Goal: Obtain resource: Download file/media

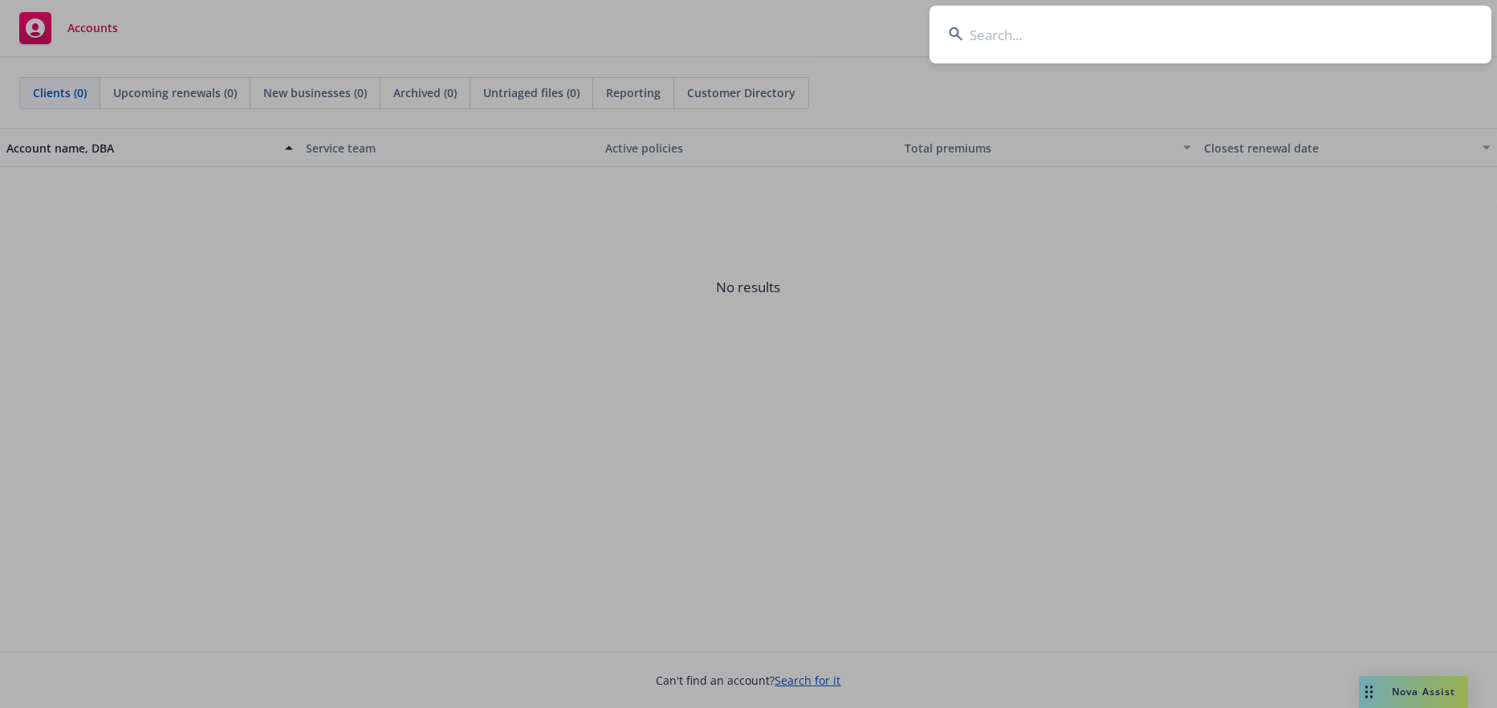
click at [1048, 36] on input at bounding box center [1211, 35] width 562 height 58
click at [1045, 38] on input "Task Genie Inc." at bounding box center [1211, 35] width 562 height 58
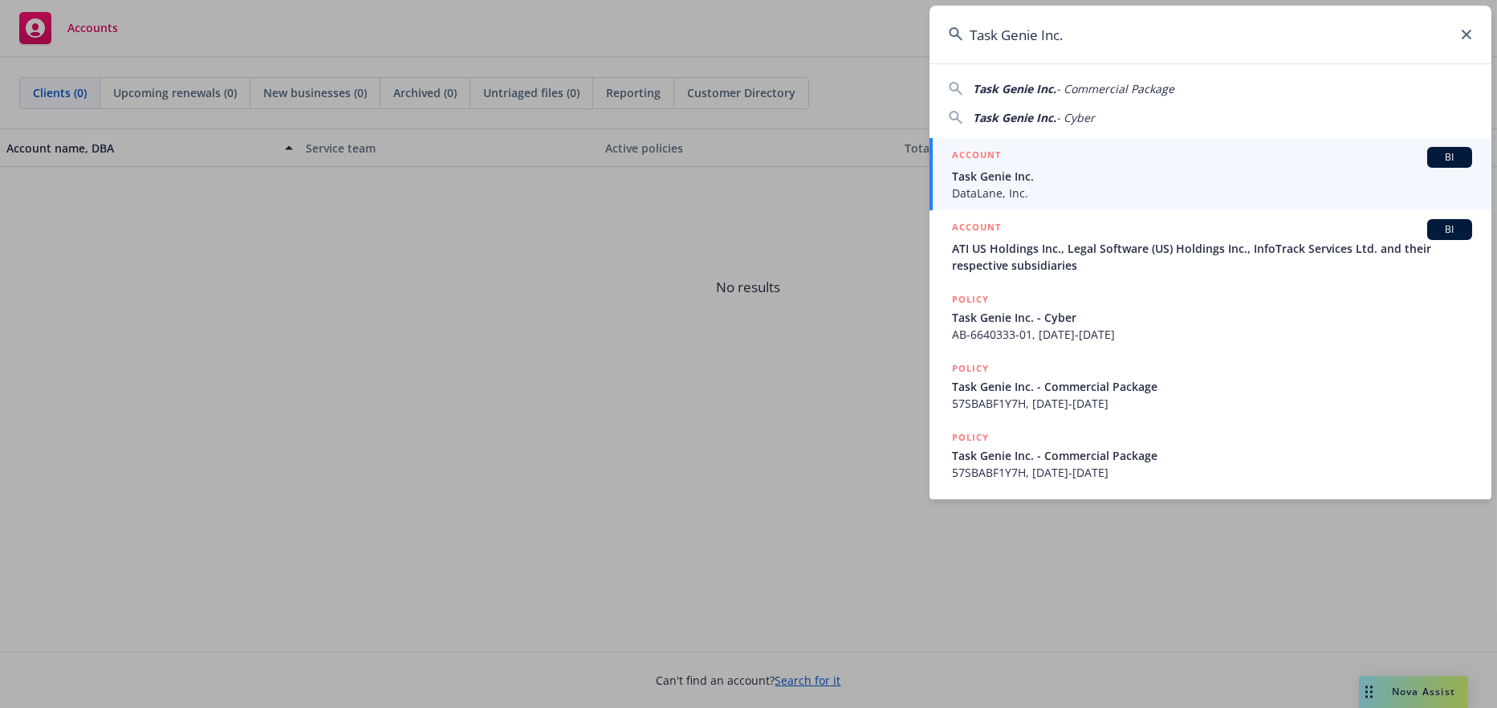
type input "Task Genie Inc."
drag, startPoint x: 1032, startPoint y: 176, endPoint x: 1432, endPoint y: 229, distance: 404.1
click at [1032, 176] on span "Task Genie Inc." at bounding box center [1212, 176] width 520 height 17
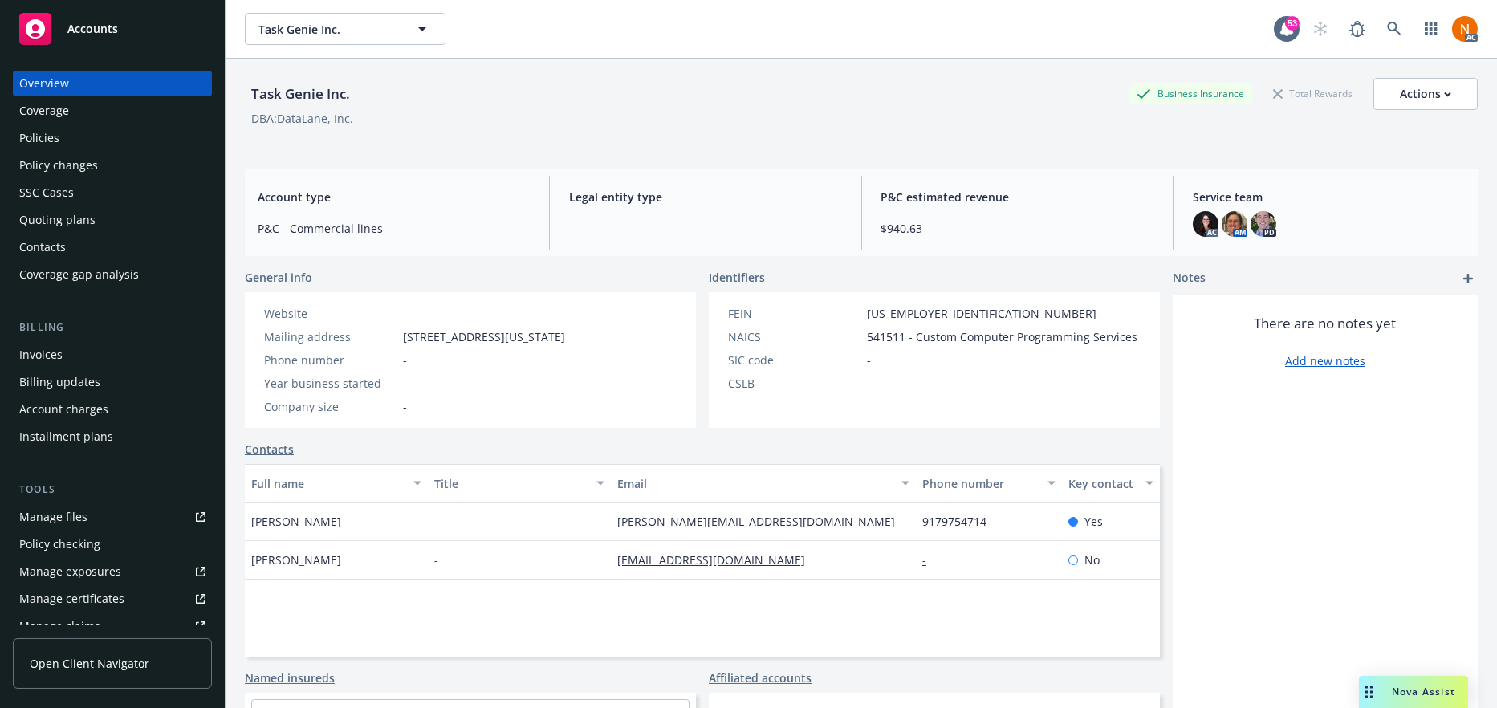
click at [48, 246] on div "Contacts" at bounding box center [42, 247] width 47 height 26
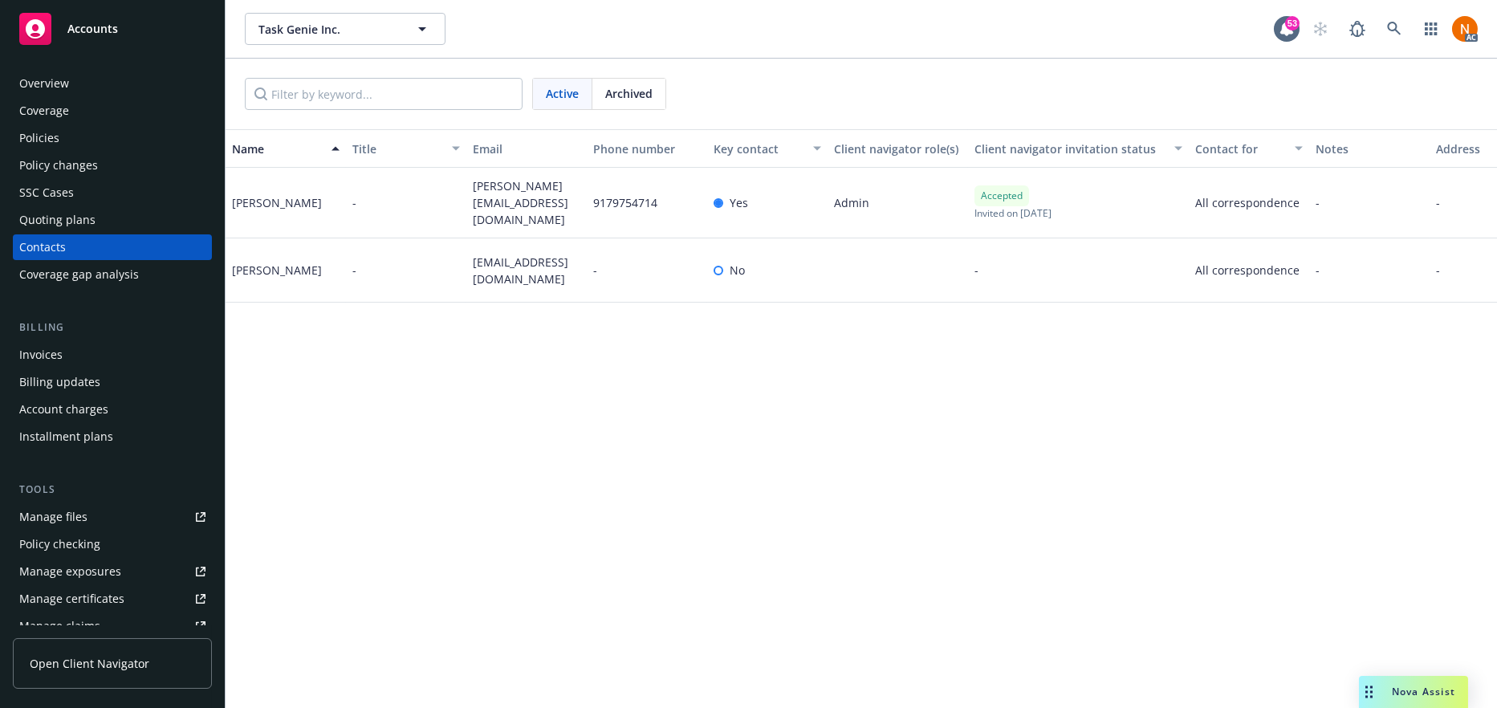
click at [80, 214] on div "Quoting plans" at bounding box center [57, 220] width 76 height 26
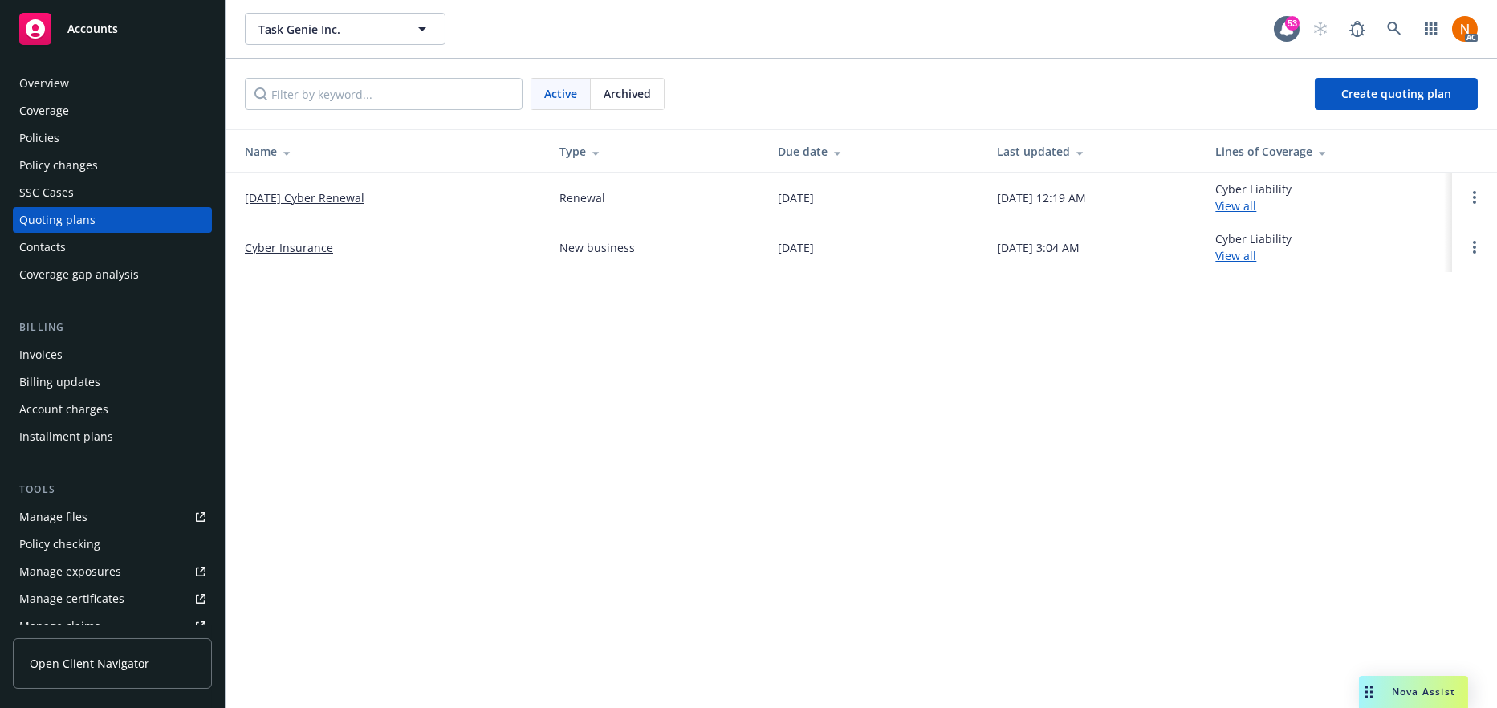
drag, startPoint x: 738, startPoint y: 357, endPoint x: 716, endPoint y: 350, distance: 22.8
click at [726, 354] on div "Task Genie Inc. Task Genie Inc. 53 AC Active Archived Create quoting plan Name …" at bounding box center [862, 354] width 1272 height 708
click at [290, 201] on link "01/08/26 Cyber Renewal" at bounding box center [305, 197] width 120 height 17
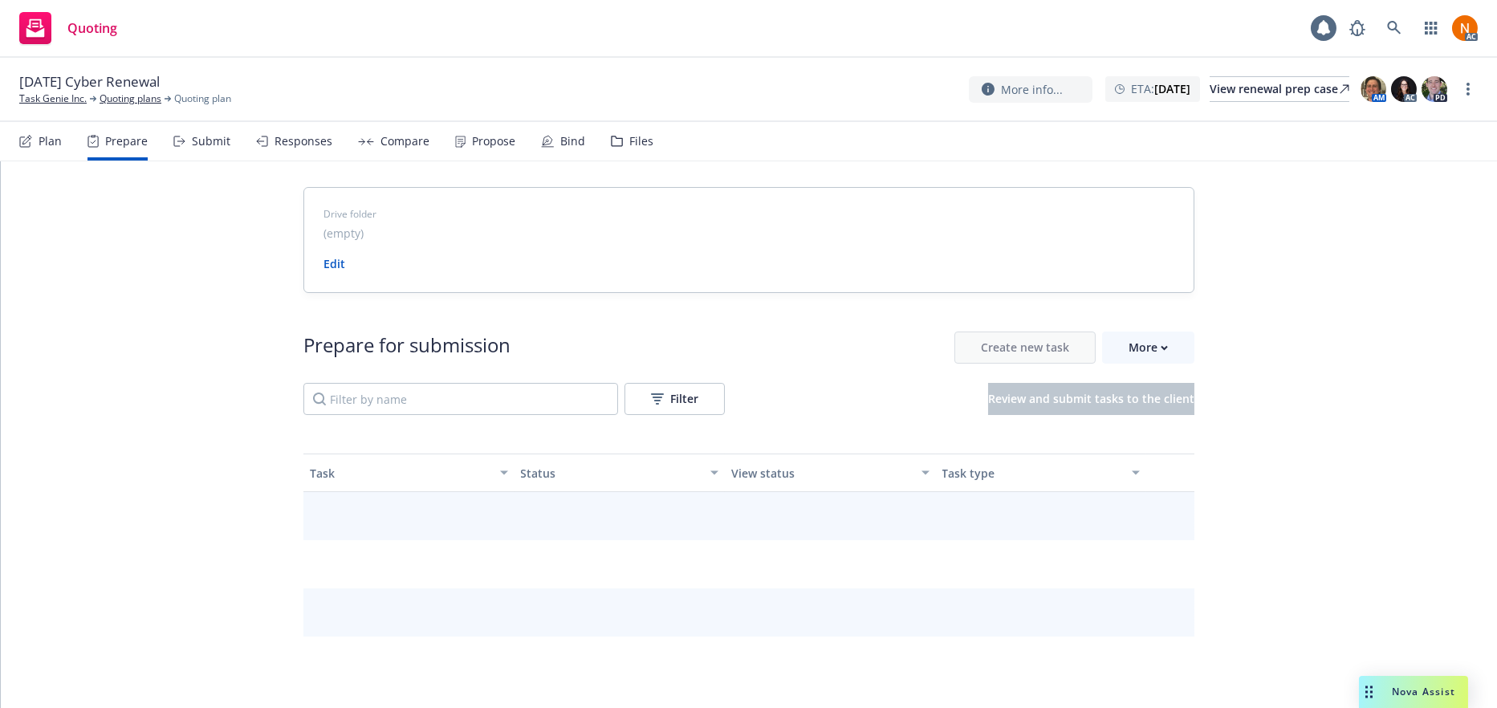
click at [142, 143] on div "Prepare" at bounding box center [126, 141] width 43 height 13
click at [1167, 343] on button "More" at bounding box center [1148, 348] width 92 height 32
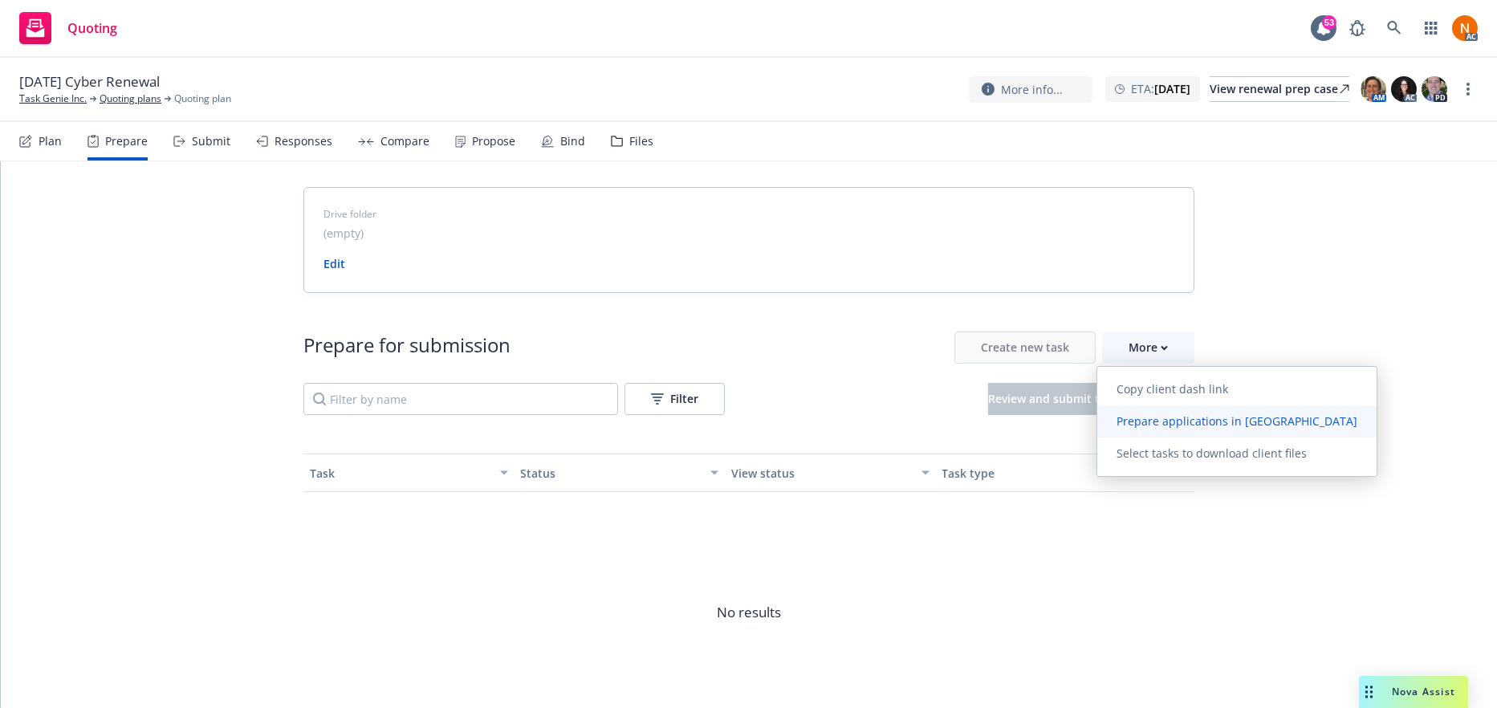
click at [1217, 425] on span "Prepare applications in Indio" at bounding box center [1236, 420] width 279 height 15
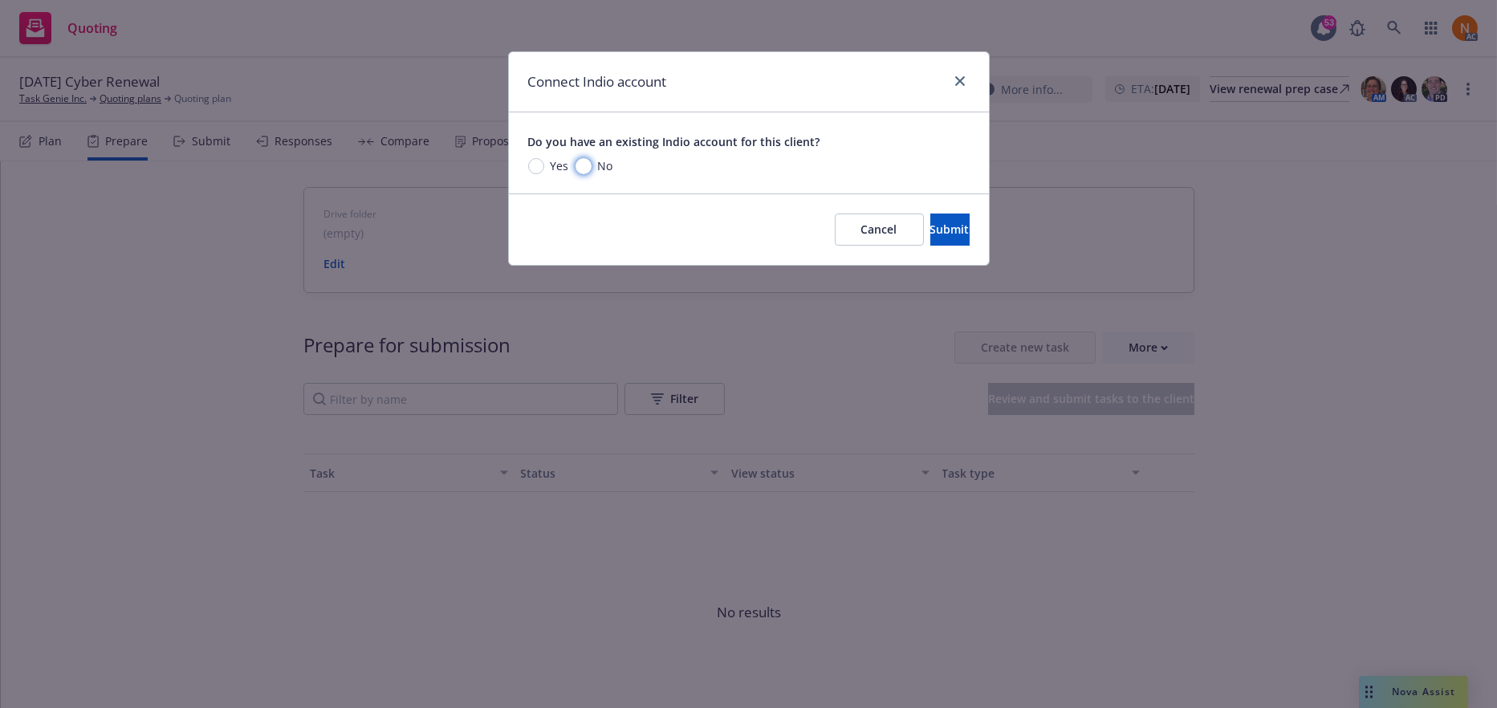
click at [576, 167] on input "No" at bounding box center [584, 166] width 16 height 16
radio input "true"
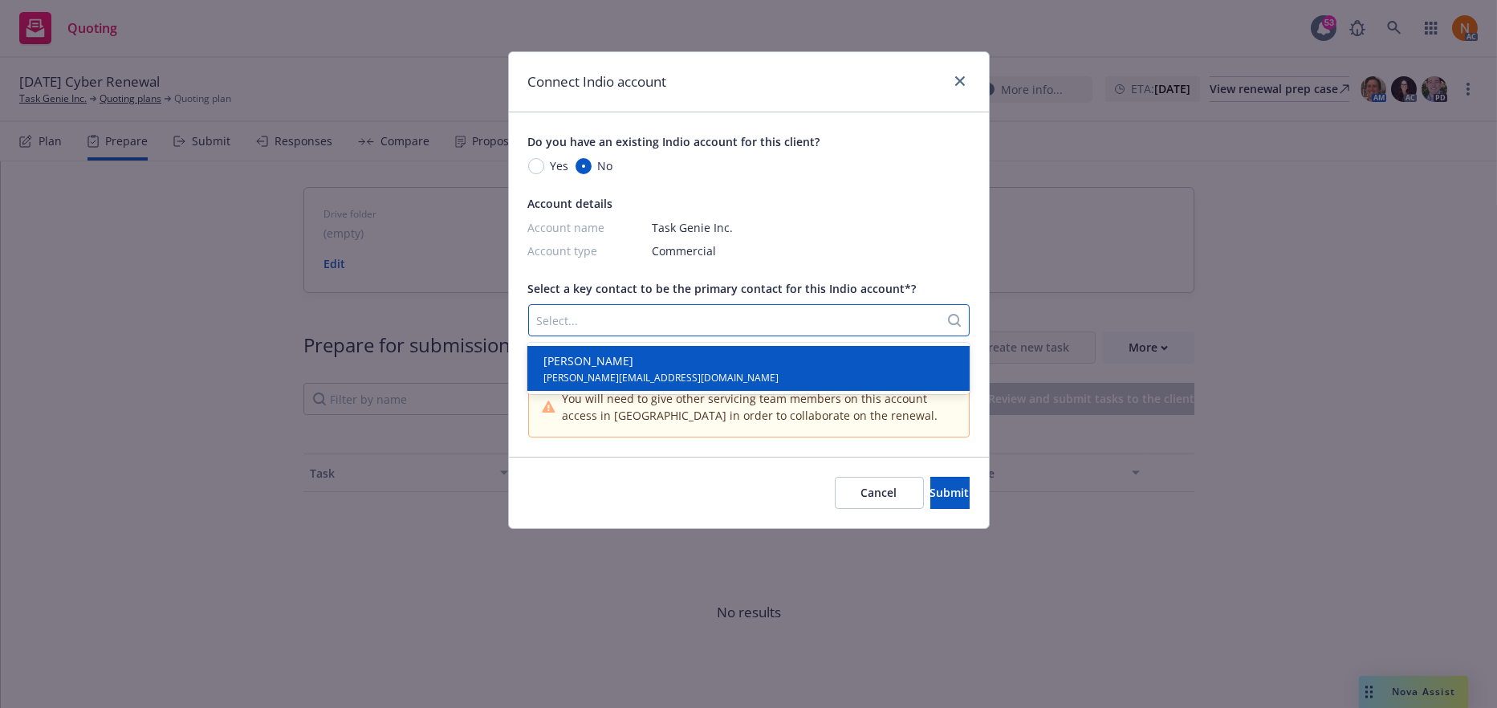
click at [613, 326] on div at bounding box center [734, 320] width 394 height 19
drag, startPoint x: 611, startPoint y: 366, endPoint x: 950, endPoint y: 448, distance: 349.3
click at [612, 366] on span "[PERSON_NAME]" at bounding box center [660, 360] width 235 height 17
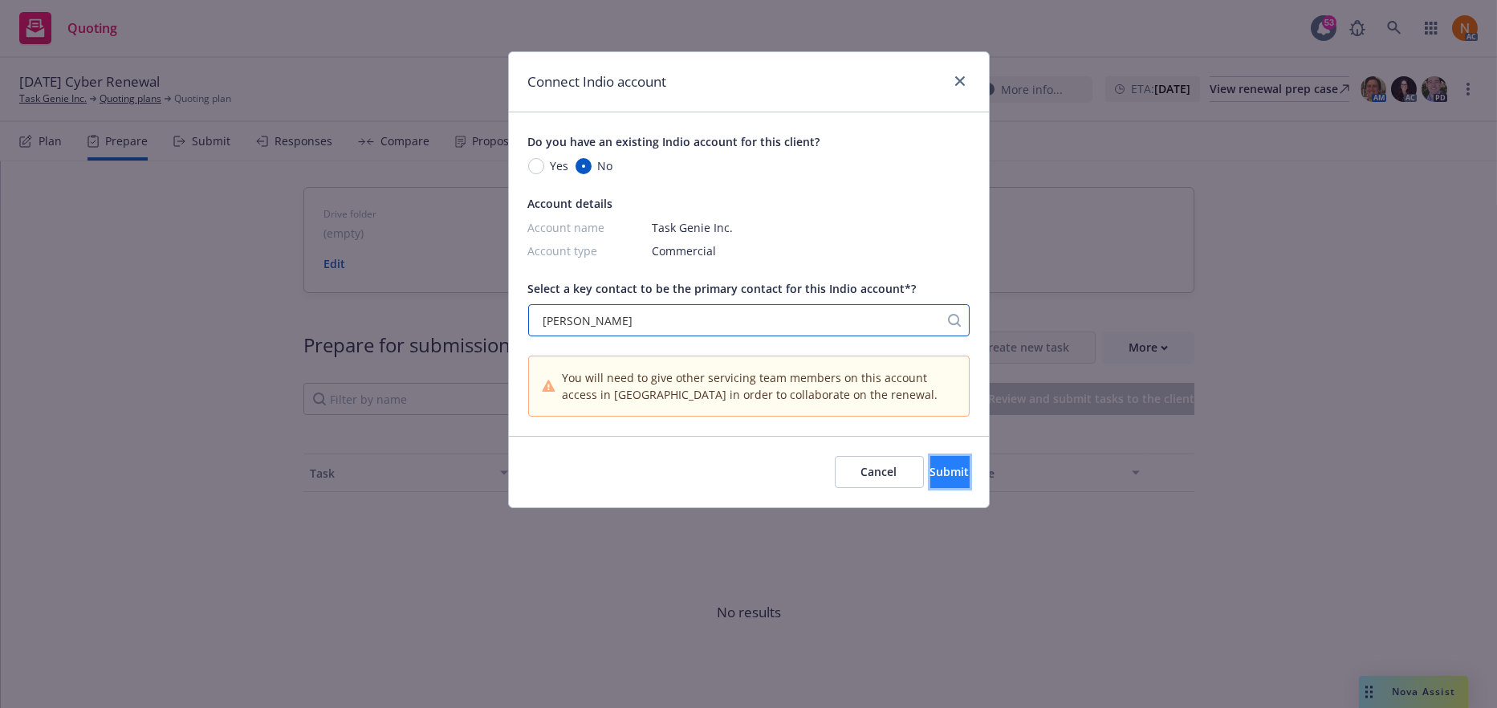
click at [951, 486] on button "Submit" at bounding box center [949, 472] width 39 height 32
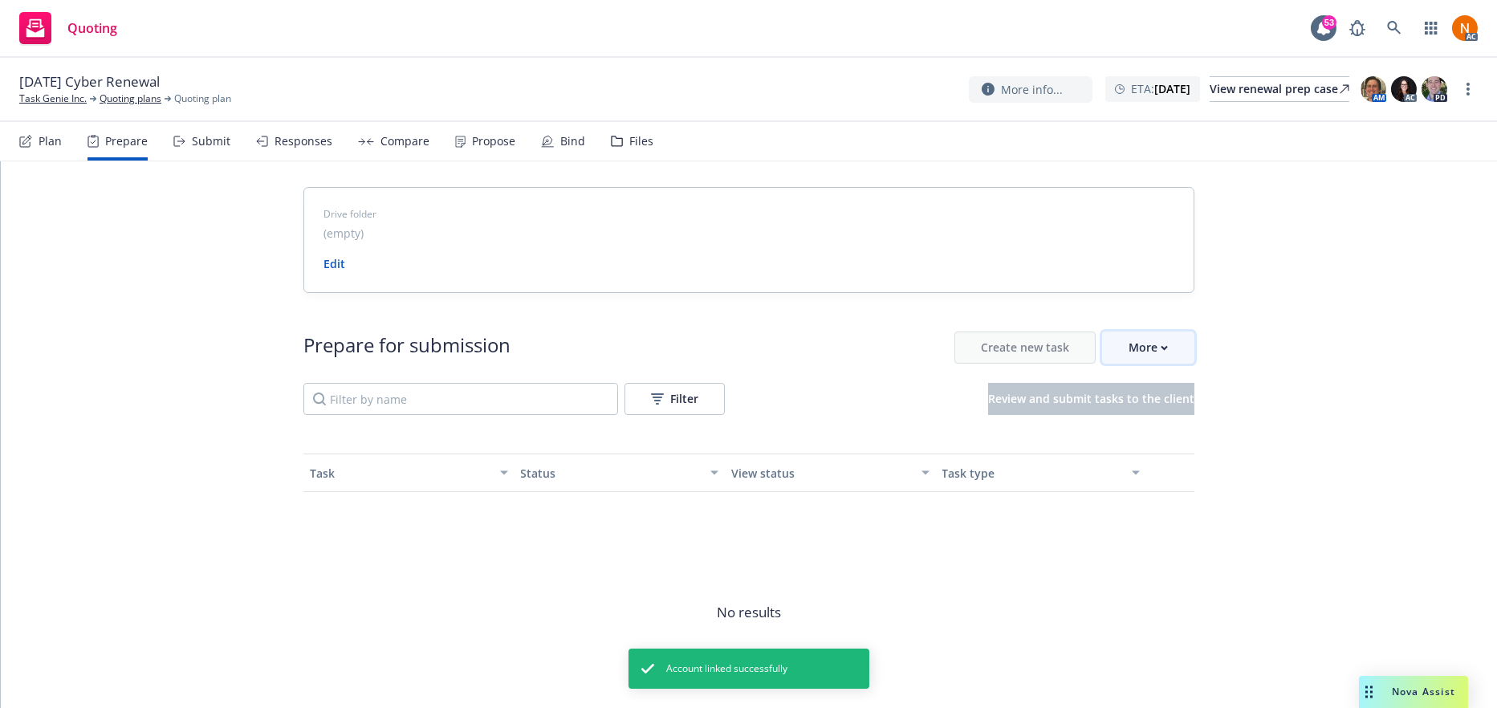
click at [1143, 336] on div "More" at bounding box center [1148, 347] width 39 height 31
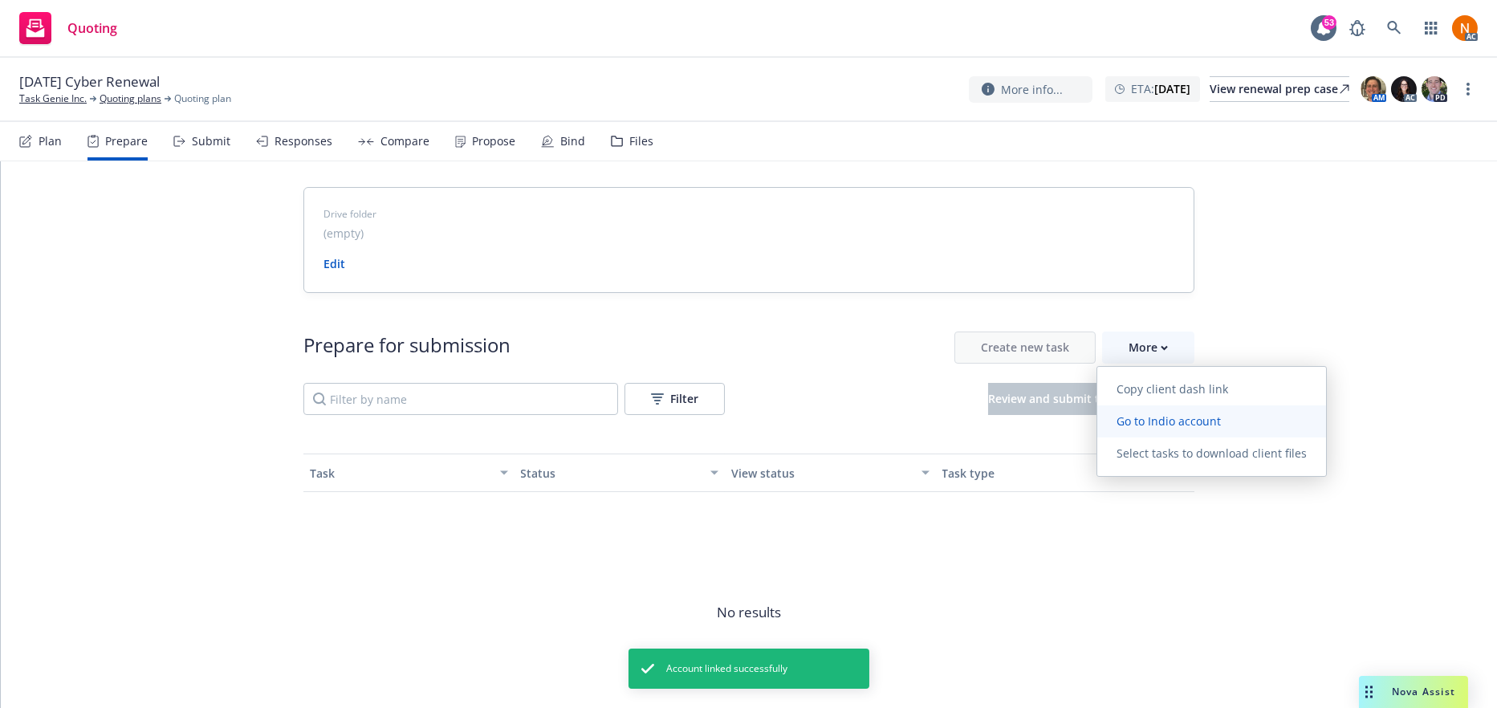
click at [1156, 411] on link "Go to Indio account" at bounding box center [1211, 421] width 229 height 32
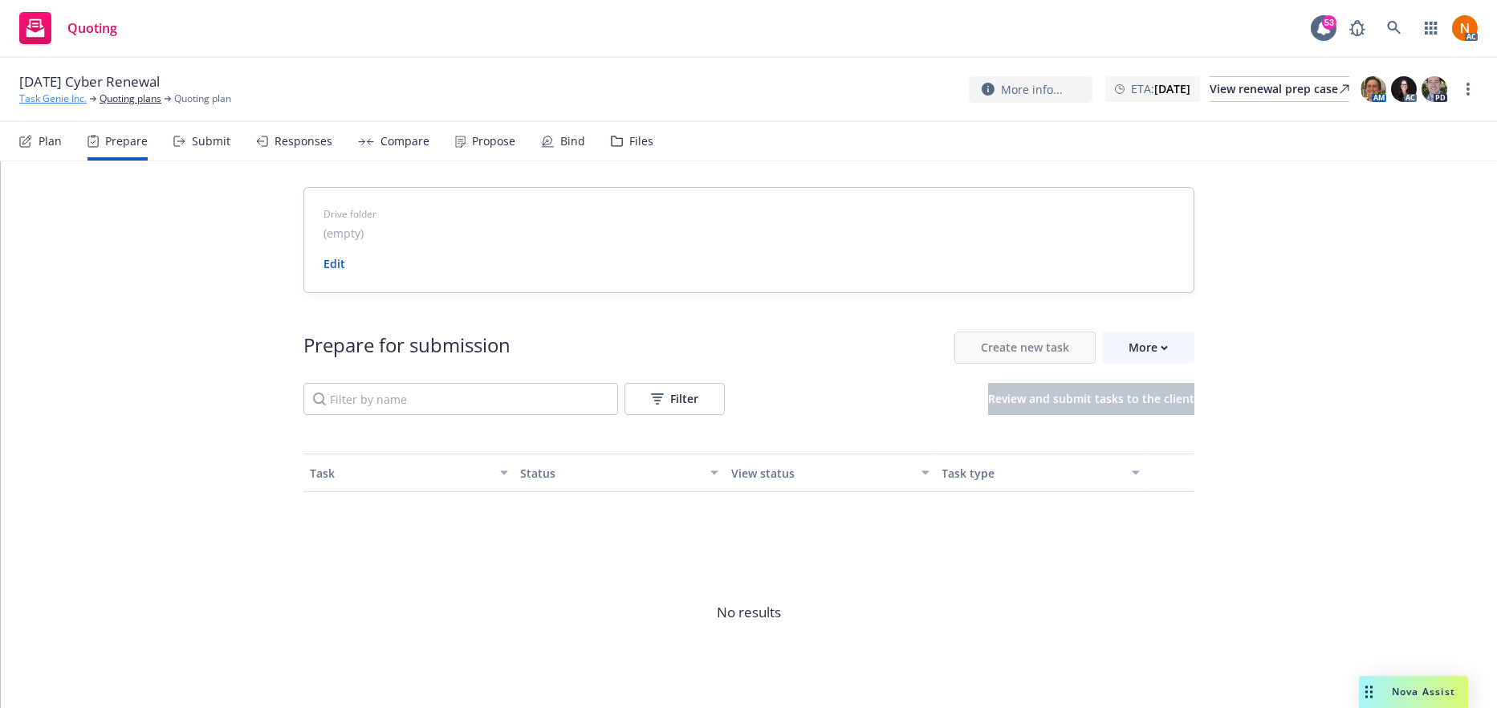
click at [39, 96] on link "Task Genie Inc." at bounding box center [52, 99] width 67 height 14
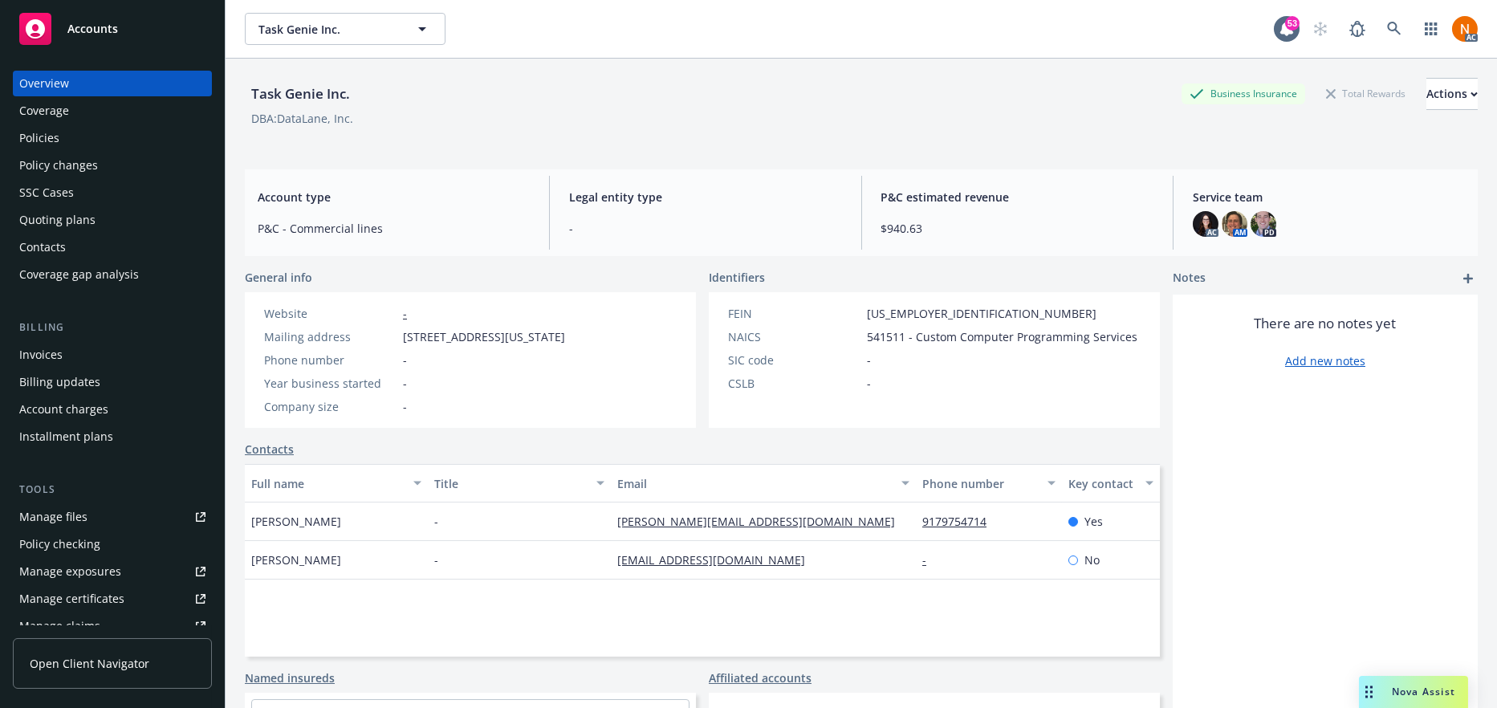
click at [55, 147] on div "Policies" at bounding box center [39, 138] width 40 height 26
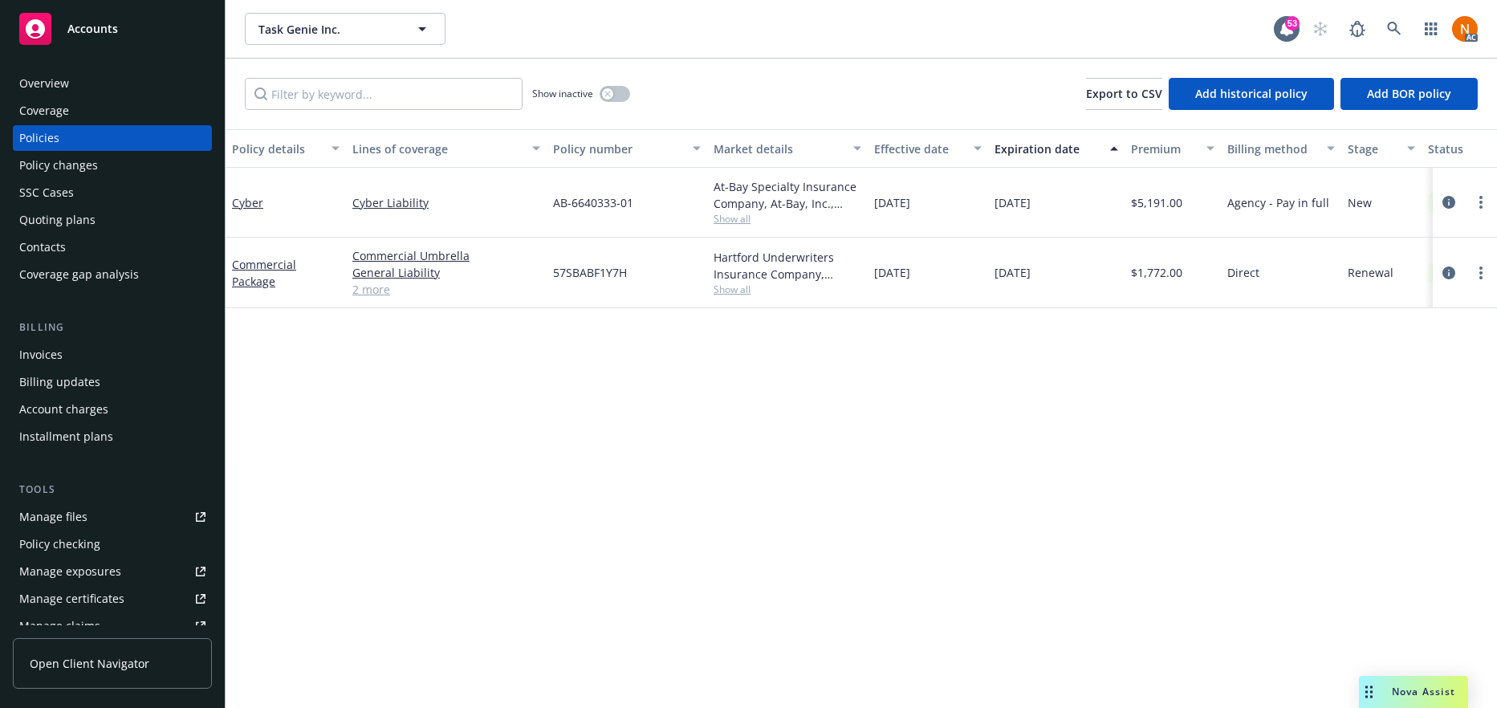
drag, startPoint x: 734, startPoint y: 430, endPoint x: 661, endPoint y: 351, distance: 107.9
click at [732, 425] on div "Policy details Lines of coverage Policy number Market details Effective date Ex…" at bounding box center [862, 418] width 1272 height 579
drag, startPoint x: 114, startPoint y: 250, endPoint x: 324, endPoint y: 230, distance: 210.4
click at [114, 250] on div "Contacts" at bounding box center [112, 247] width 186 height 26
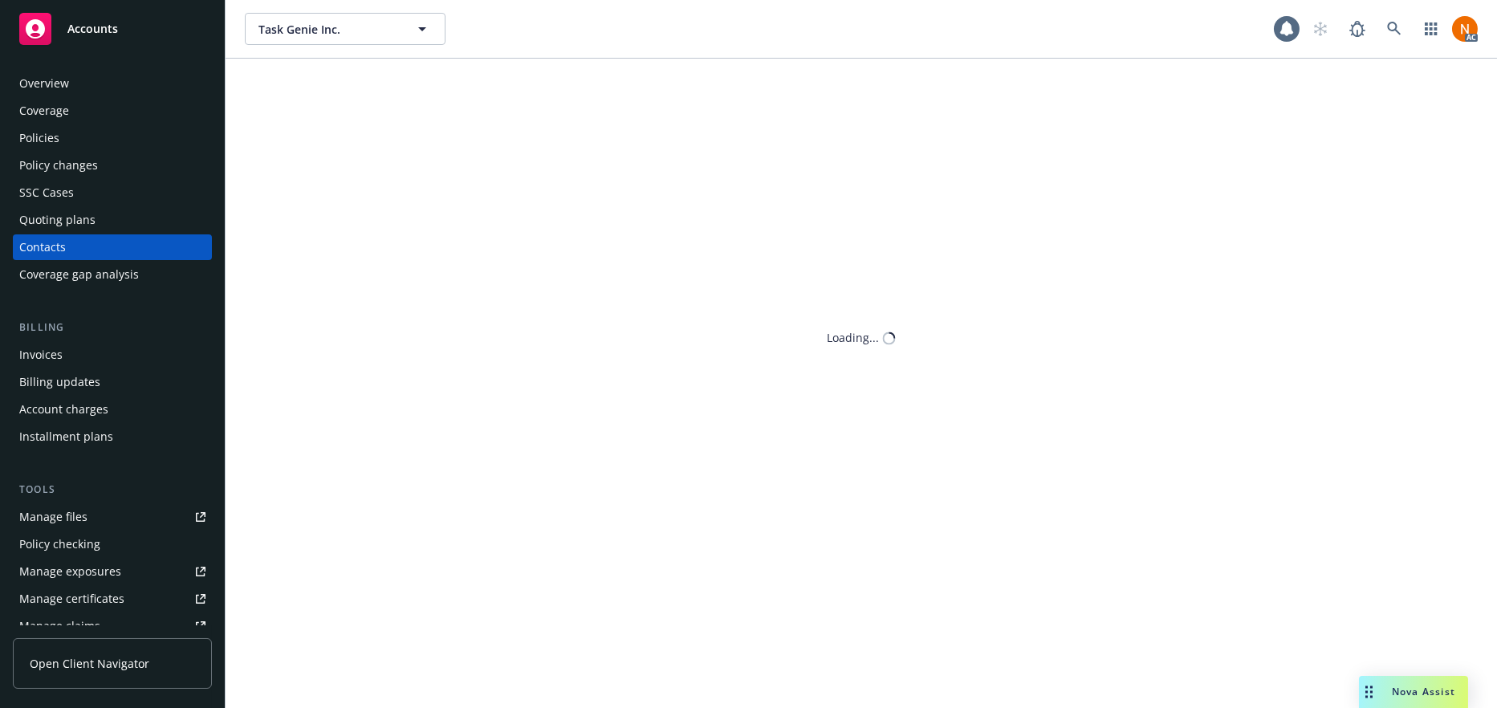
click at [80, 223] on div "Quoting plans" at bounding box center [57, 220] width 76 height 26
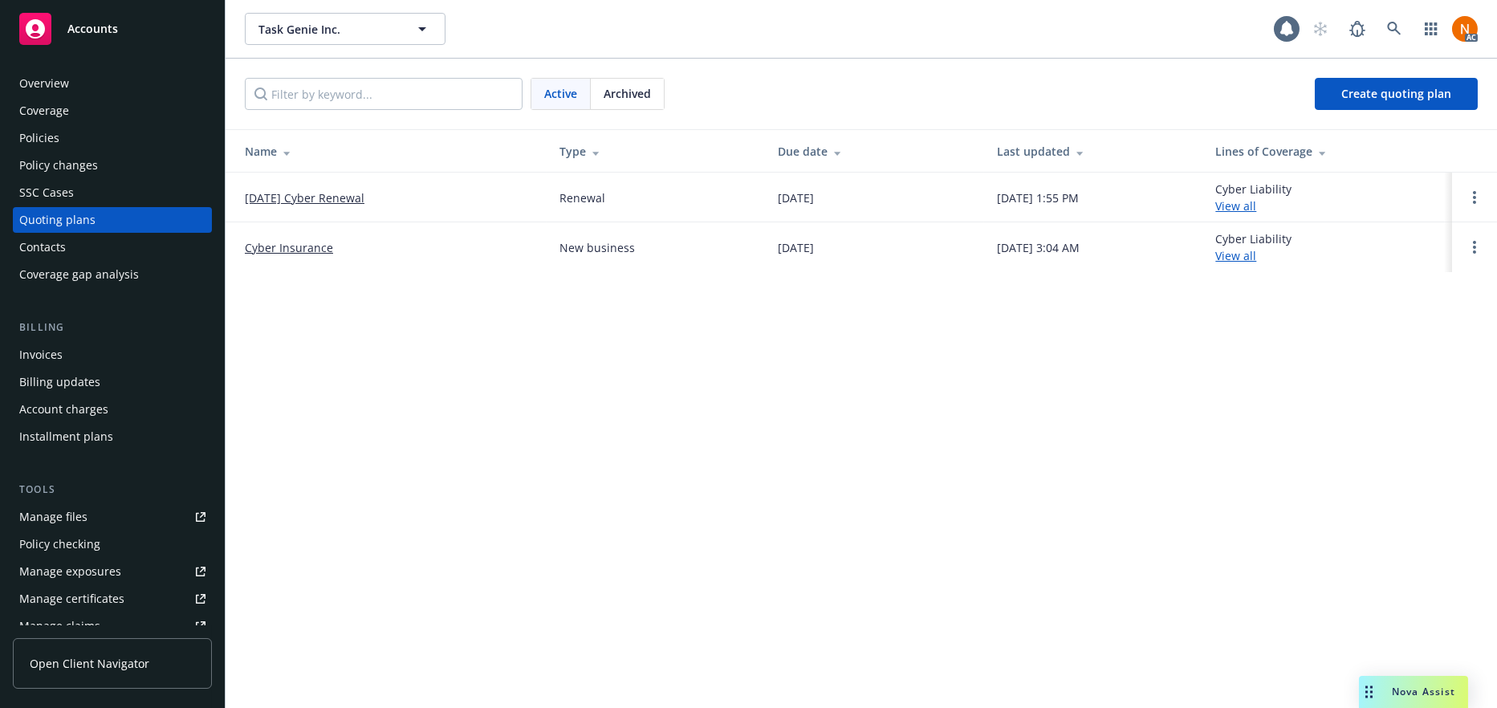
click at [289, 194] on link "[DATE] Cyber Renewal" at bounding box center [305, 197] width 120 height 17
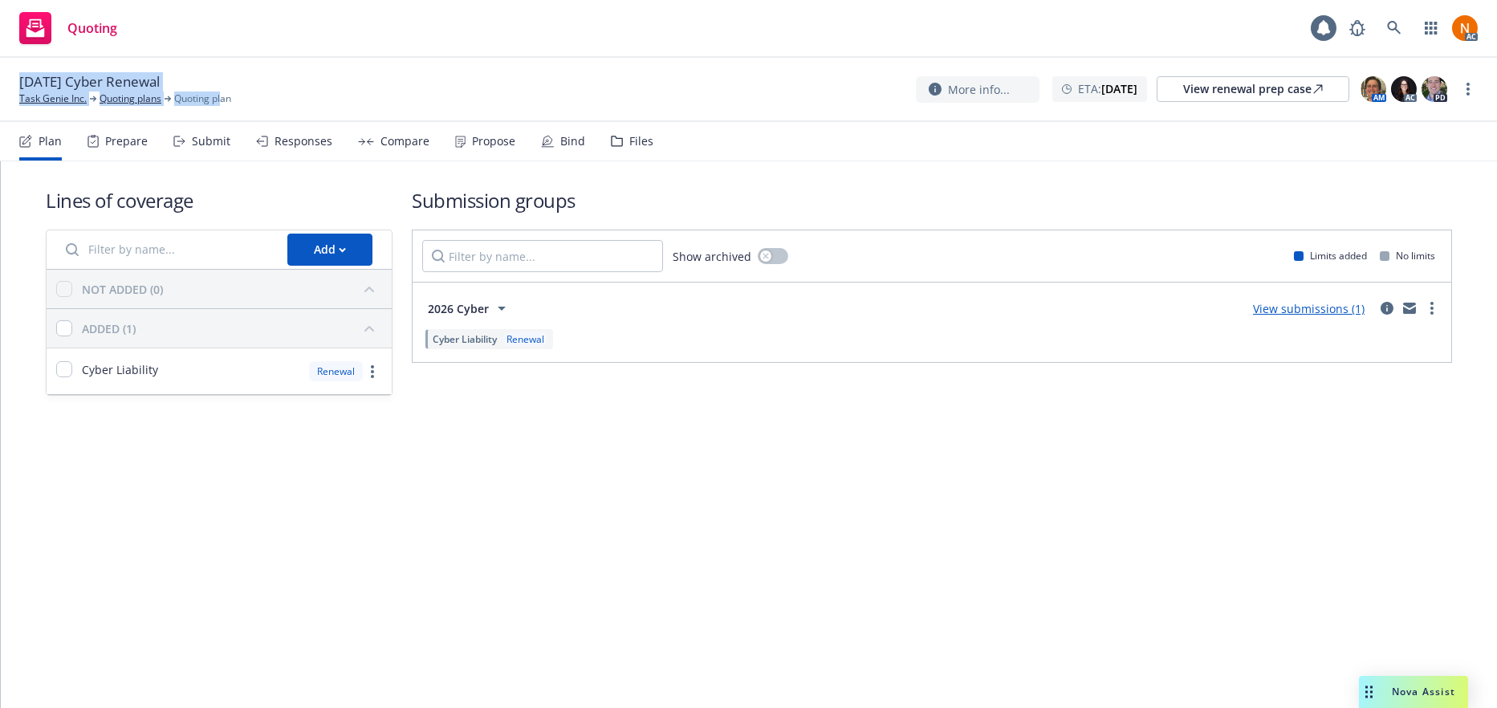
drag, startPoint x: 222, startPoint y: 73, endPoint x: 26, endPoint y: 83, distance: 195.3
click at [0, 84] on div "01/08/26 Cyber Renewal Task Genie Inc. Quoting plans Quoting plan More info... …" at bounding box center [748, 90] width 1497 height 64
click at [169, 71] on div "01/08/26 Cyber Renewal Task Genie Inc. Quoting plans Quoting plan More info... …" at bounding box center [748, 90] width 1497 height 64
drag, startPoint x: 79, startPoint y: 79, endPoint x: 0, endPoint y: 81, distance: 78.7
click at [0, 81] on div "01/08/26 Cyber Renewal Task Genie Inc. Quoting plans Quoting plan More info... …" at bounding box center [748, 90] width 1497 height 64
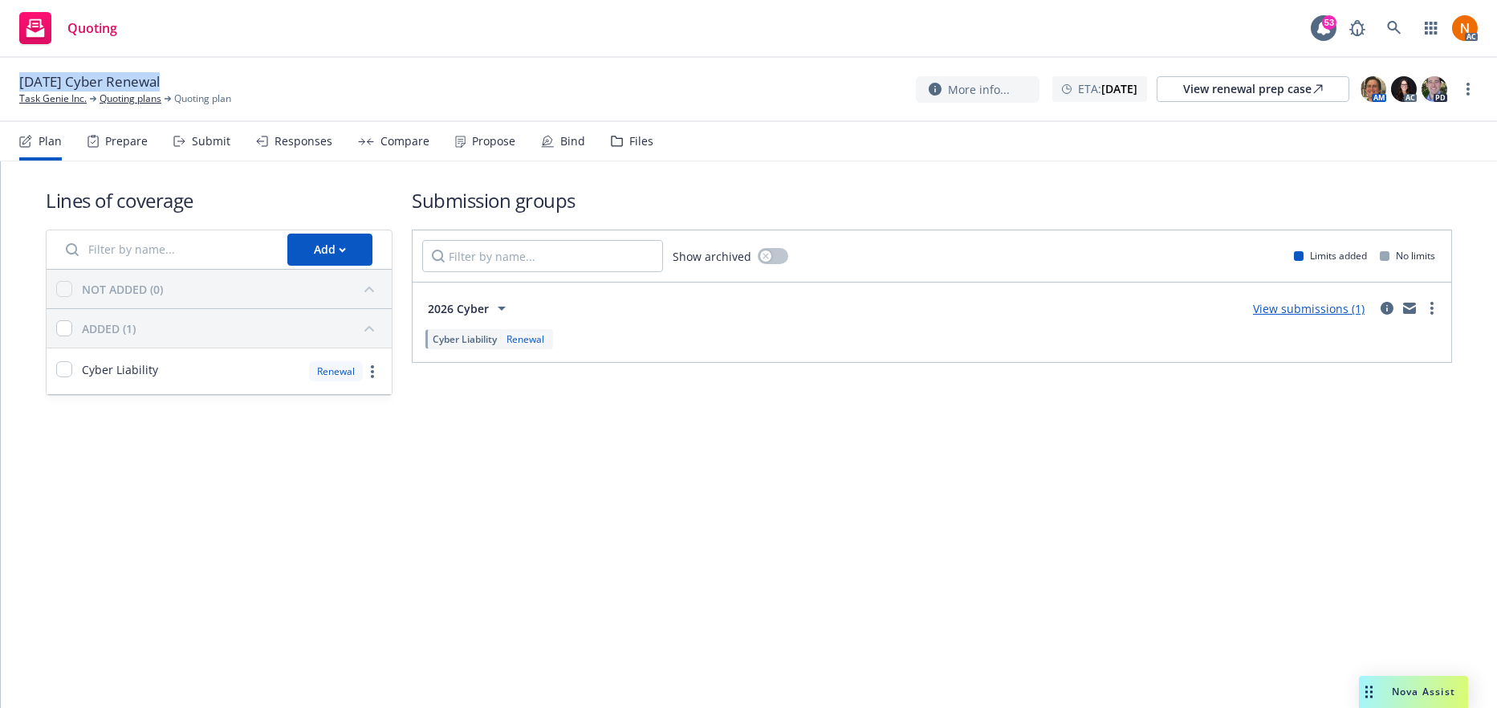
copy div "01/08/26 Cyber Renewal"
click at [50, 93] on link "Task Genie Inc." at bounding box center [52, 99] width 67 height 14
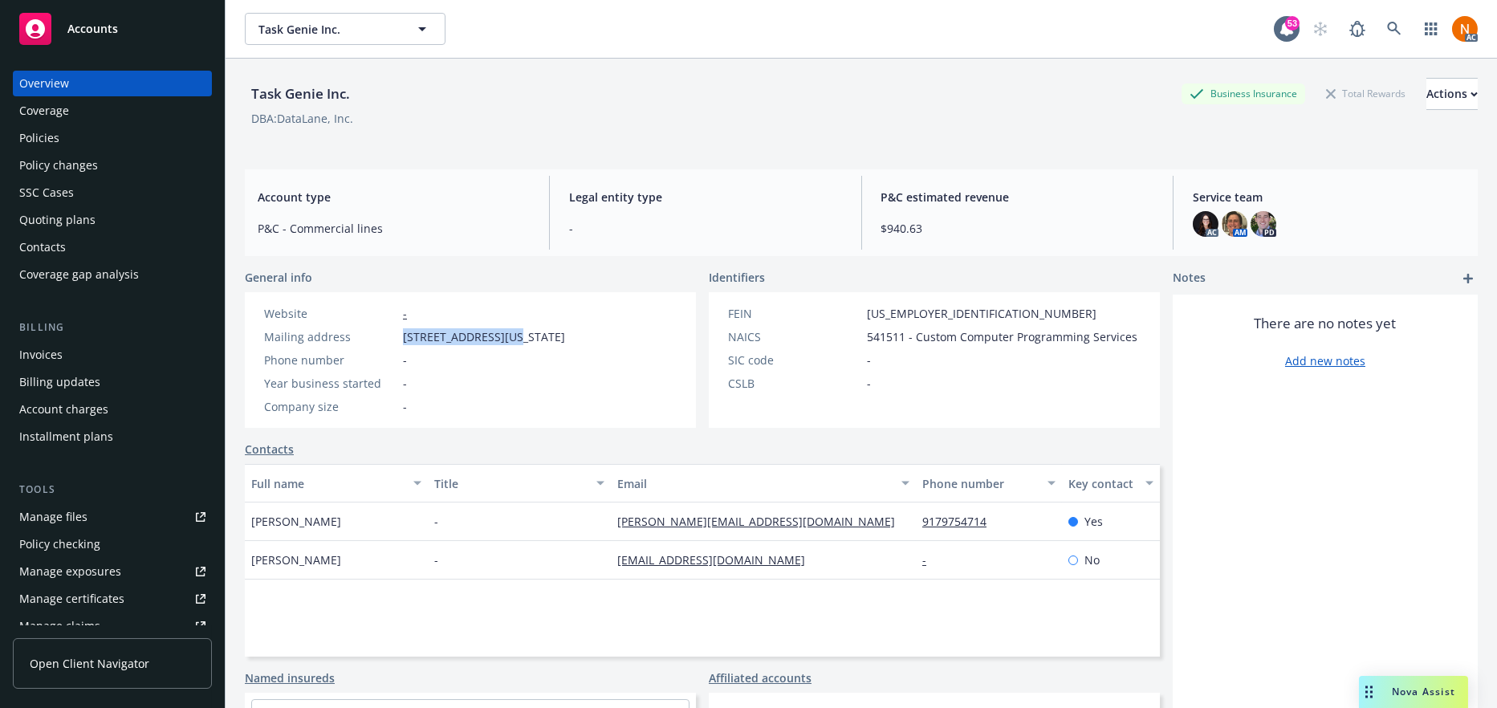
drag, startPoint x: 428, startPoint y: 336, endPoint x: 509, endPoint y: 337, distance: 81.1
click at [509, 337] on span "[STREET_ADDRESS][US_STATE]" at bounding box center [484, 336] width 162 height 17
drag, startPoint x: 460, startPoint y: 279, endPoint x: 595, endPoint y: 362, distance: 158.6
click at [466, 279] on div "General info" at bounding box center [470, 277] width 451 height 17
drag, startPoint x: 520, startPoint y: 333, endPoint x: 567, endPoint y: 334, distance: 46.6
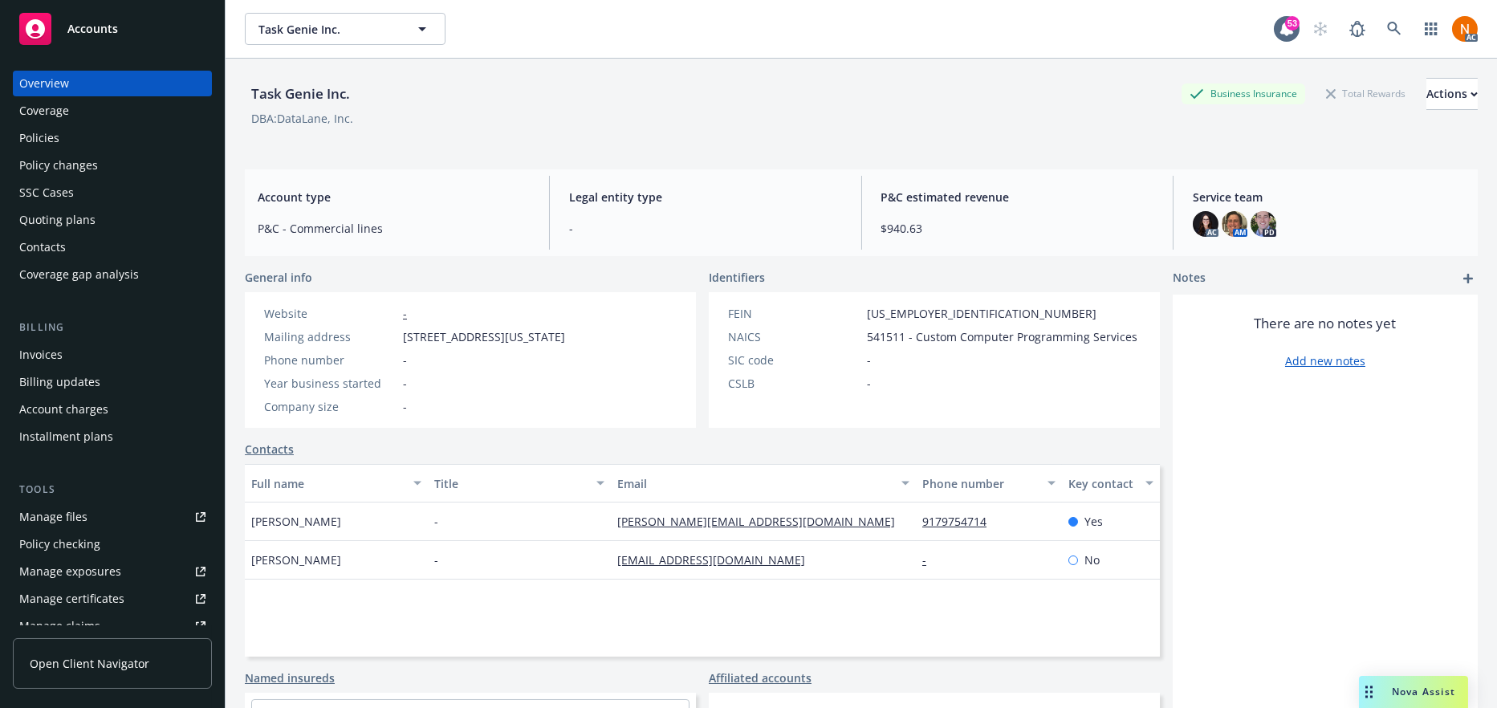
click at [565, 334] on span "[STREET_ADDRESS][US_STATE]" at bounding box center [484, 336] width 162 height 17
copy span "[US_STATE]"
click at [565, 340] on span "[STREET_ADDRESS][US_STATE]" at bounding box center [484, 336] width 162 height 17
copy span "10038"
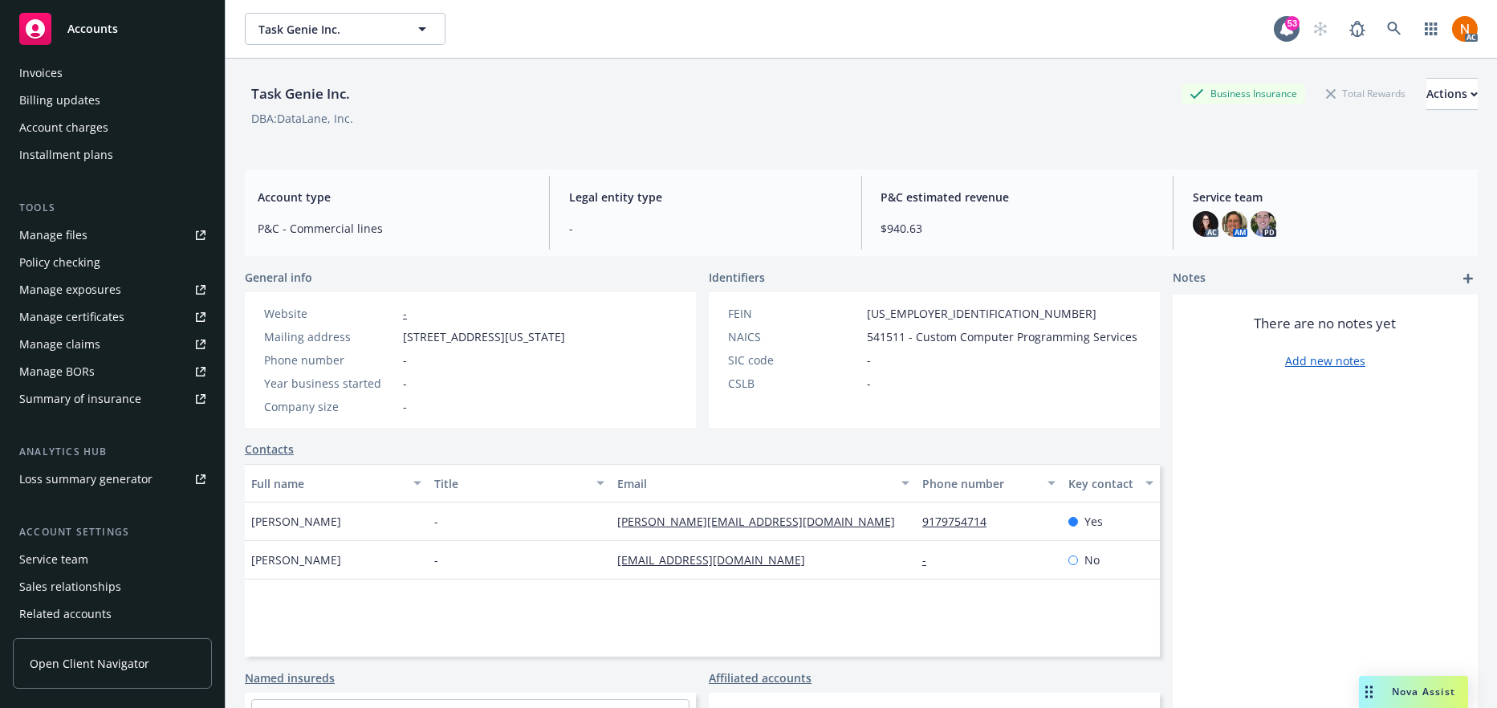
scroll to position [337, 0]
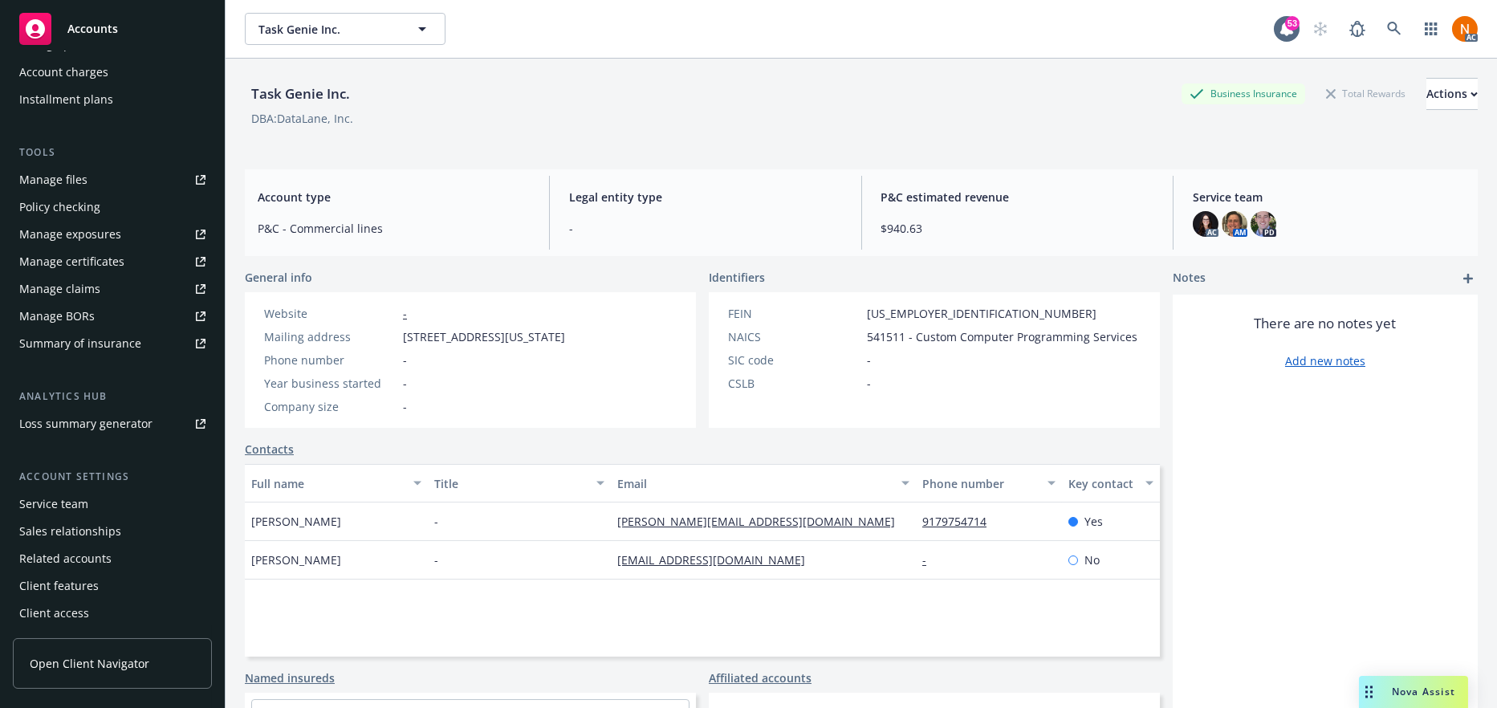
click at [81, 506] on div "Service team" at bounding box center [53, 504] width 69 height 26
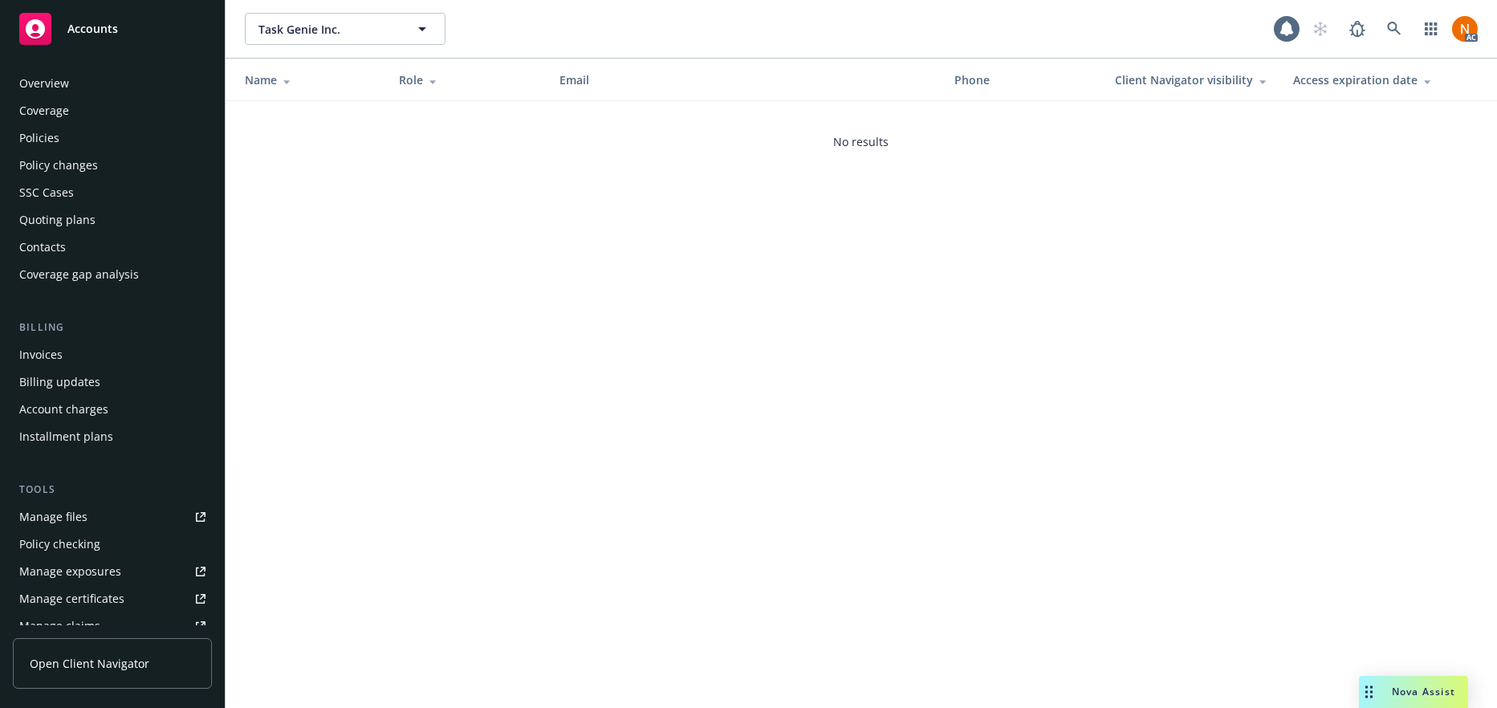
scroll to position [338, 0]
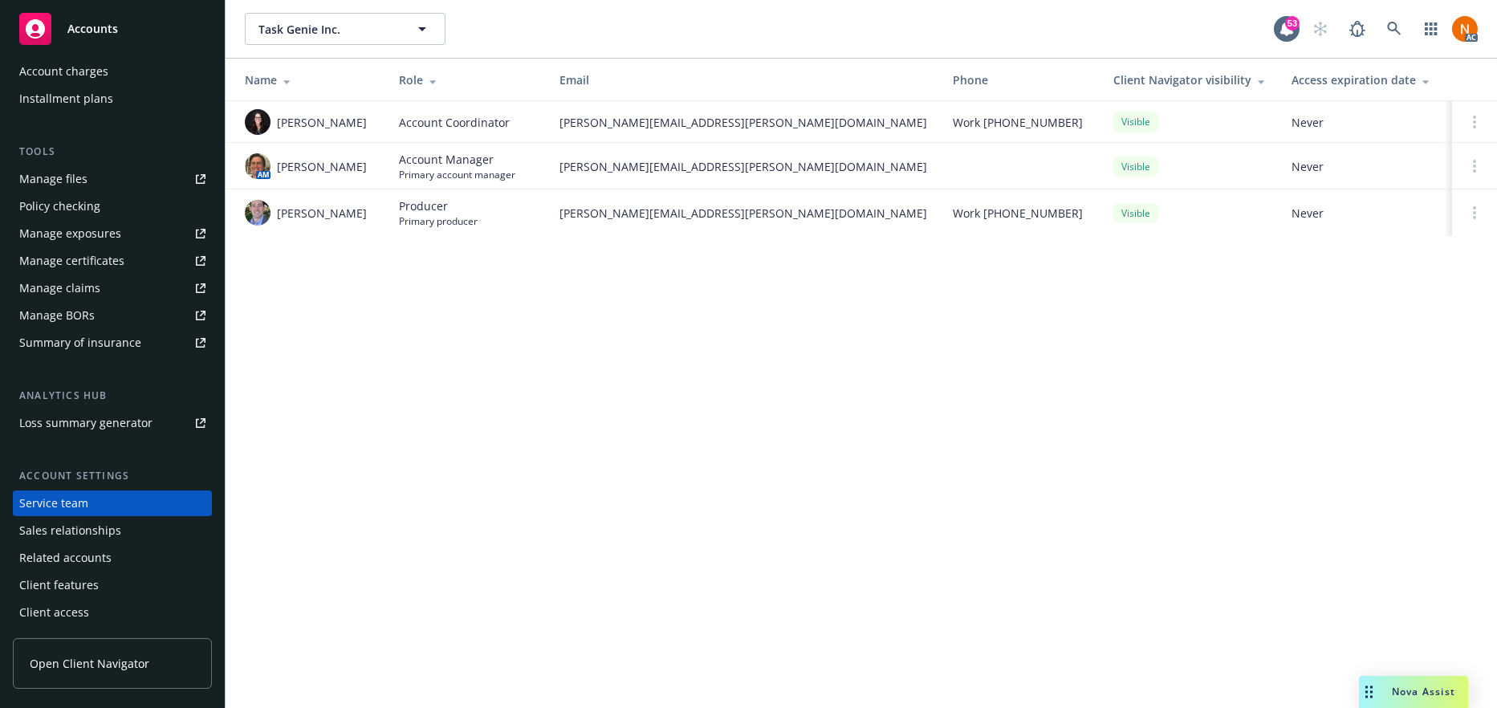
drag, startPoint x: 370, startPoint y: 165, endPoint x: 279, endPoint y: 164, distance: 90.7
click at [279, 164] on div "AM [PERSON_NAME]" at bounding box center [309, 166] width 128 height 26
copy span "[PERSON_NAME]"
drag, startPoint x: 360, startPoint y: 218, endPoint x: 279, endPoint y: 220, distance: 80.3
click at [279, 220] on div "[PERSON_NAME]" at bounding box center [309, 213] width 128 height 26
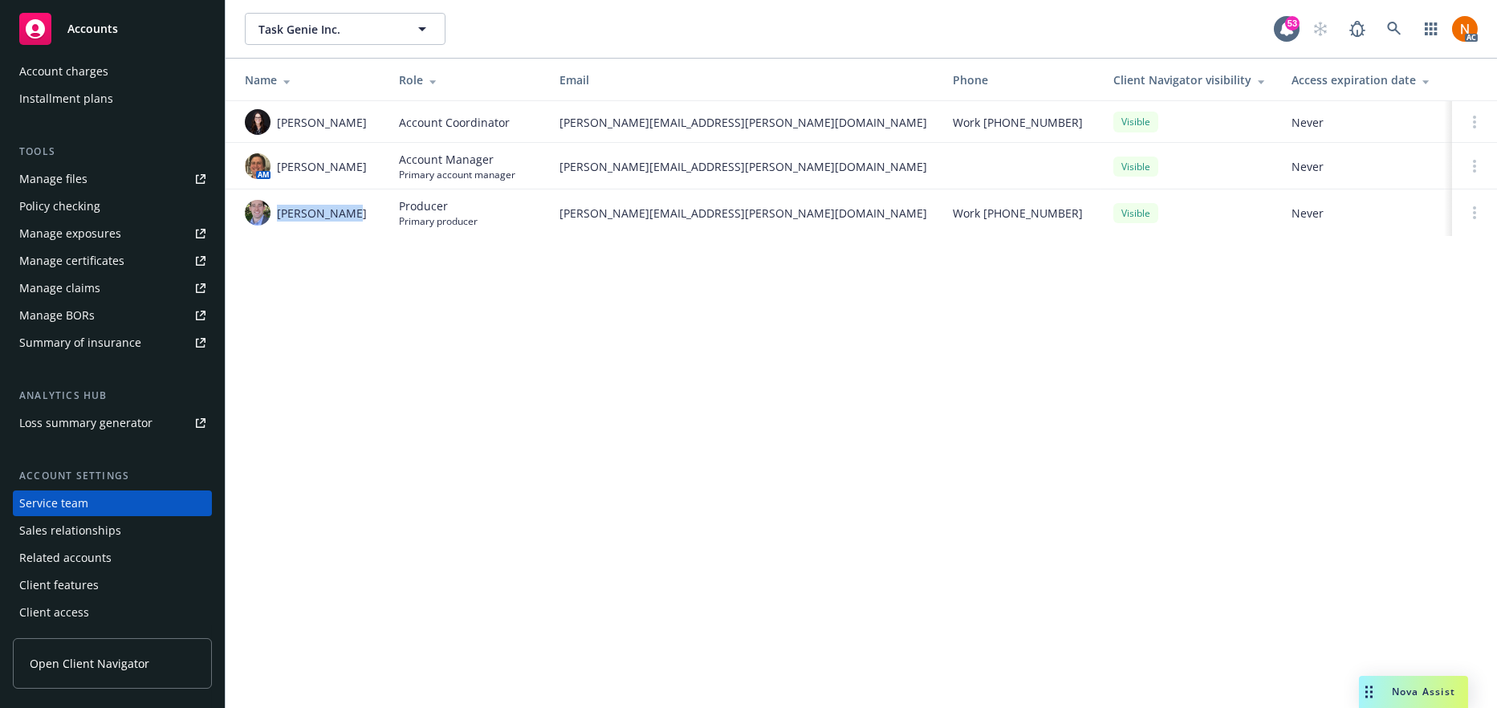
copy span "[PERSON_NAME]"
drag, startPoint x: 368, startPoint y: 121, endPoint x: 279, endPoint y: 124, distance: 89.2
click at [279, 124] on div "[PERSON_NAME]" at bounding box center [309, 122] width 128 height 26
copy span "[PERSON_NAME]"
click at [75, 173] on div "Manage files" at bounding box center [53, 179] width 68 height 26
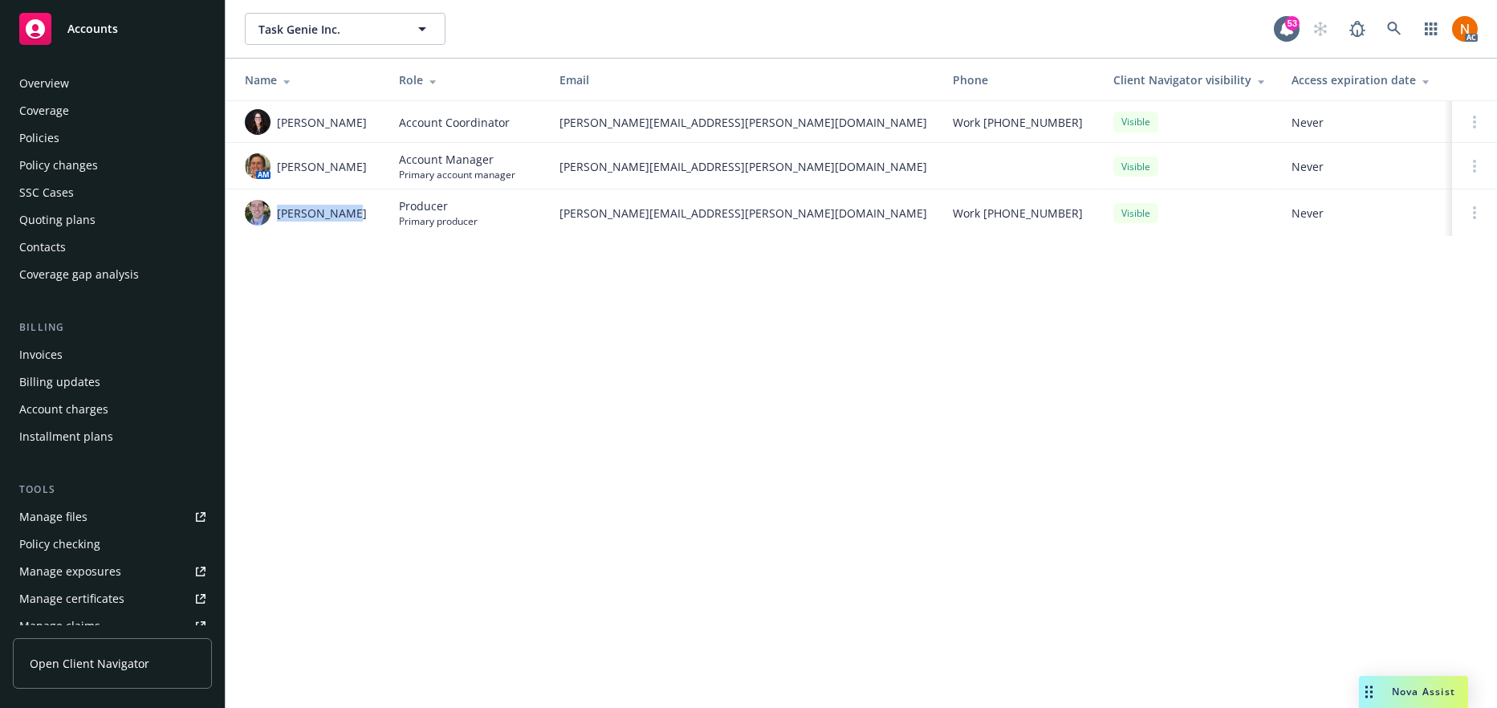
scroll to position [0, 0]
click at [86, 132] on div "Policies" at bounding box center [112, 138] width 186 height 26
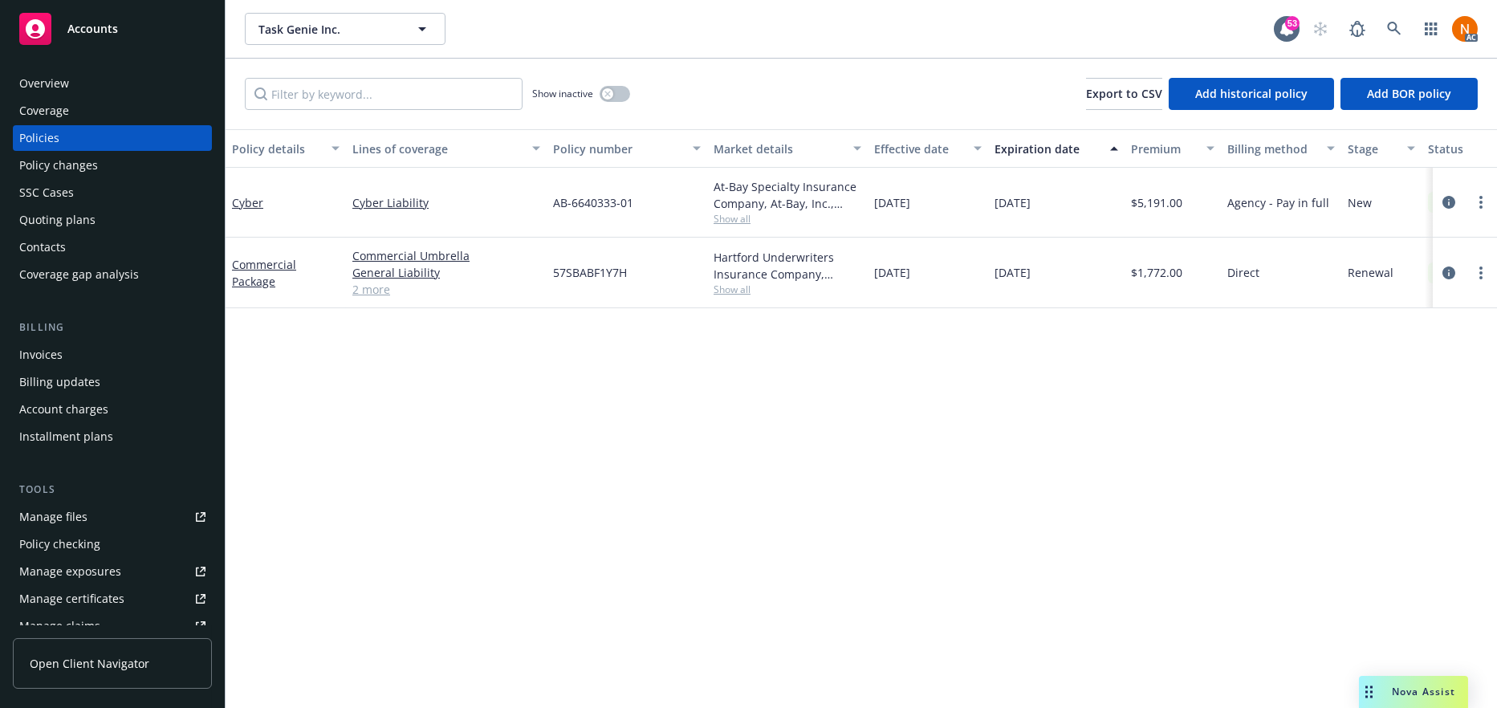
click at [705, 323] on div "Policy details Lines of coverage Policy number Market details Effective date Ex…" at bounding box center [862, 418] width 1272 height 579
click at [1445, 202] on icon "circleInformation" at bounding box center [1449, 202] width 13 height 13
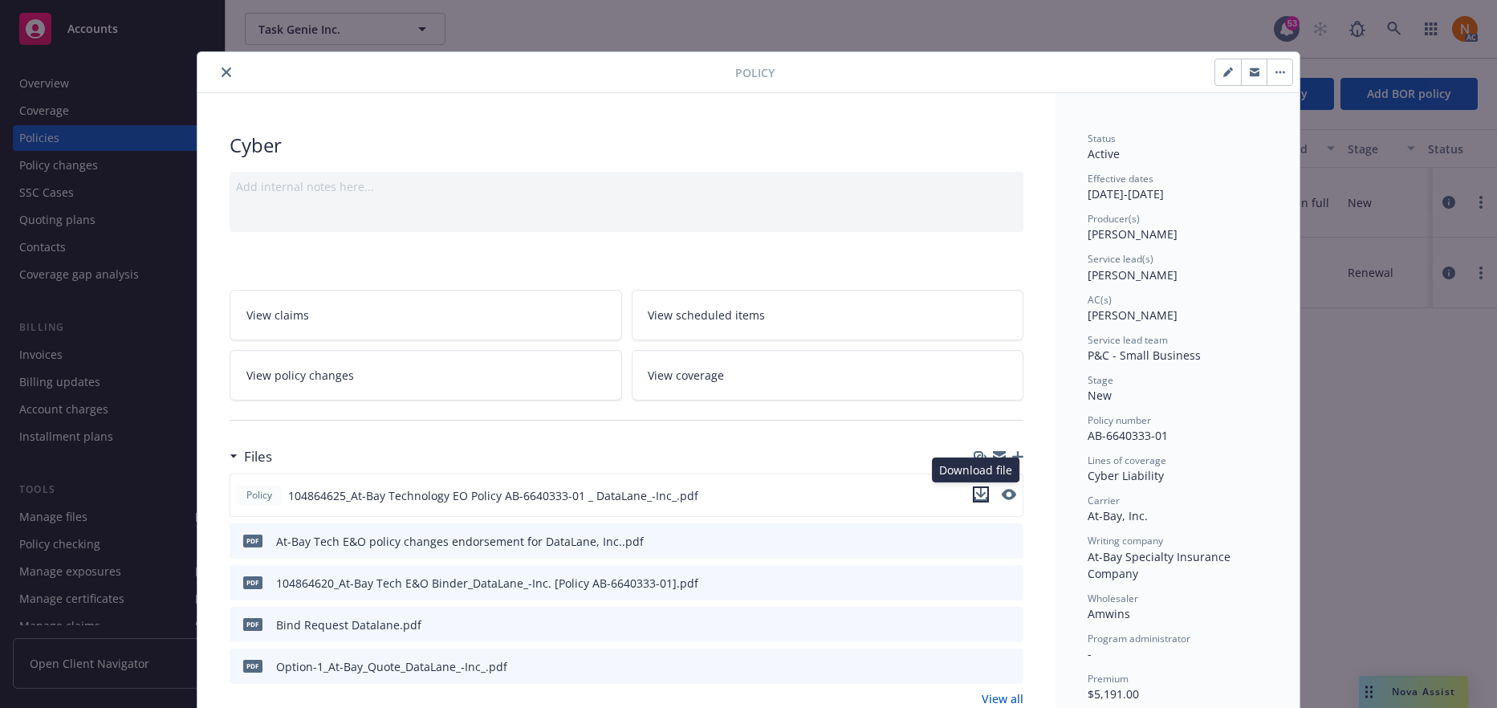
click at [978, 491] on icon "download file" at bounding box center [981, 494] width 13 height 13
click at [222, 68] on icon "close" at bounding box center [227, 72] width 10 height 10
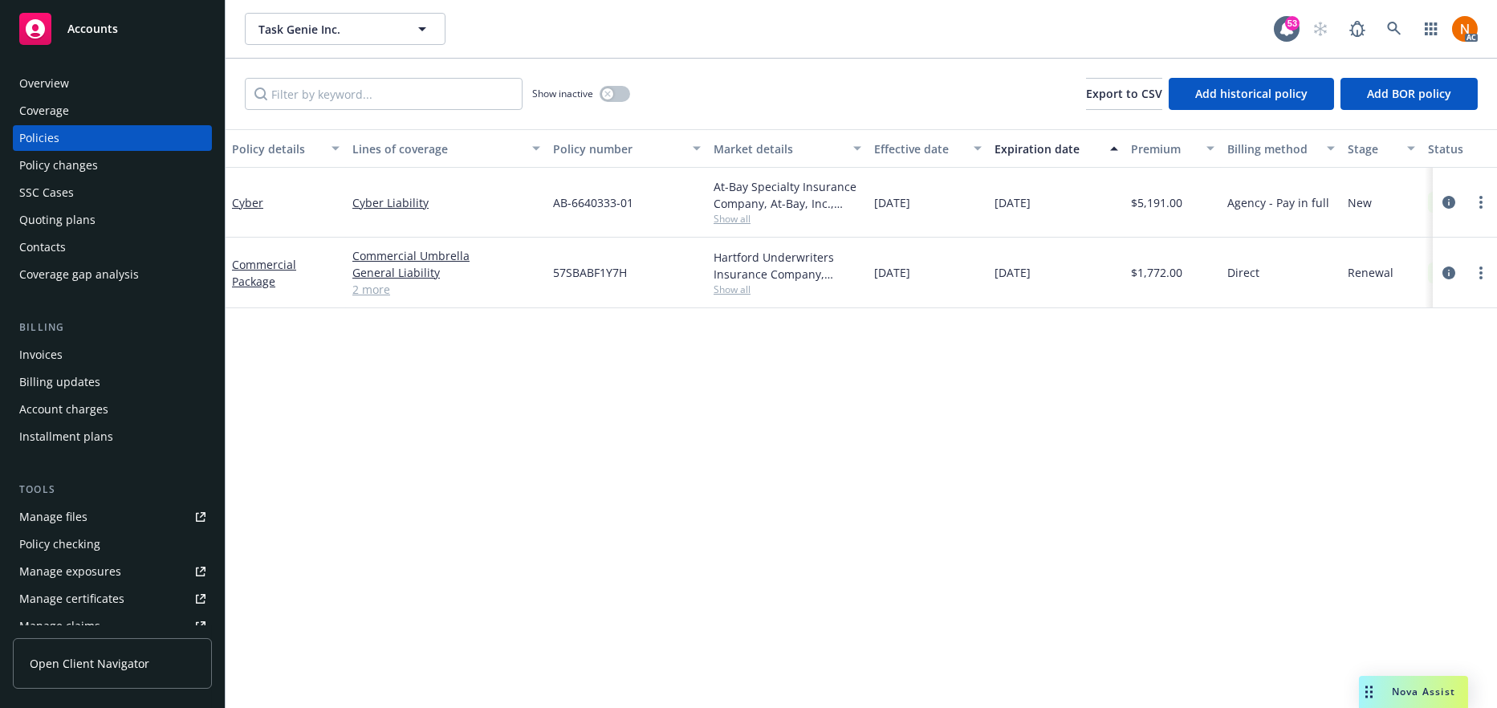
click at [136, 71] on div "Overview" at bounding box center [112, 84] width 186 height 26
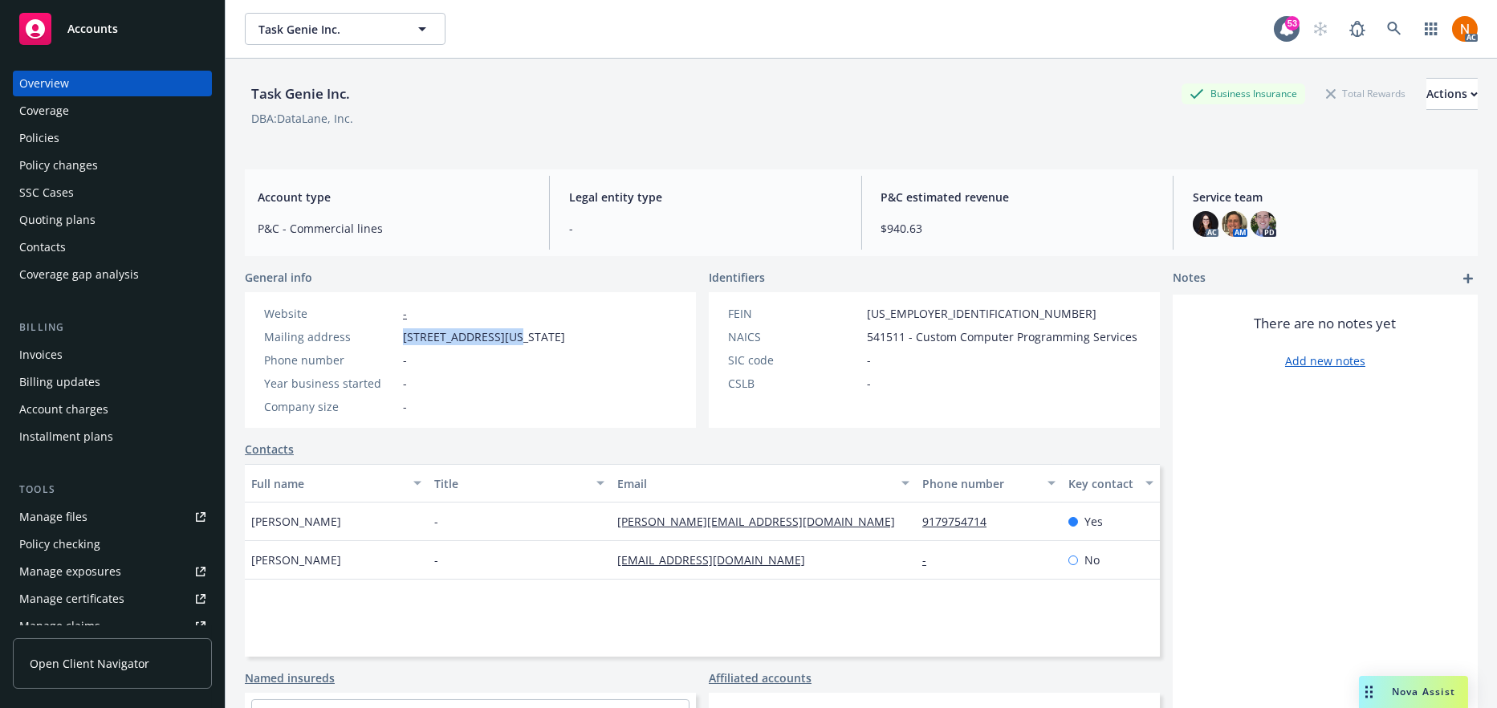
drag, startPoint x: 403, startPoint y: 331, endPoint x: 512, endPoint y: 328, distance: 109.2
click at [512, 328] on span "[STREET_ADDRESS][US_STATE]" at bounding box center [484, 336] width 162 height 17
copy span "[STREET_ADDRESS]"
click at [572, 305] on div "Website -" at bounding box center [415, 313] width 314 height 17
drag, startPoint x: 519, startPoint y: 335, endPoint x: 571, endPoint y: 332, distance: 52.3
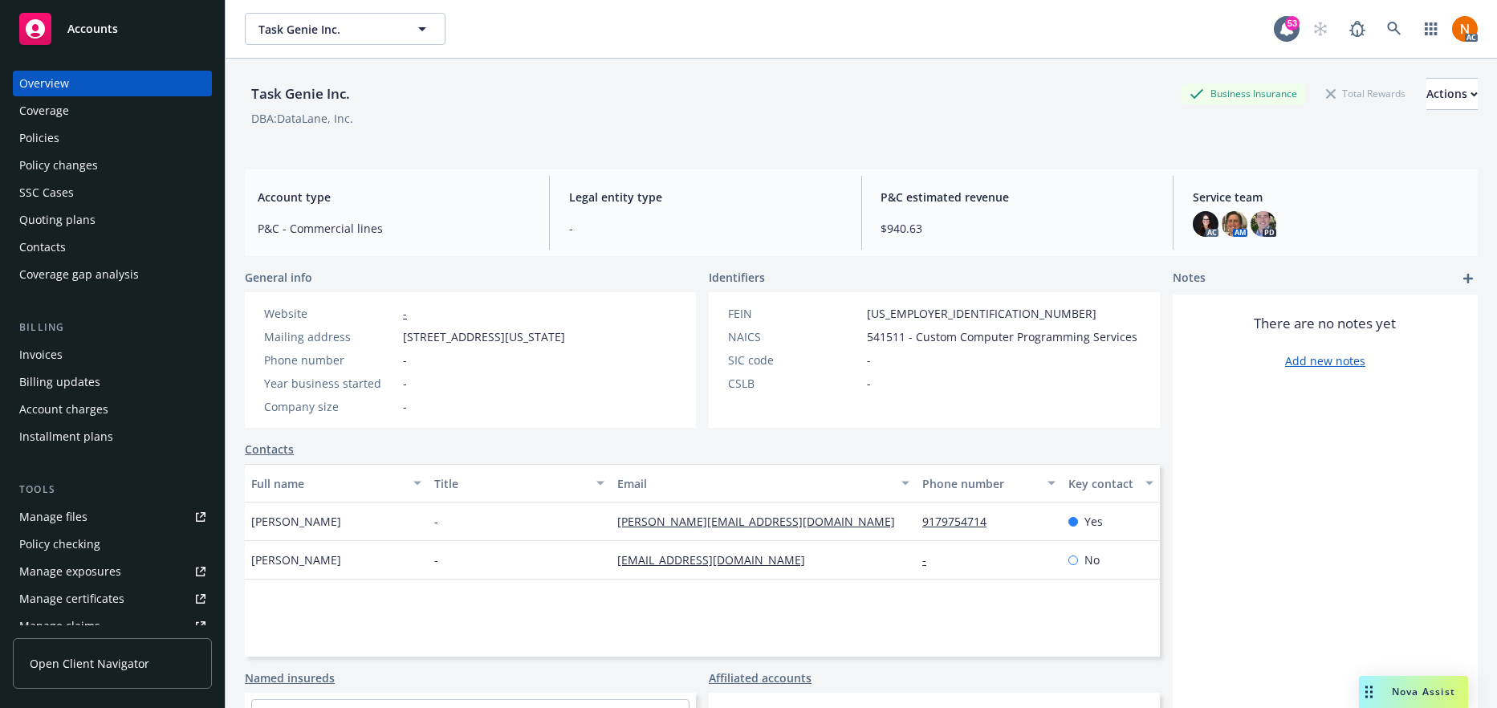
click at [565, 332] on span "[STREET_ADDRESS][US_STATE]" at bounding box center [484, 336] width 162 height 17
copy span "[US_STATE],"
click at [565, 331] on span "[STREET_ADDRESS][US_STATE]" at bounding box center [484, 336] width 162 height 17
copy span "10038"
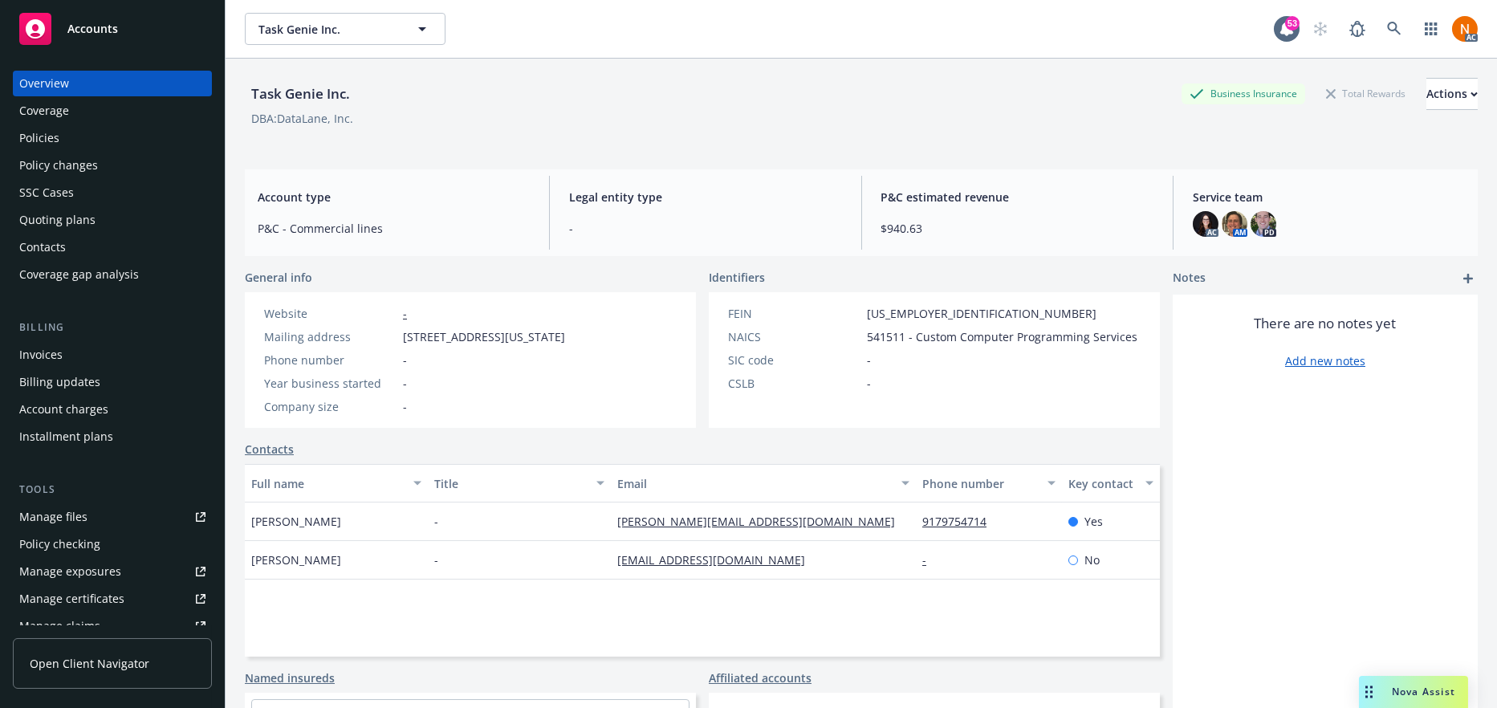
click at [975, 360] on div "SIC code -" at bounding box center [933, 360] width 422 height 17
click at [652, 231] on span "-" at bounding box center [705, 228] width 272 height 17
click at [149, 129] on div "Policies" at bounding box center [112, 138] width 186 height 26
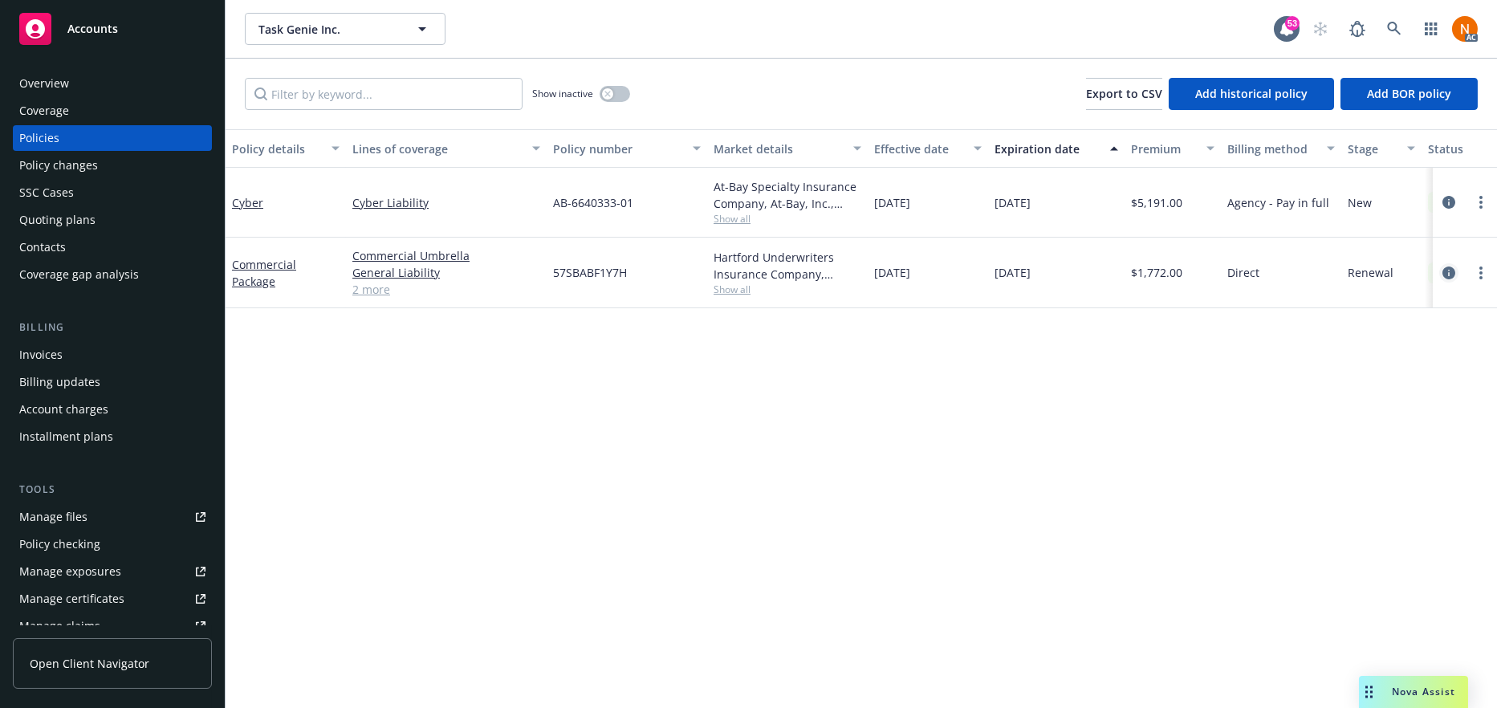
click at [1444, 271] on icon "circleInformation" at bounding box center [1449, 273] width 13 height 13
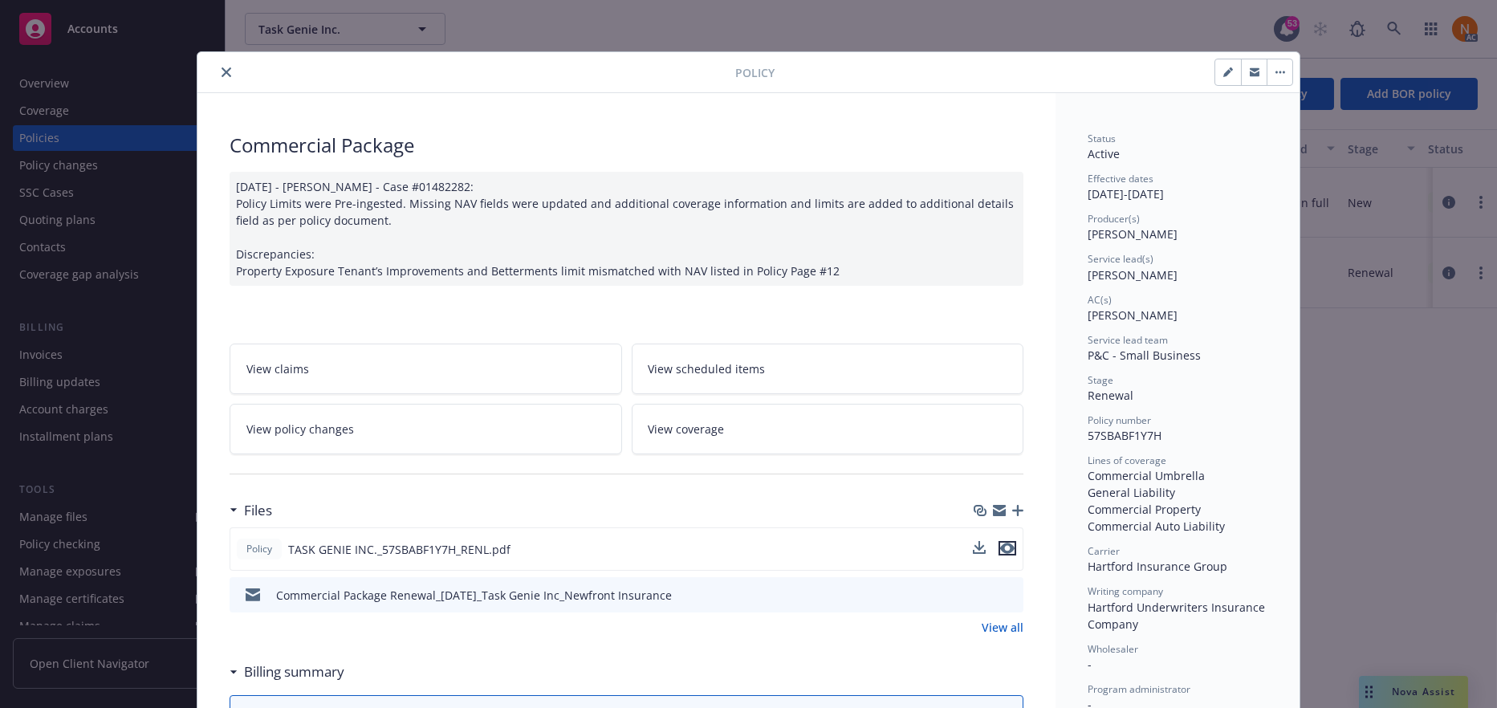
click at [1000, 551] on icon "preview file" at bounding box center [1007, 548] width 14 height 11
click at [222, 69] on icon "close" at bounding box center [227, 72] width 10 height 10
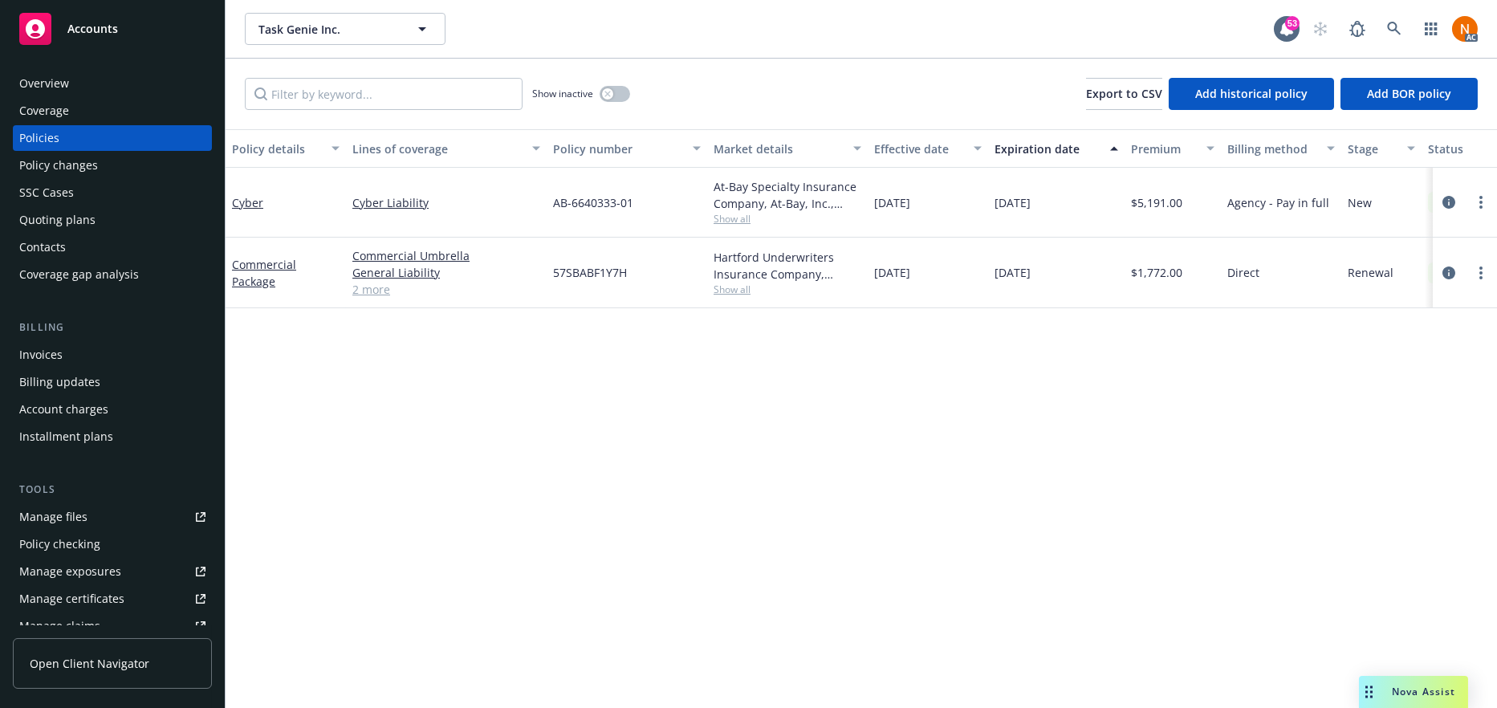
click at [66, 84] on div "Overview" at bounding box center [44, 84] width 50 height 26
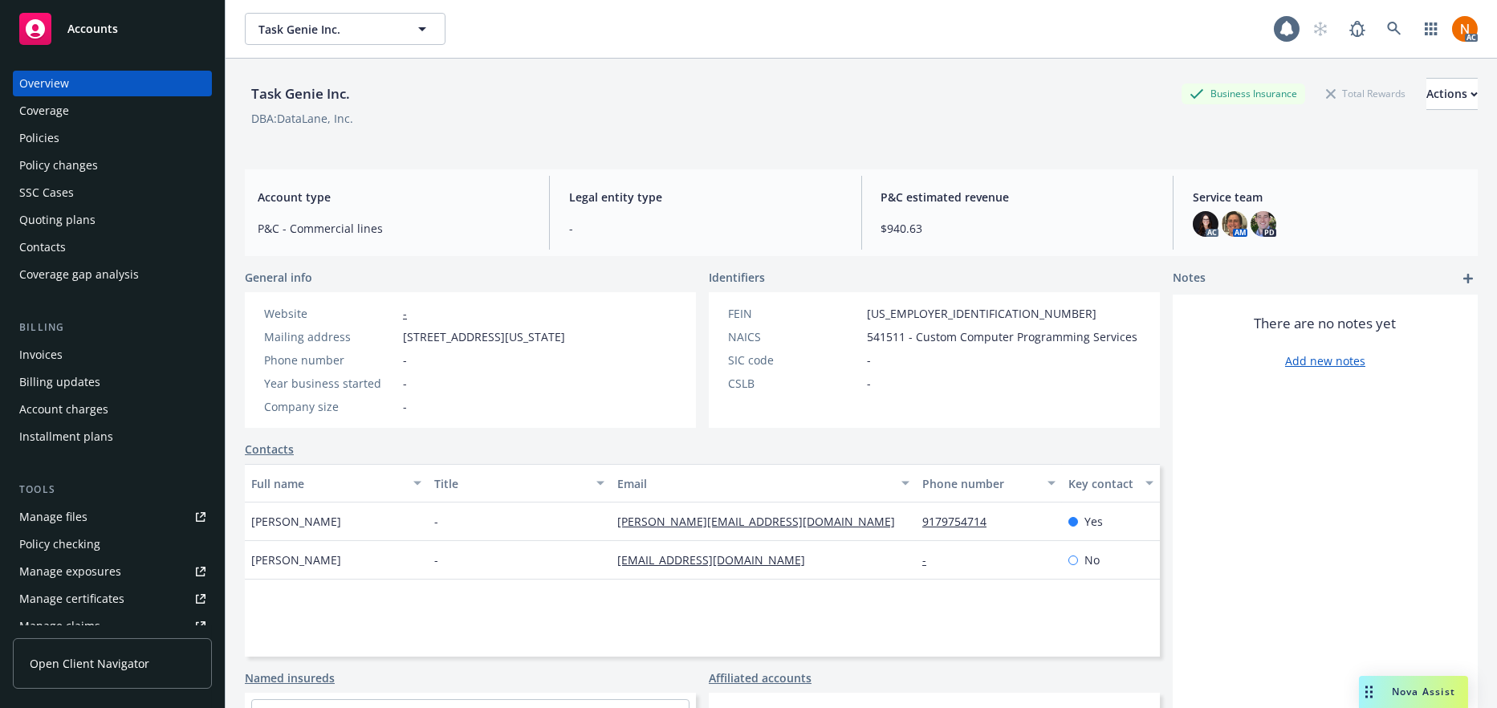
click at [529, 328] on span "[STREET_ADDRESS][US_STATE]" at bounding box center [484, 336] width 162 height 17
click at [398, 256] on div "Task Genie Inc. Business Insurance Total Rewards Actions DBA: DataLane, Inc. Ac…" at bounding box center [861, 403] width 1233 height 689
drag, startPoint x: 1091, startPoint y: 413, endPoint x: 1004, endPoint y: 343, distance: 111.8
click at [1089, 411] on div "FEIN [US_EMPLOYER_IDENTIFICATION_NUMBER] NAICS 541511 - Custom Computer Program…" at bounding box center [933, 360] width 448 height 136
click at [992, 333] on span "541511 - Custom Computer Programming Services" at bounding box center [1002, 336] width 271 height 17
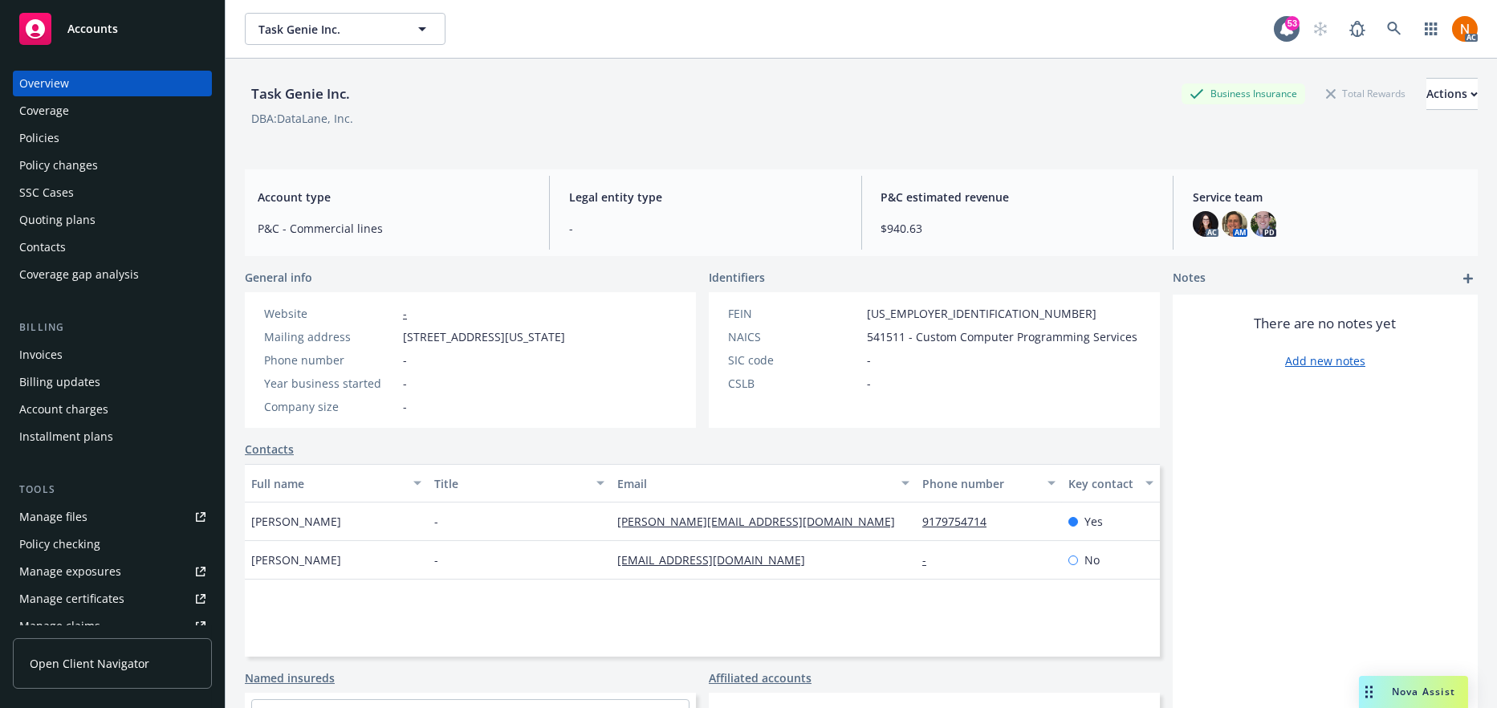
click at [1084, 360] on div "SIC code -" at bounding box center [933, 360] width 422 height 17
click at [1082, 352] on div "SIC code -" at bounding box center [933, 360] width 422 height 17
click at [912, 336] on span "541511 - Custom Computer Programming Services" at bounding box center [1002, 336] width 271 height 17
click at [910, 336] on span "541511 - Custom Computer Programming Services" at bounding box center [1002, 336] width 271 height 17
drag, startPoint x: 910, startPoint y: 336, endPoint x: 1125, endPoint y: 333, distance: 214.3
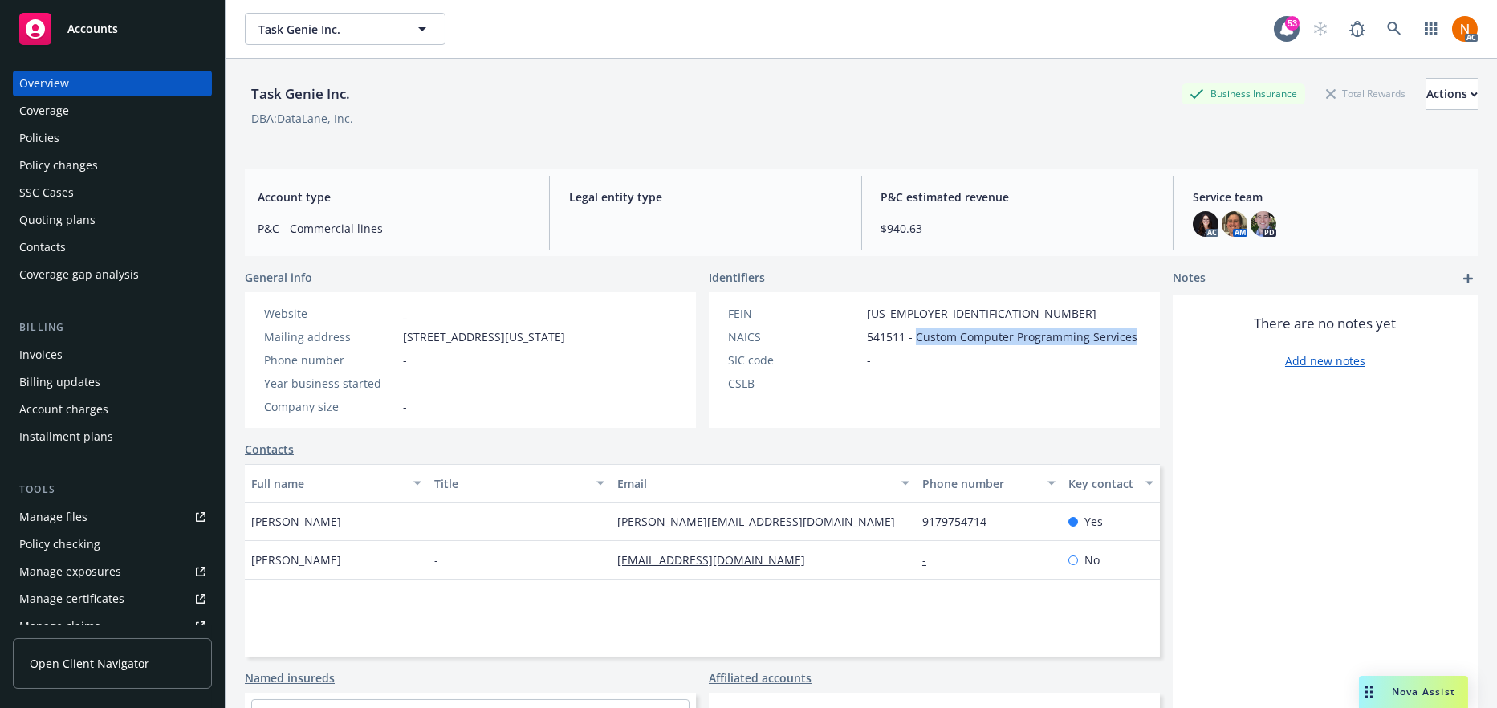
click at [1125, 333] on span "541511 - Custom Computer Programming Services" at bounding box center [1002, 336] width 271 height 17
copy span "Custom Computer Programming Services"
click at [1378, 15] on span at bounding box center [1394, 29] width 32 height 32
click at [1189, 26] on div "Task Genie Inc. Task Genie Inc." at bounding box center [759, 29] width 1029 height 32
click at [1378, 33] on link at bounding box center [1394, 29] width 32 height 32
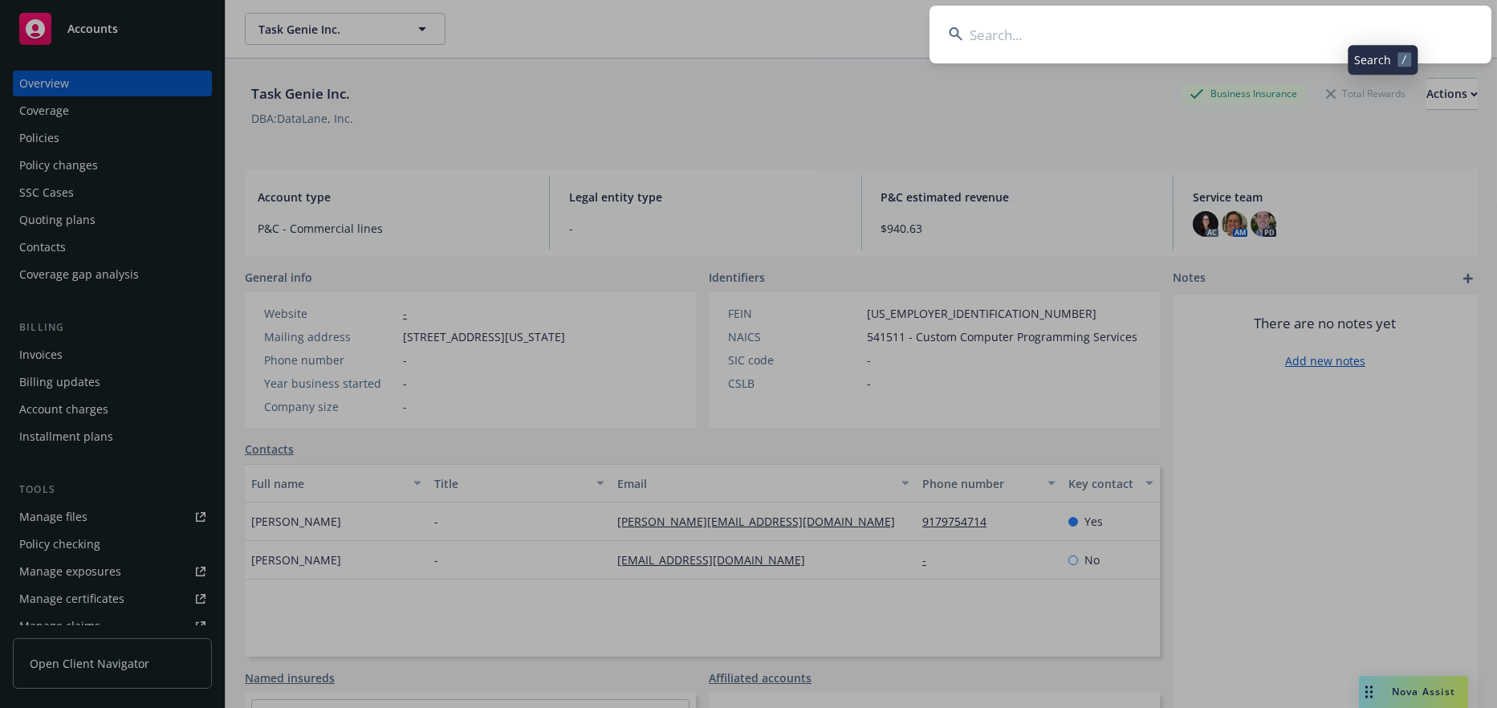
click at [1281, 28] on input at bounding box center [1211, 35] width 562 height 58
type input "New Musicals Inc."
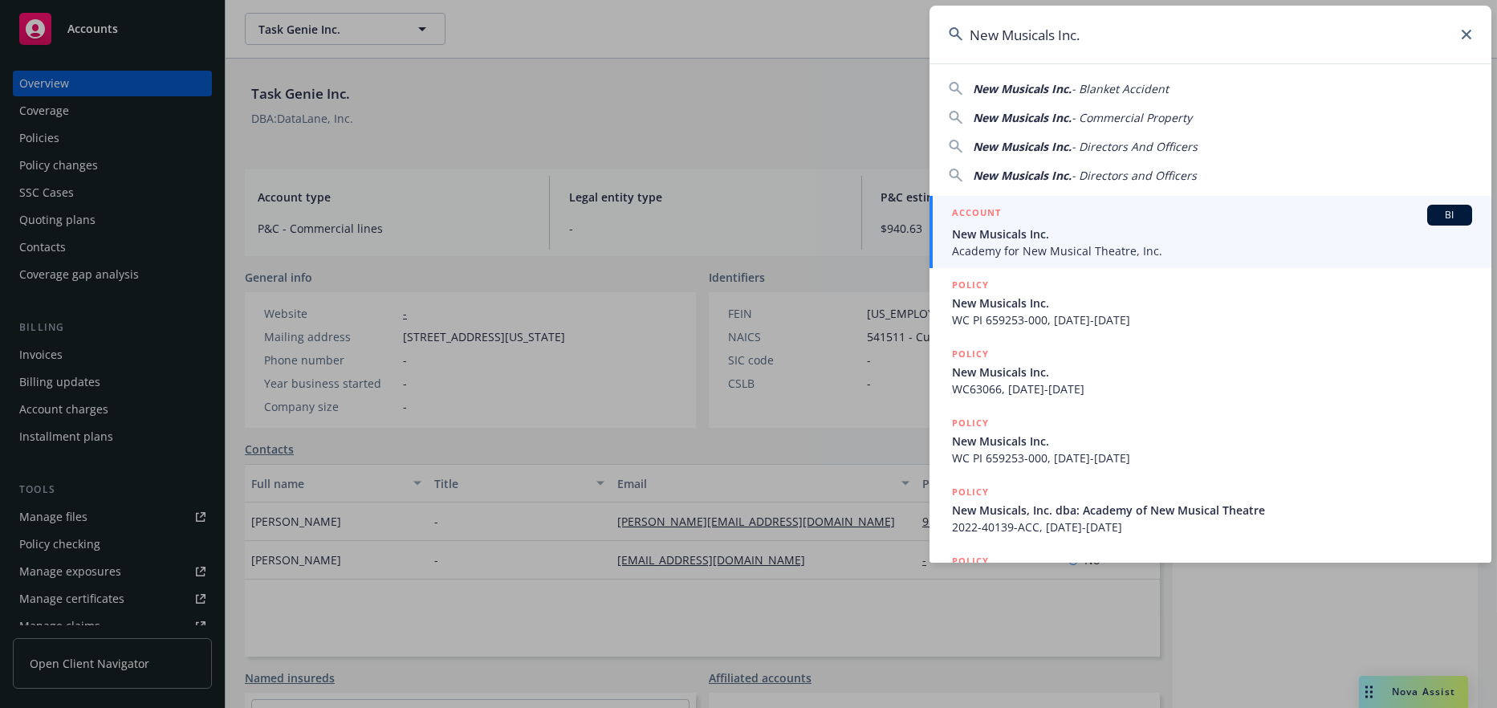
drag, startPoint x: 1093, startPoint y: 246, endPoint x: 1323, endPoint y: 249, distance: 229.6
click at [1093, 246] on span "Academy for New Musical Theatre, Inc." at bounding box center [1212, 250] width 520 height 17
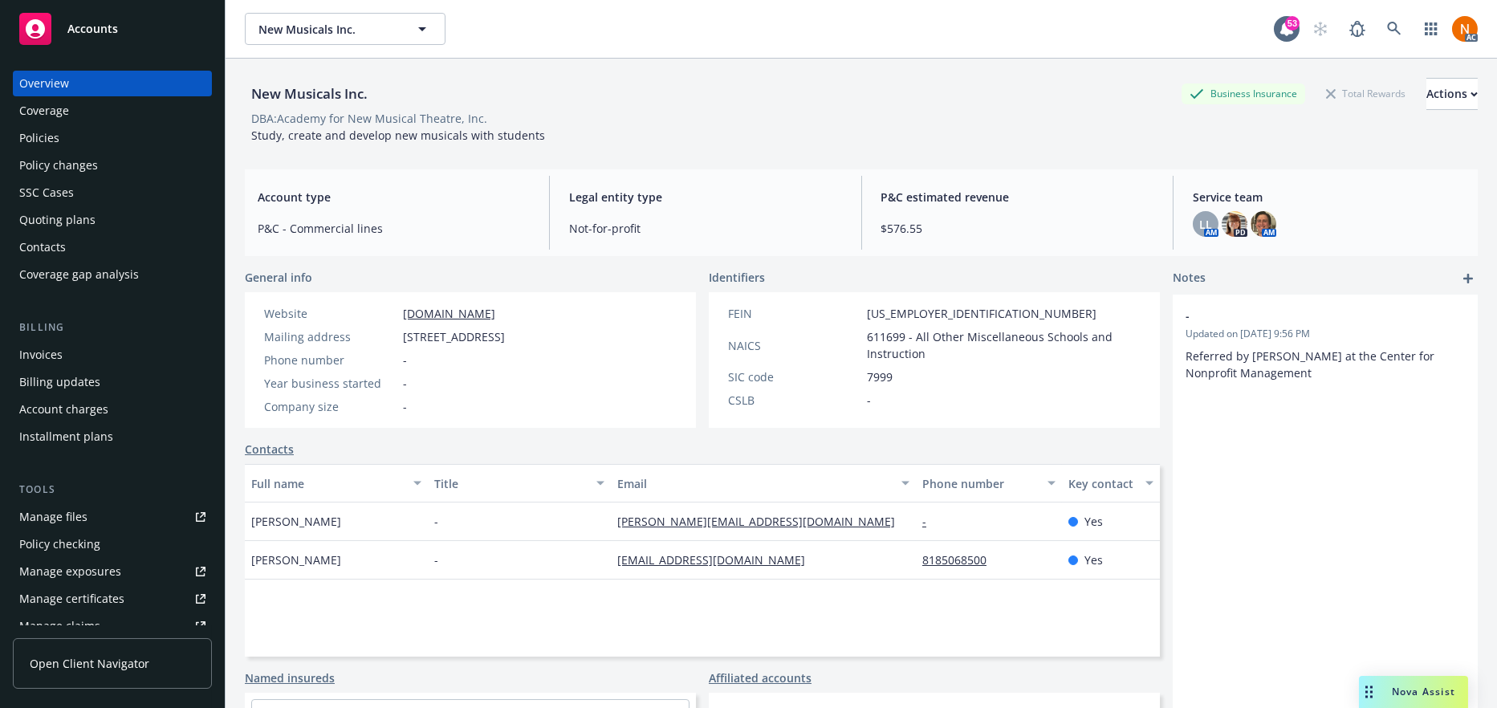
drag, startPoint x: 747, startPoint y: 293, endPoint x: 543, endPoint y: 142, distance: 253.7
click at [745, 293] on div "FEIN [US_EMPLOYER_IDENTIFICATION_NUMBER] NAICS 611699 - All Other Miscellaneous…" at bounding box center [934, 360] width 451 height 136
click at [55, 137] on div "Policies" at bounding box center [39, 138] width 40 height 26
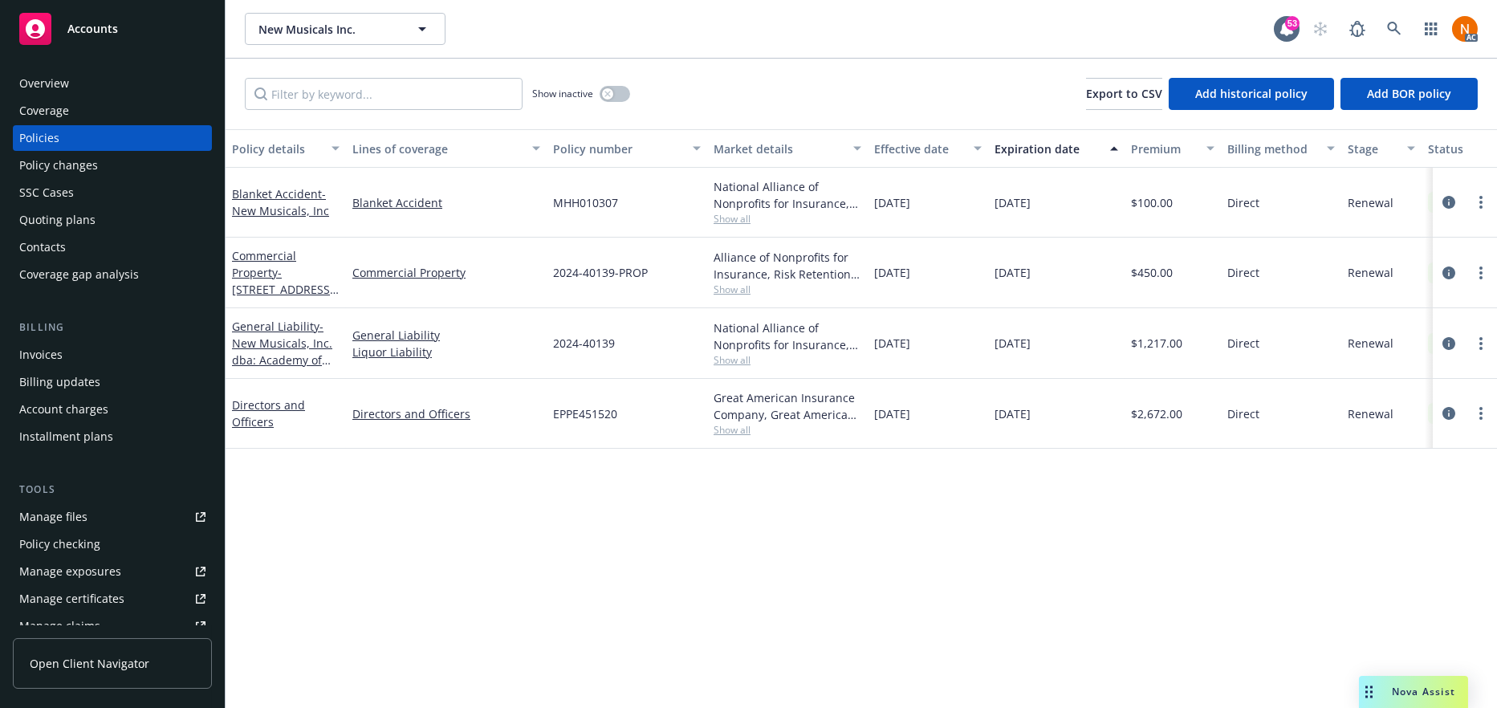
click at [1109, 500] on div "Policy details Lines of coverage Policy number Market details Effective date Ex…" at bounding box center [862, 418] width 1272 height 579
click at [910, 344] on span "[DATE]" at bounding box center [892, 343] width 36 height 17
click at [419, 515] on div "Policy details Lines of coverage Policy number Market details Effective date Ex…" at bounding box center [862, 418] width 1272 height 579
drag, startPoint x: 646, startPoint y: 503, endPoint x: 676, endPoint y: 410, distance: 97.0
click at [647, 499] on div "Policy details Lines of coverage Policy number Market details Effective date Ex…" at bounding box center [862, 418] width 1272 height 579
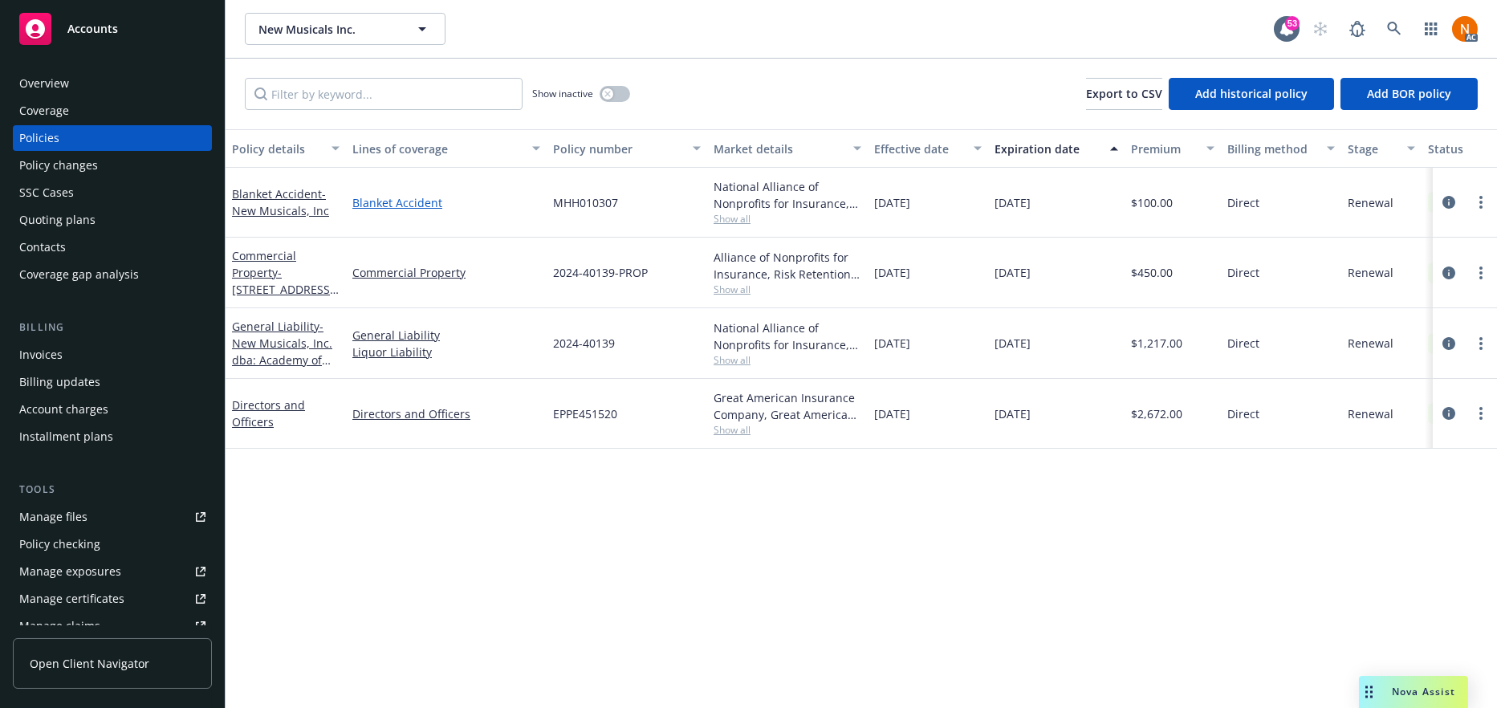
click at [399, 203] on link "Blanket Accident" at bounding box center [446, 202] width 188 height 17
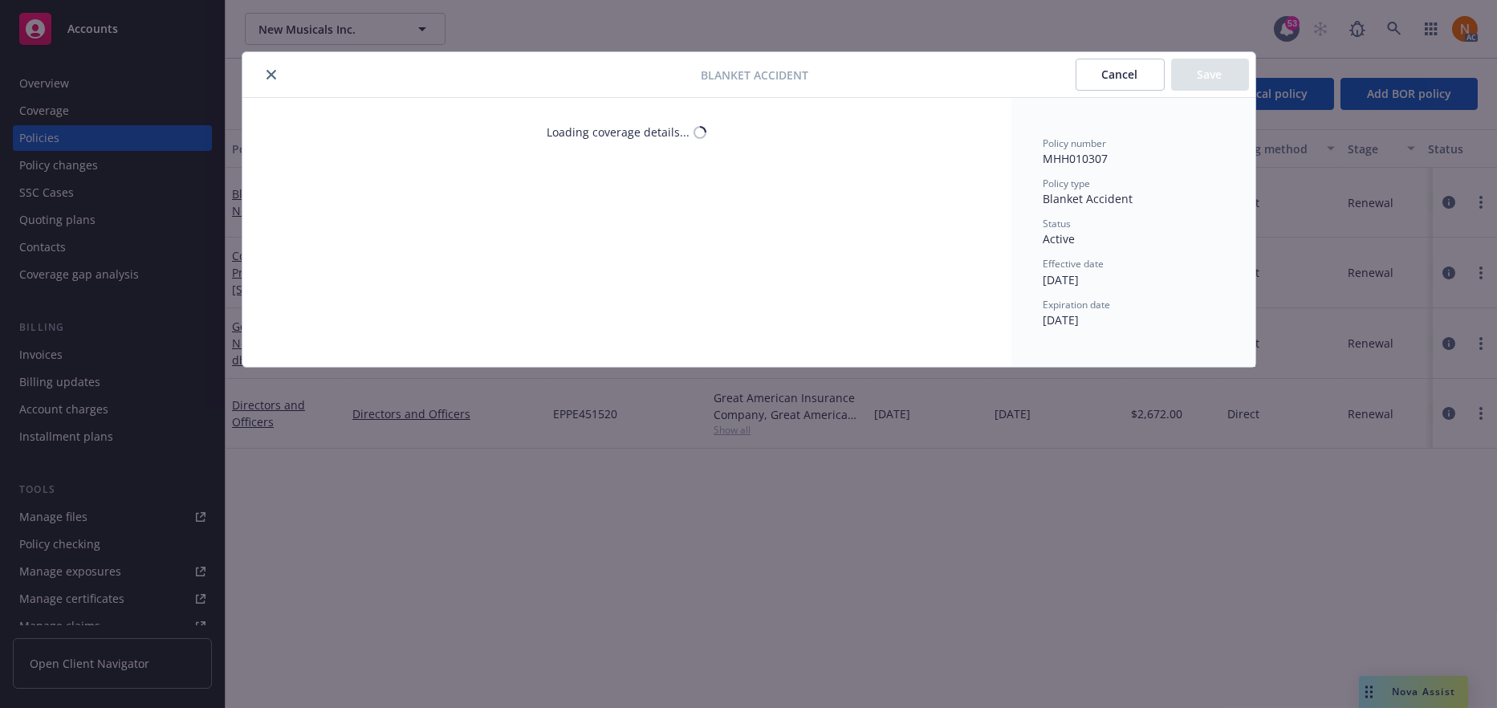
select select "LIMIT"
select select "MONETARY"
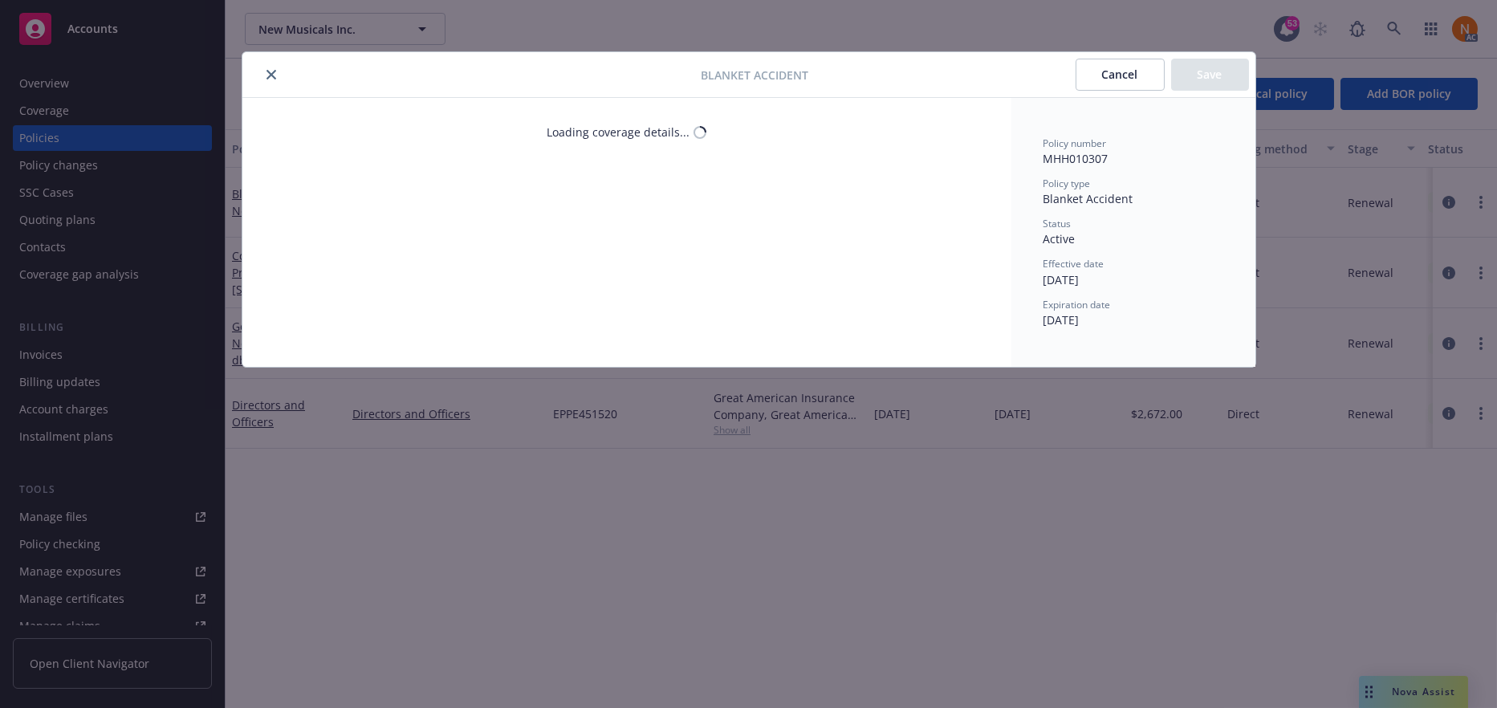
select select "MONETARY"
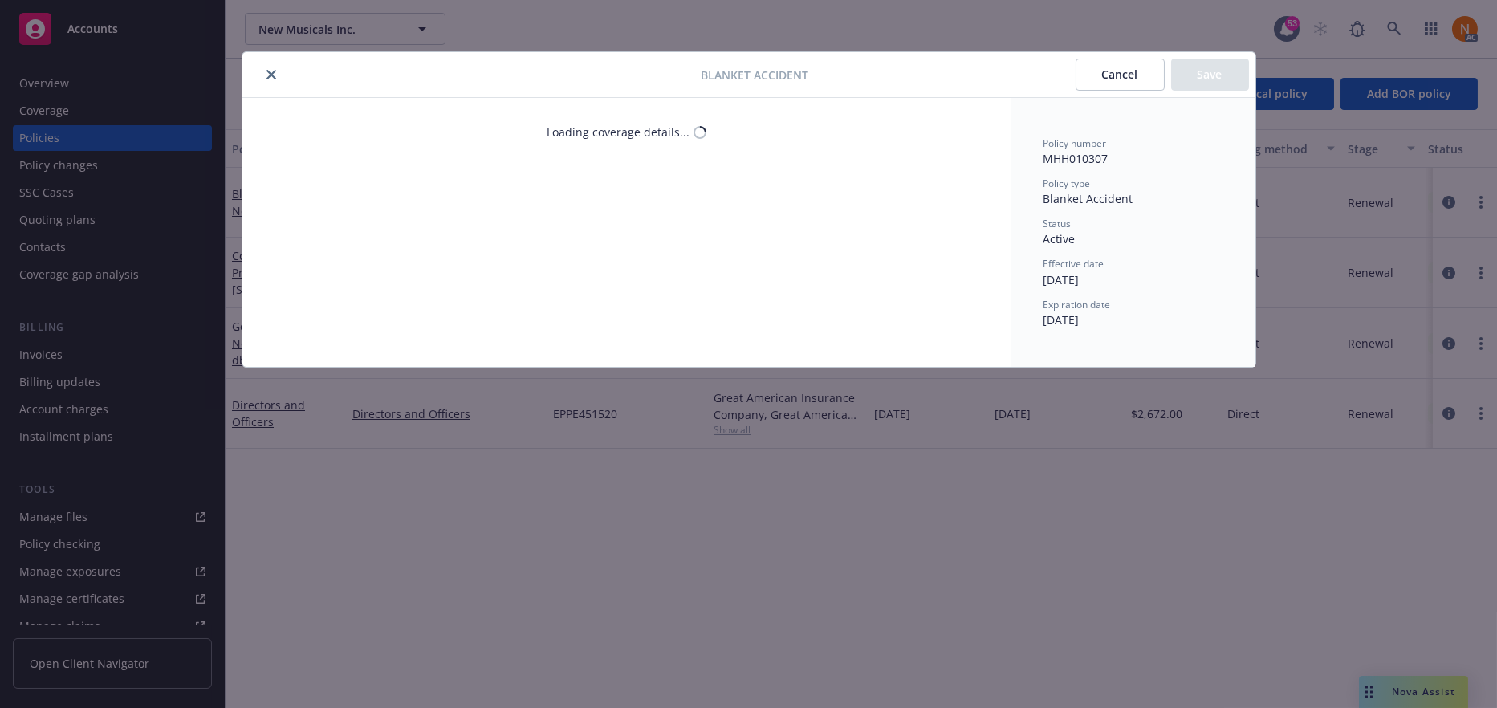
select select "MONETARY"
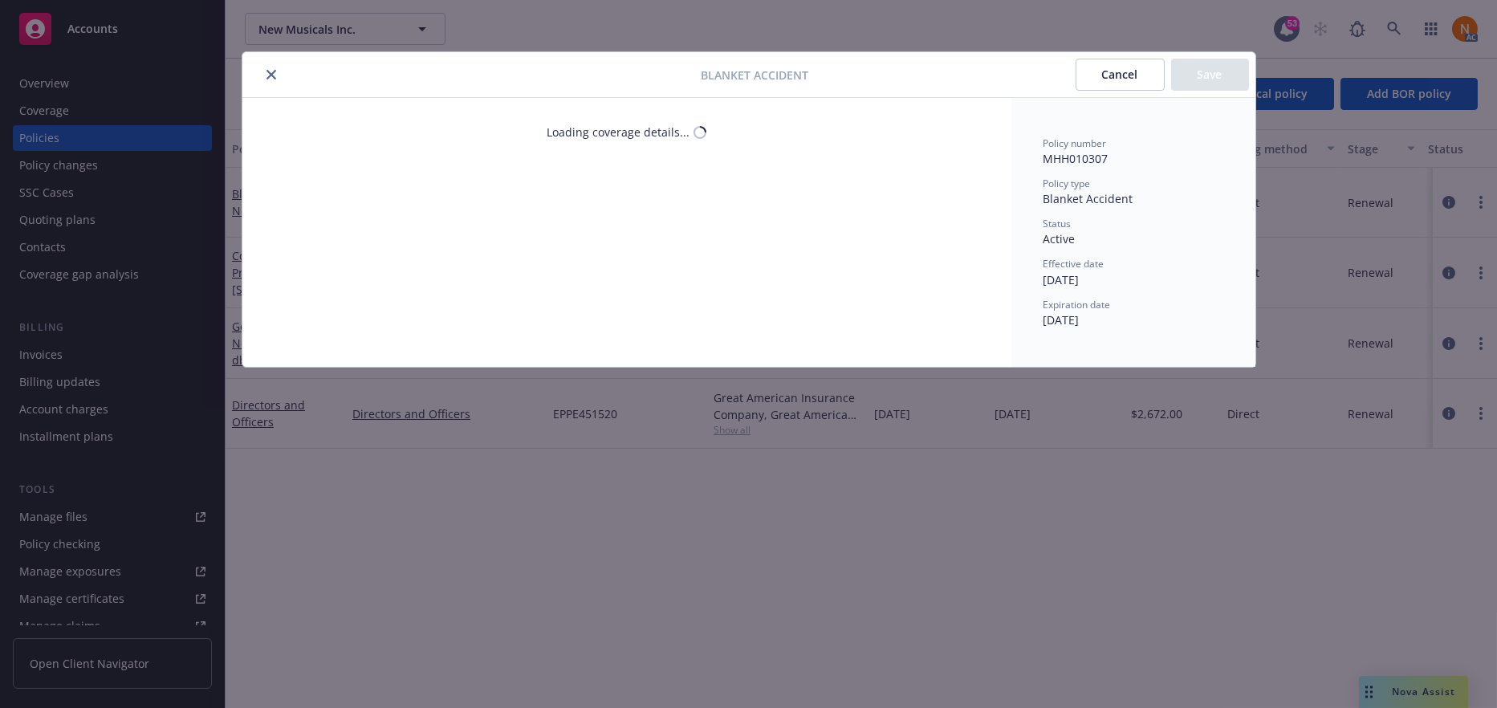
select select "MONETARY"
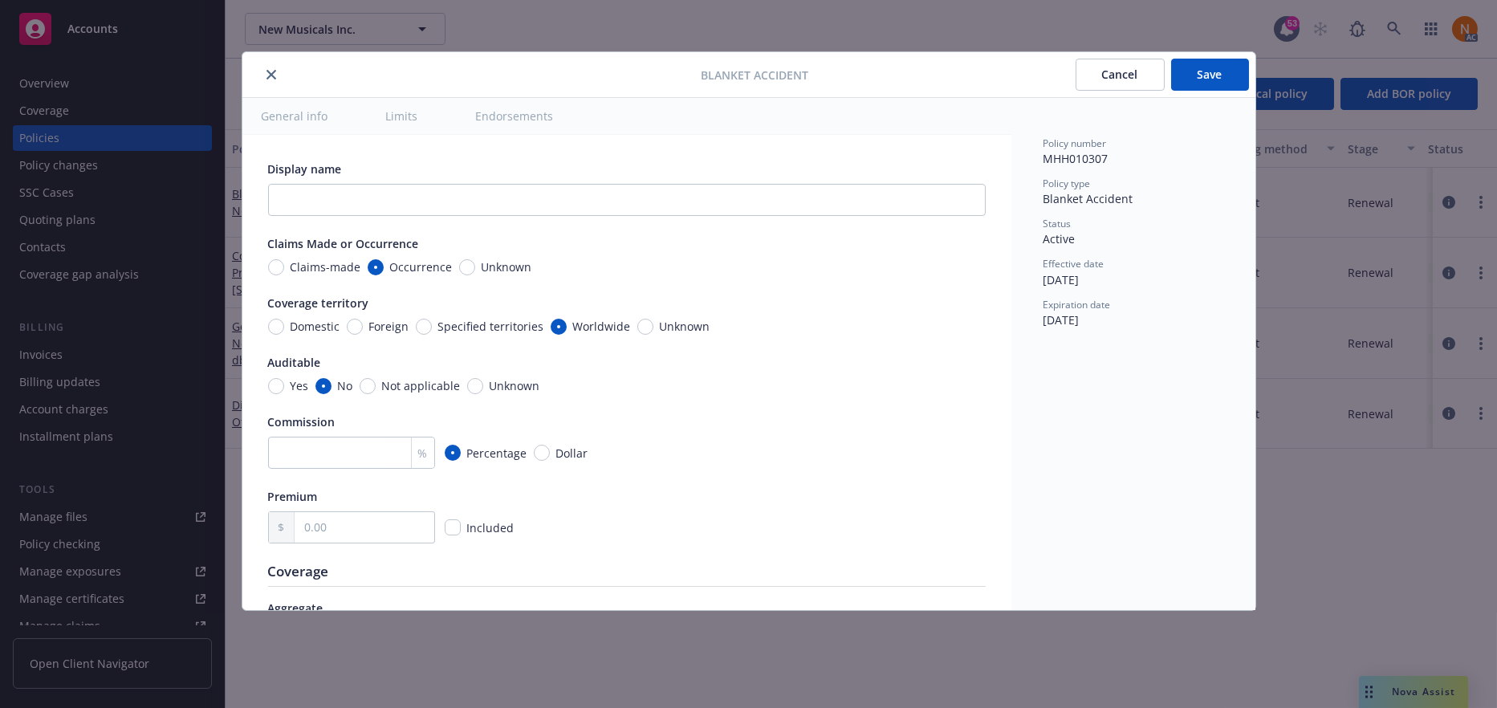
type textarea "x"
click at [267, 77] on icon "close" at bounding box center [272, 75] width 10 height 10
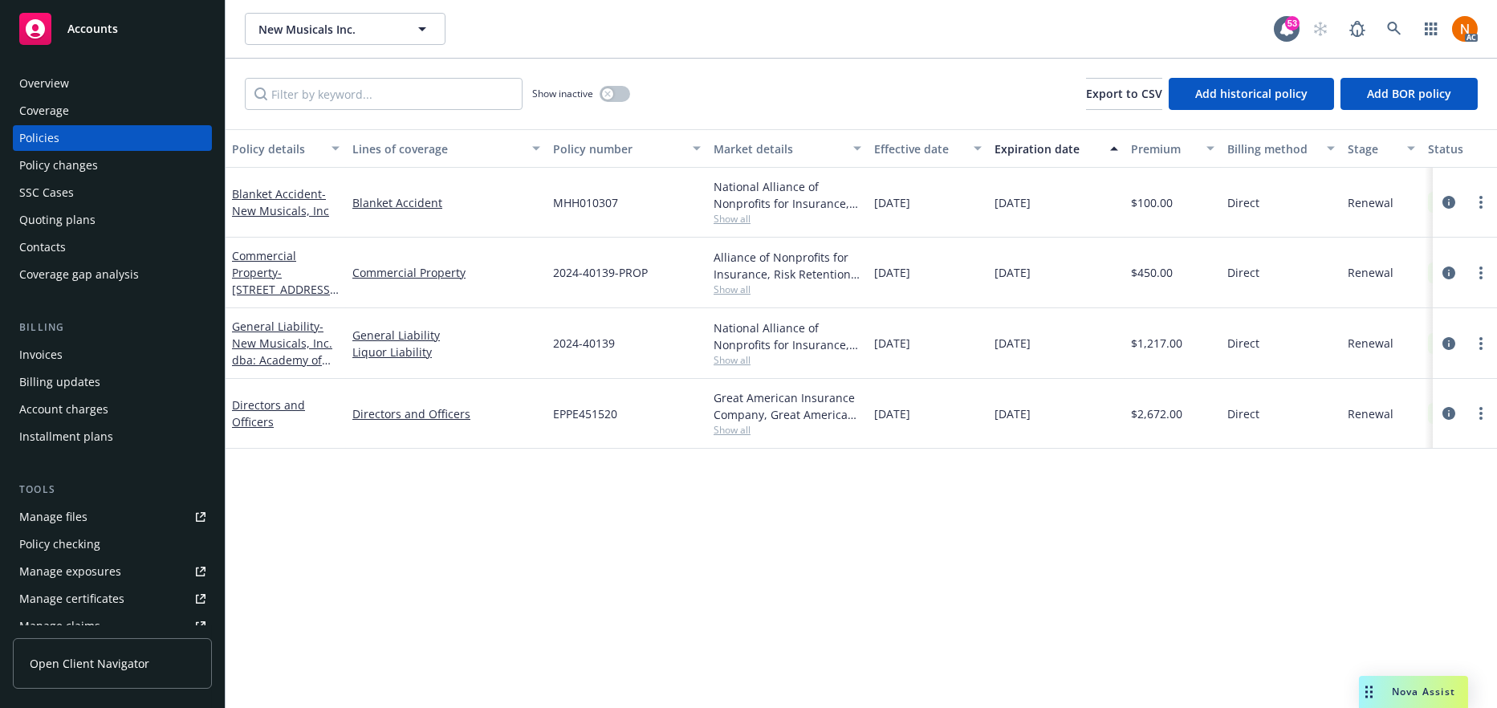
drag, startPoint x: 1326, startPoint y: 504, endPoint x: 1418, endPoint y: 257, distance: 263.6
click at [1326, 490] on div "Policy details Lines of coverage Policy number Market details Effective date Ex…" at bounding box center [862, 418] width 1272 height 579
click at [1447, 196] on icon "circleInformation" at bounding box center [1449, 202] width 13 height 13
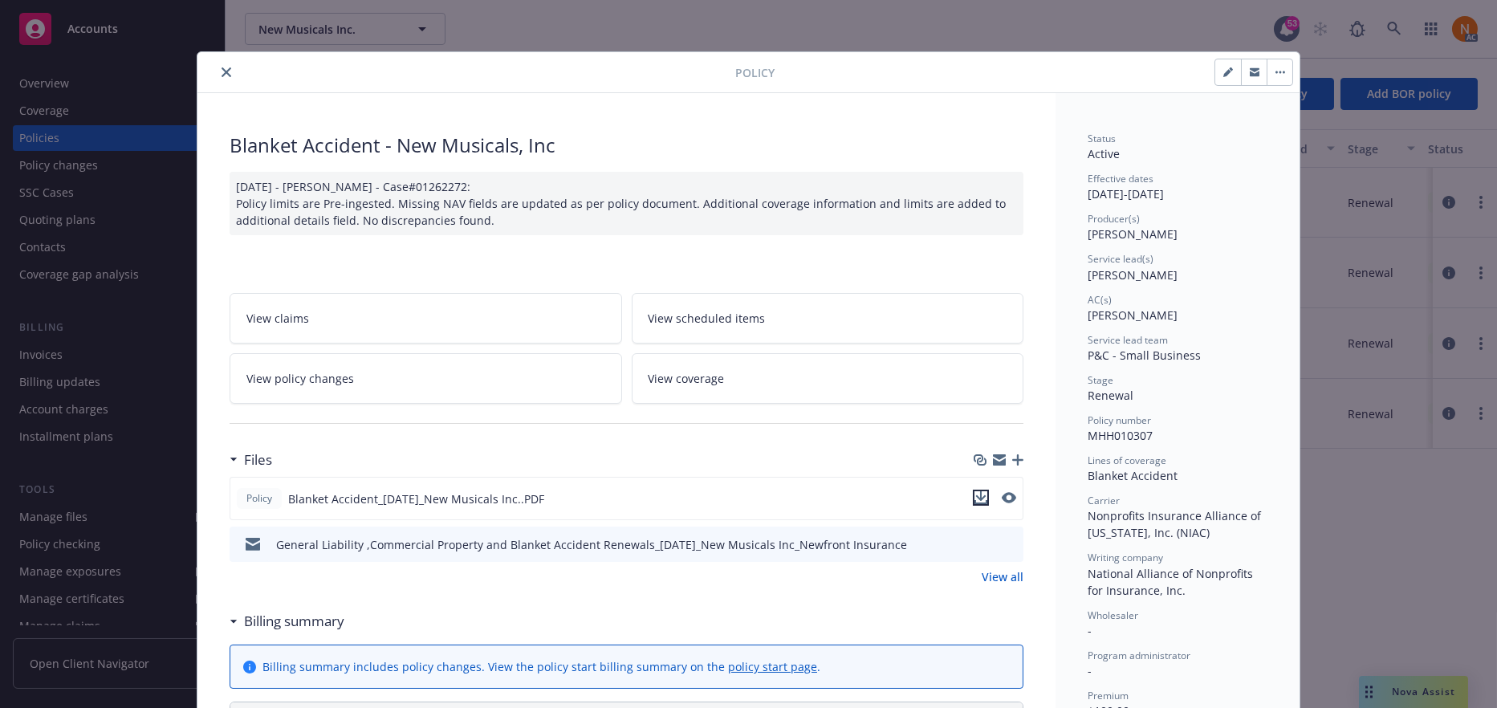
click at [983, 494] on button "download file" at bounding box center [981, 498] width 16 height 16
click at [222, 67] on icon "close" at bounding box center [227, 72] width 10 height 10
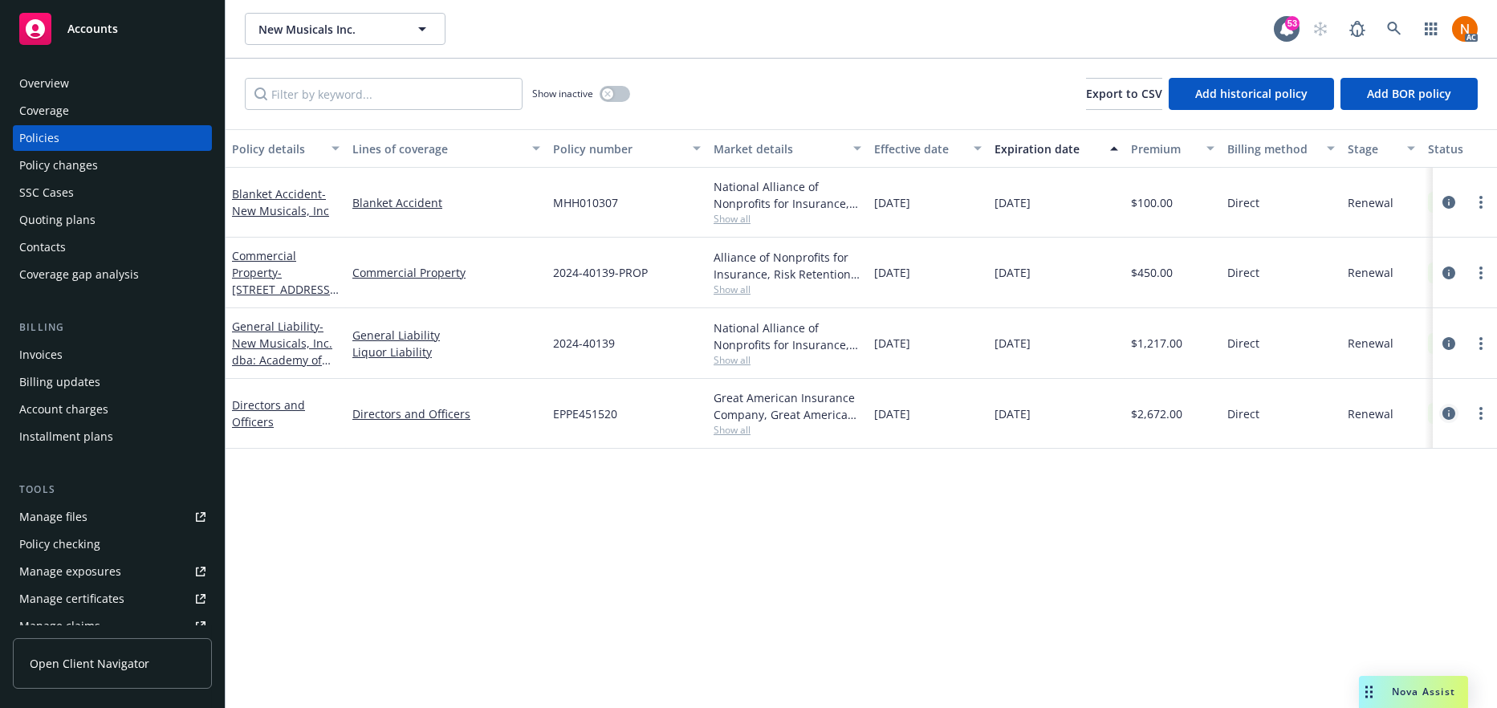
click at [1446, 413] on icon "circleInformation" at bounding box center [1449, 413] width 13 height 13
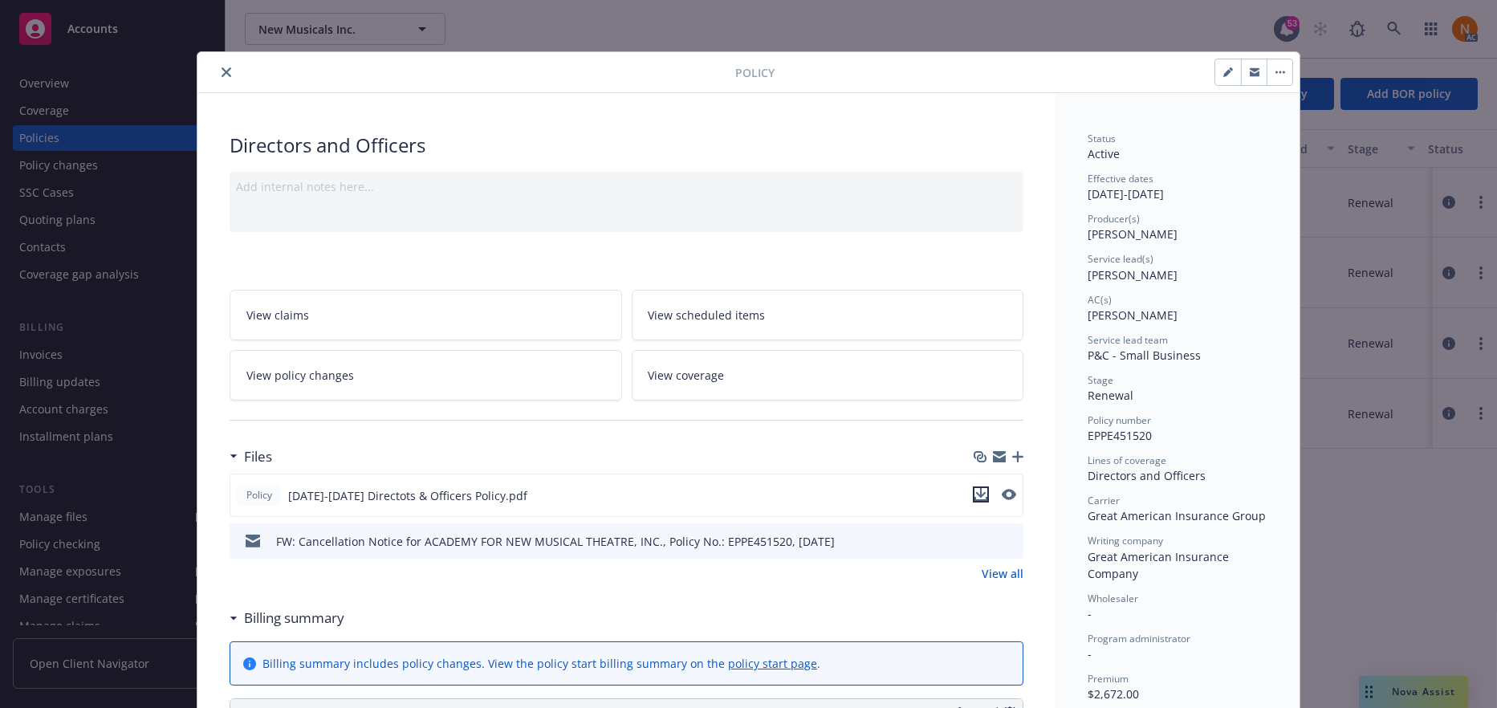
click at [976, 493] on icon "download file" at bounding box center [981, 493] width 10 height 10
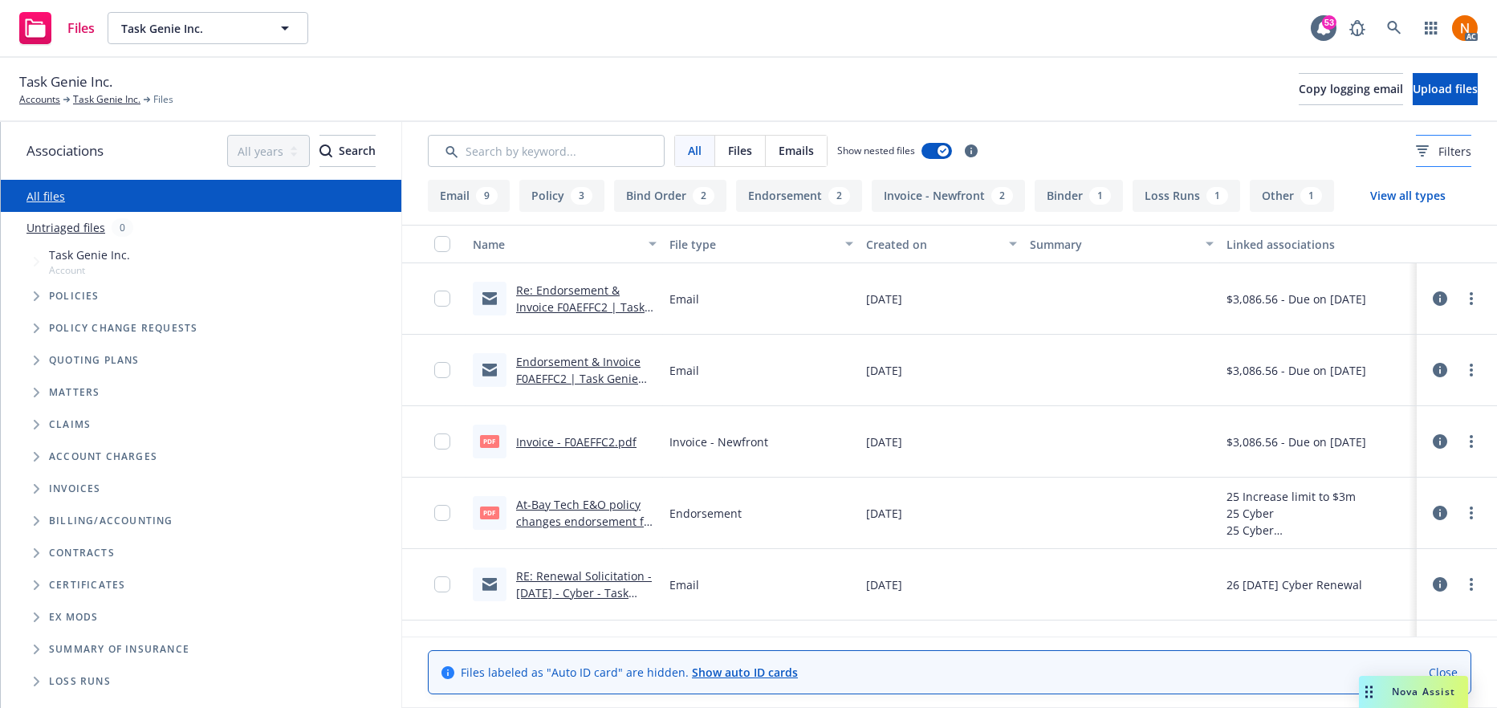
click at [1439, 153] on span "Filters" at bounding box center [1455, 151] width 33 height 17
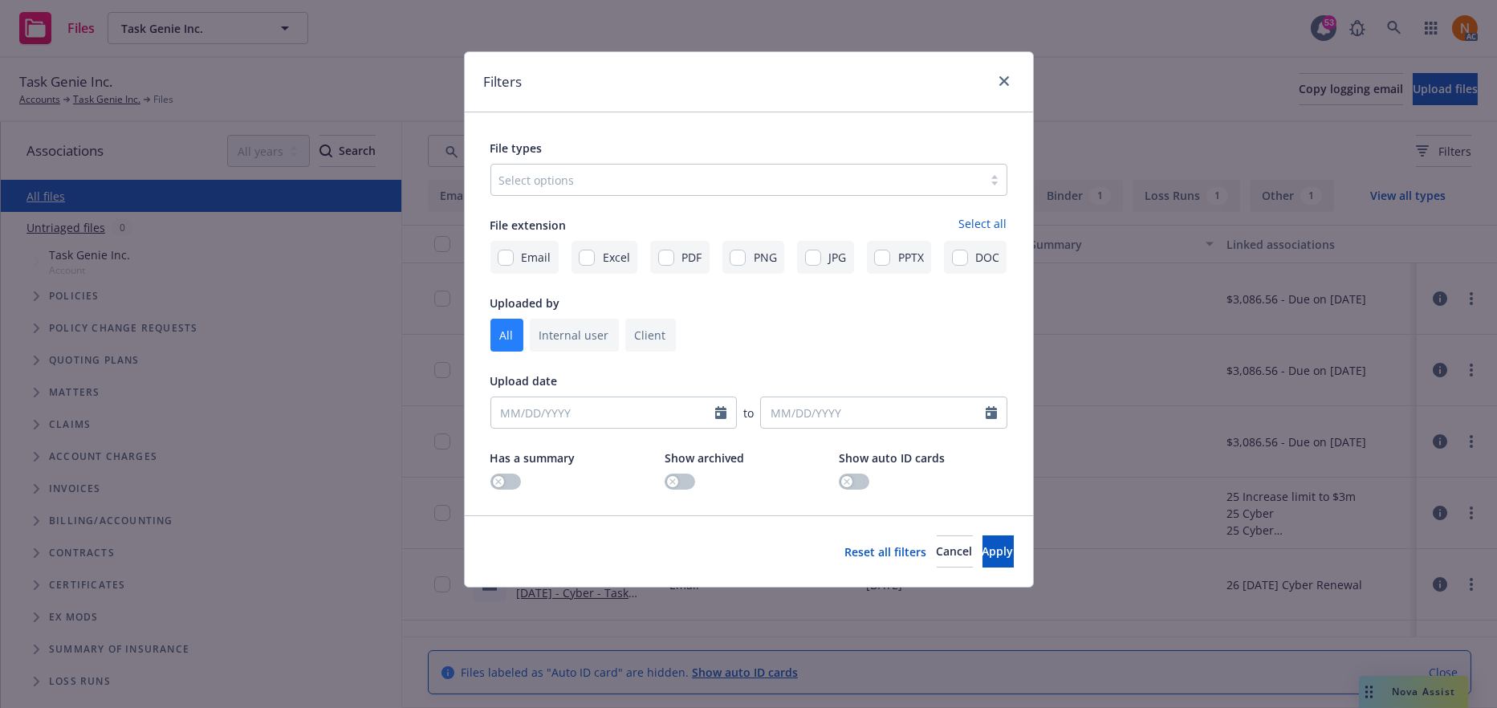
click at [750, 197] on div "File types Select options File extension Select all Email Excel PDF PNG JPG PPT…" at bounding box center [748, 314] width 517 height 352
click at [751, 193] on div "Select options" at bounding box center [748, 180] width 517 height 32
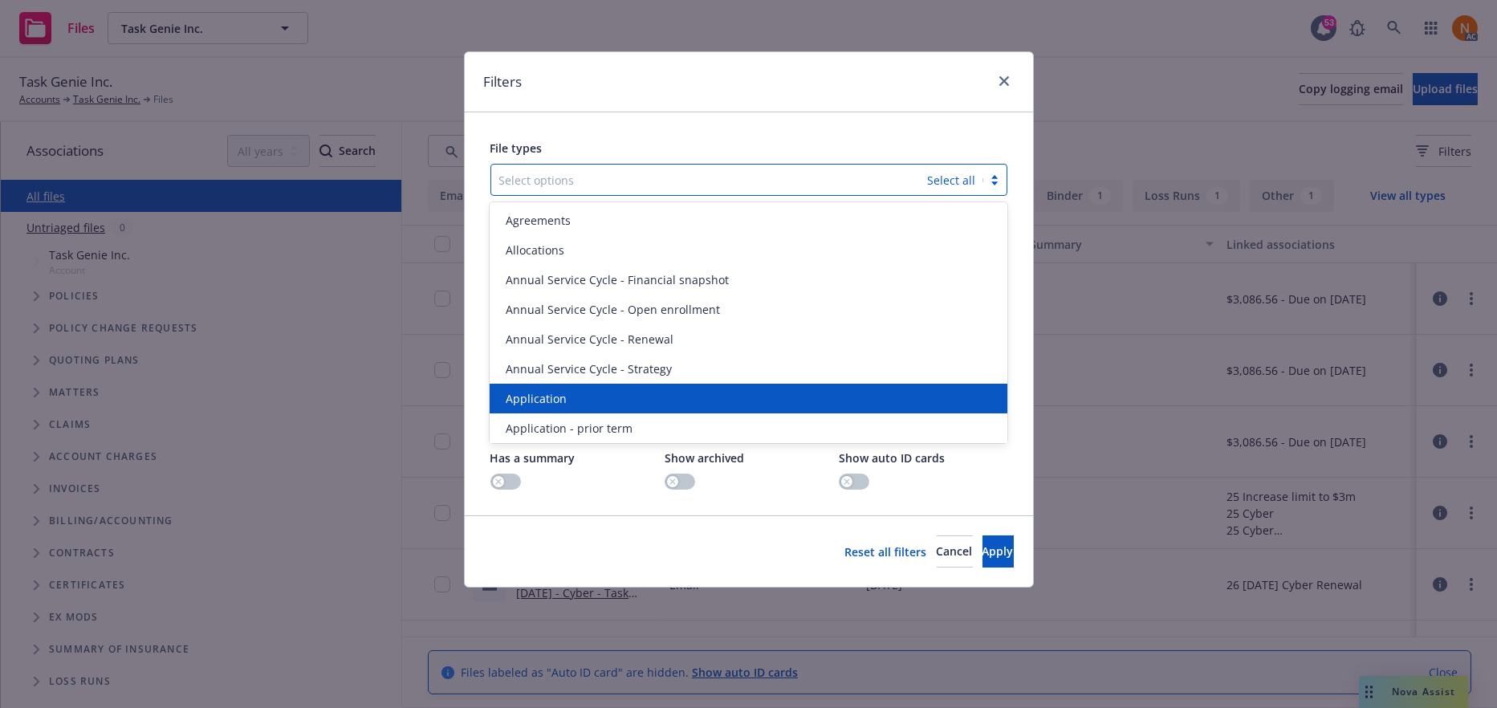
click at [667, 389] on div "Application" at bounding box center [748, 399] width 517 height 30
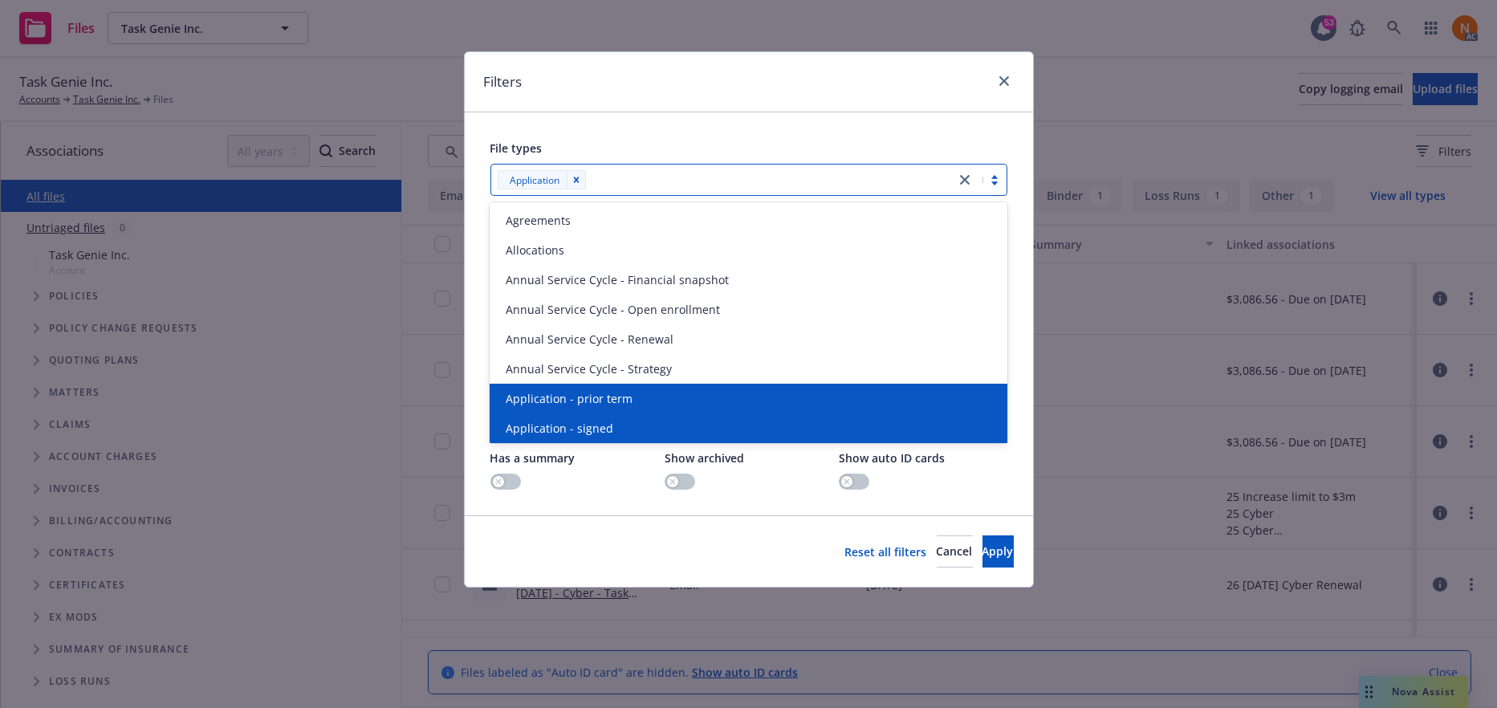
click at [688, 396] on div "Application - prior term" at bounding box center [748, 398] width 498 height 17
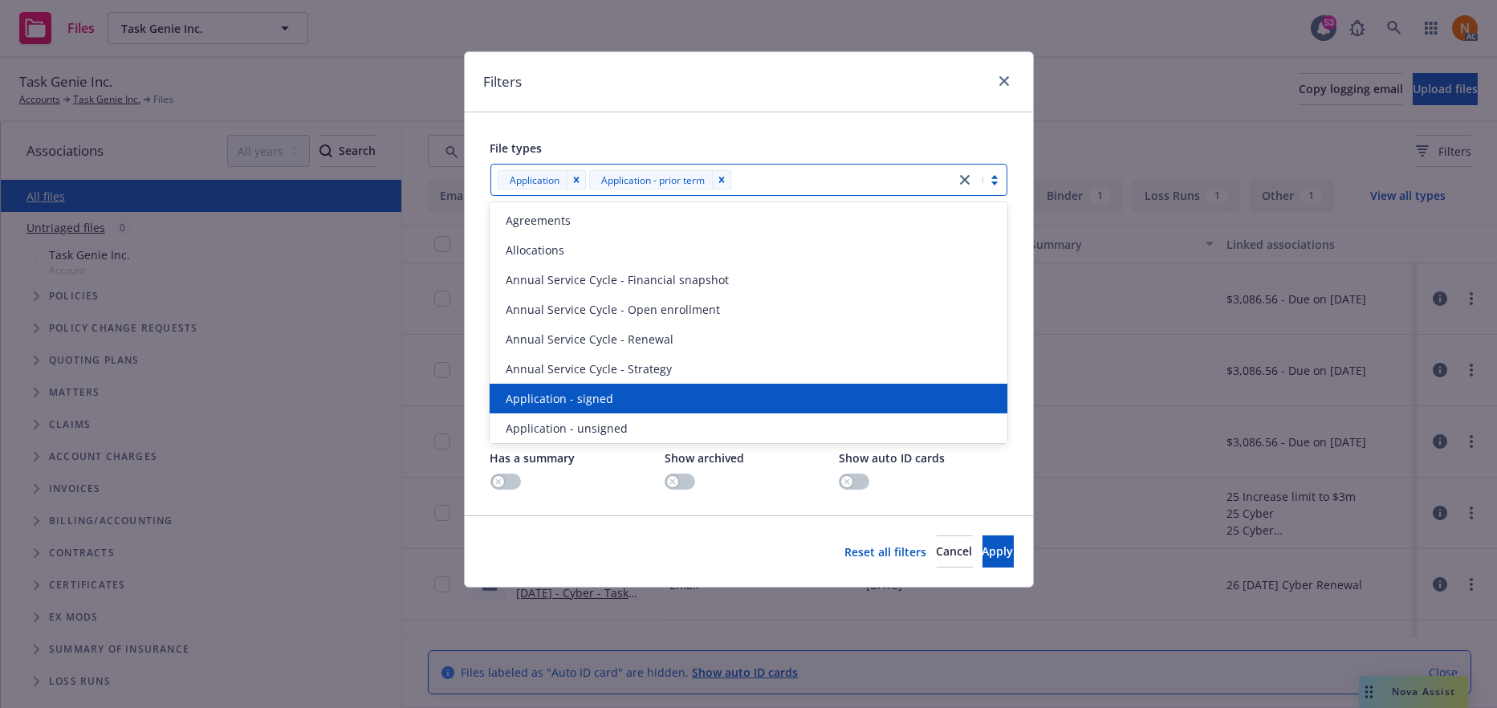
click at [694, 392] on div "Application - signed" at bounding box center [748, 398] width 498 height 17
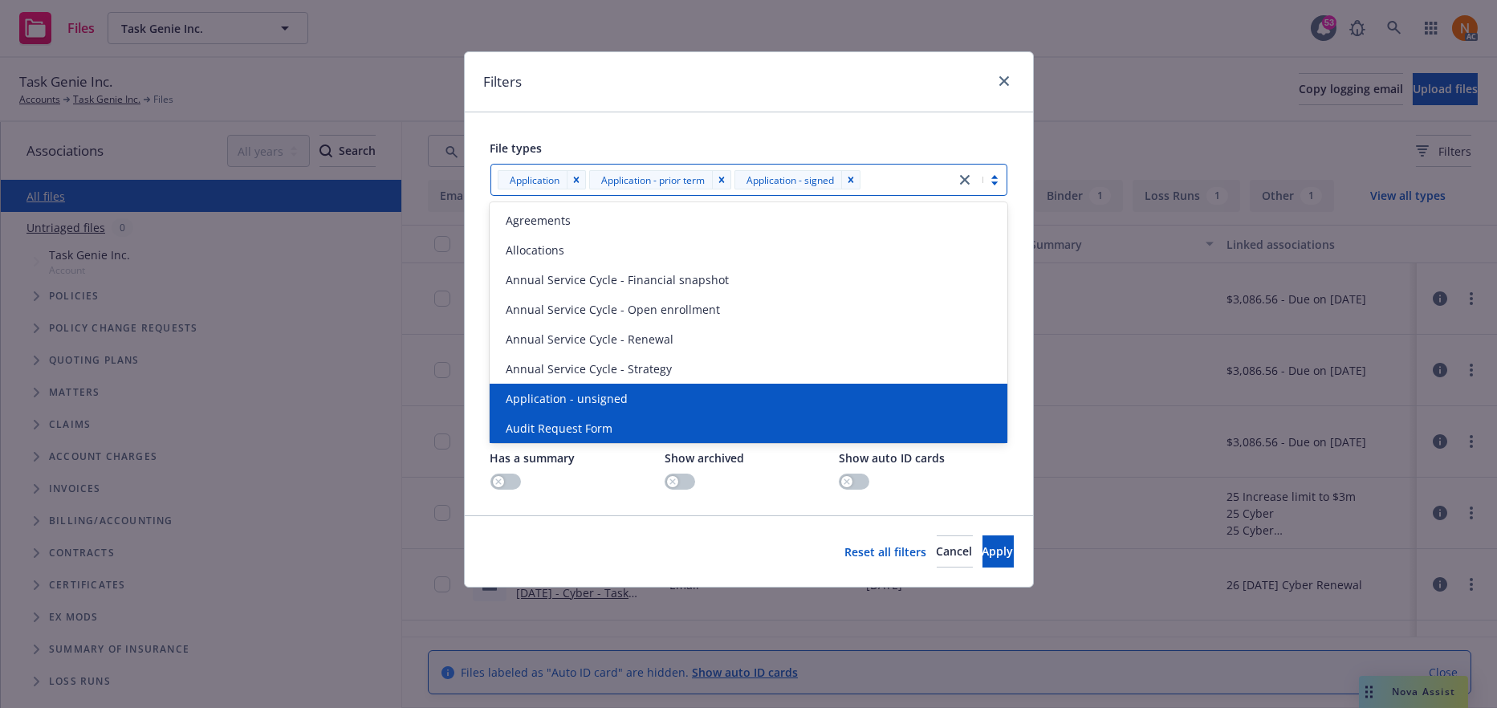
click at [735, 401] on div "Application - unsigned" at bounding box center [748, 398] width 498 height 17
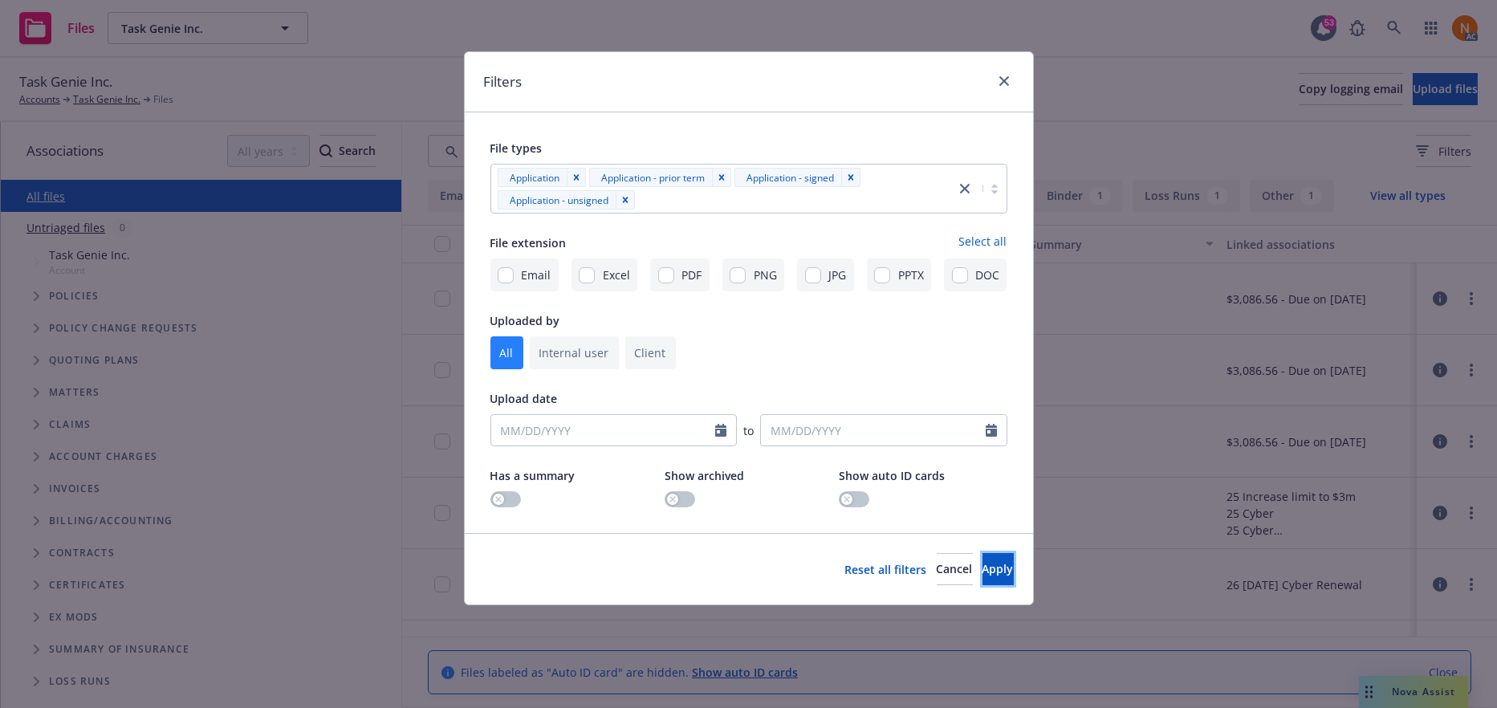
drag, startPoint x: 962, startPoint y: 576, endPoint x: 1467, endPoint y: 551, distance: 505.5
click at [983, 578] on button "Apply" at bounding box center [998, 569] width 31 height 32
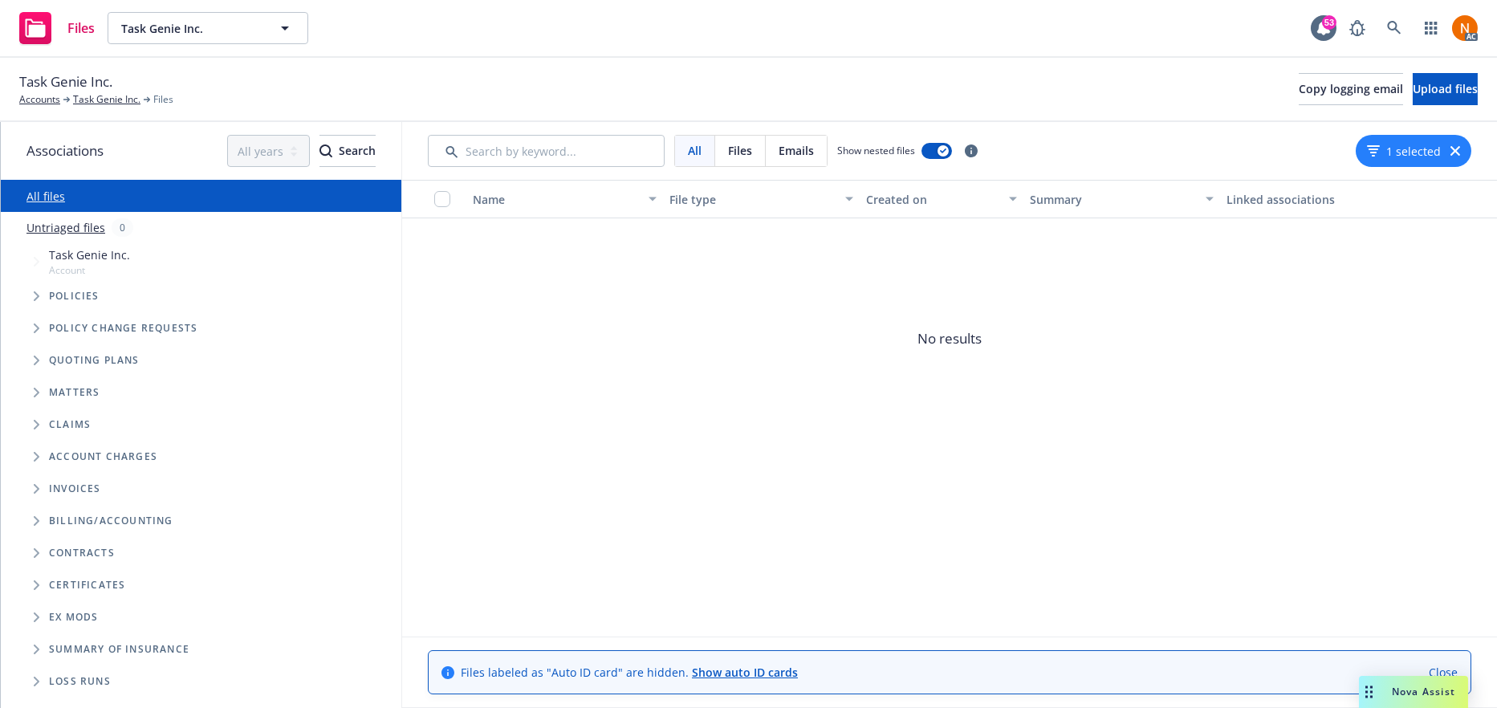
click at [769, 298] on span "No results" at bounding box center [949, 338] width 1095 height 241
click at [1455, 148] on icon "button" at bounding box center [1456, 151] width 10 height 10
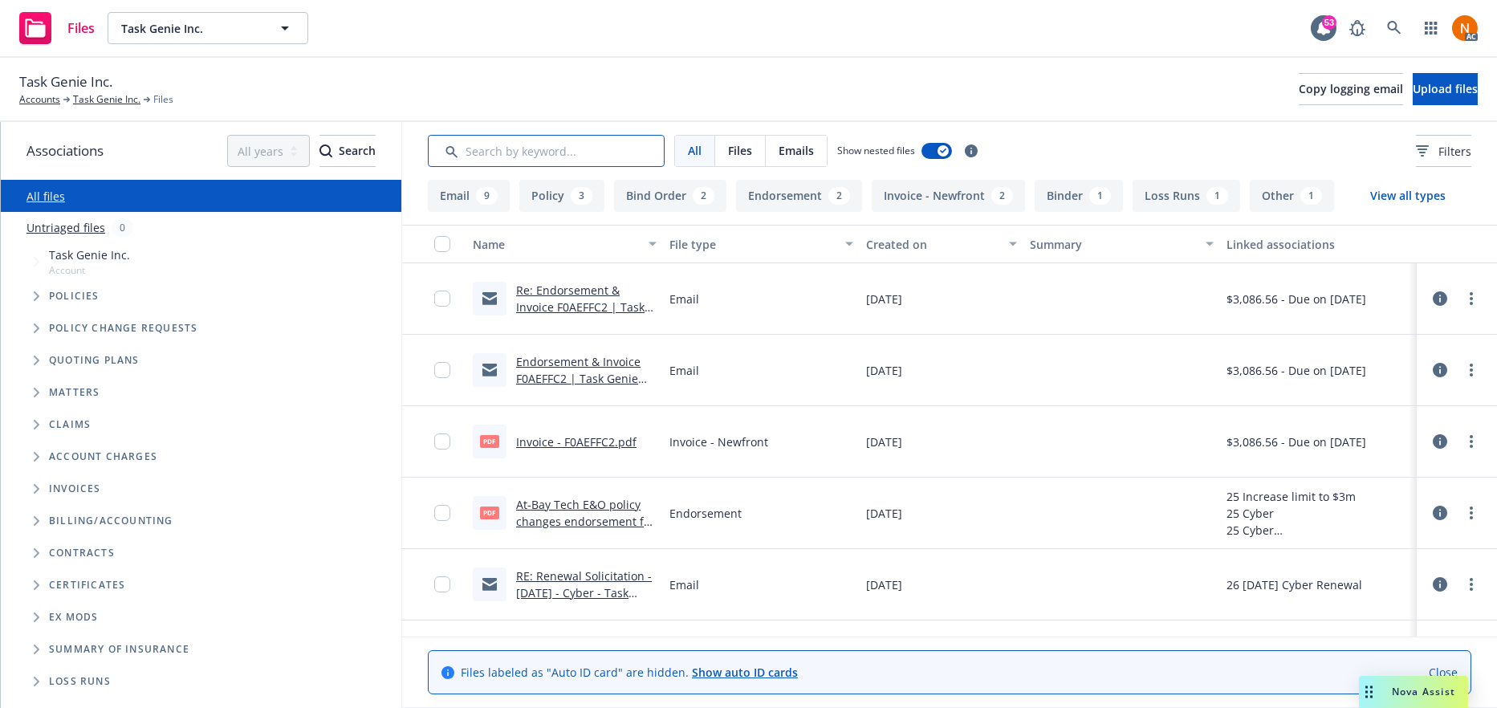
click at [606, 153] on input "Search by keyword..." at bounding box center [546, 151] width 237 height 32
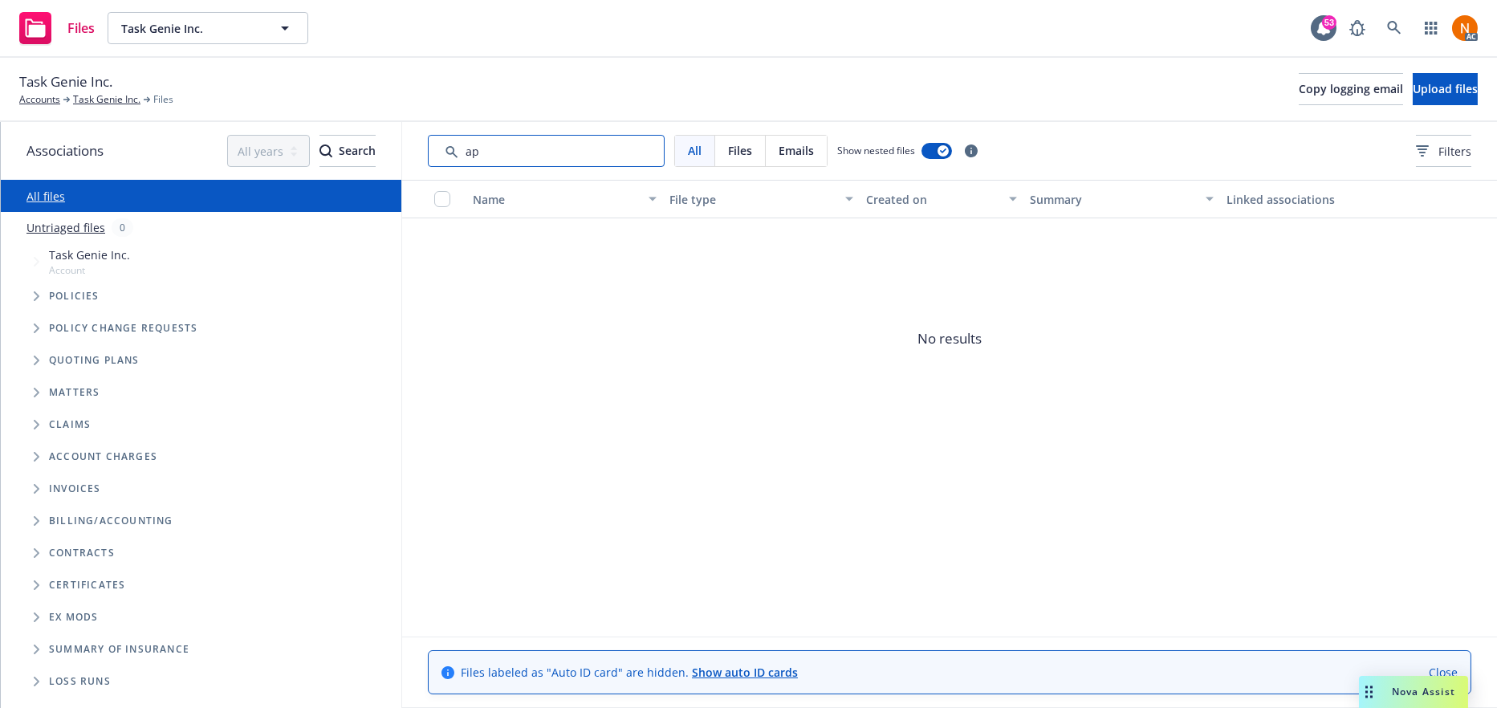
type input "a"
type input "s"
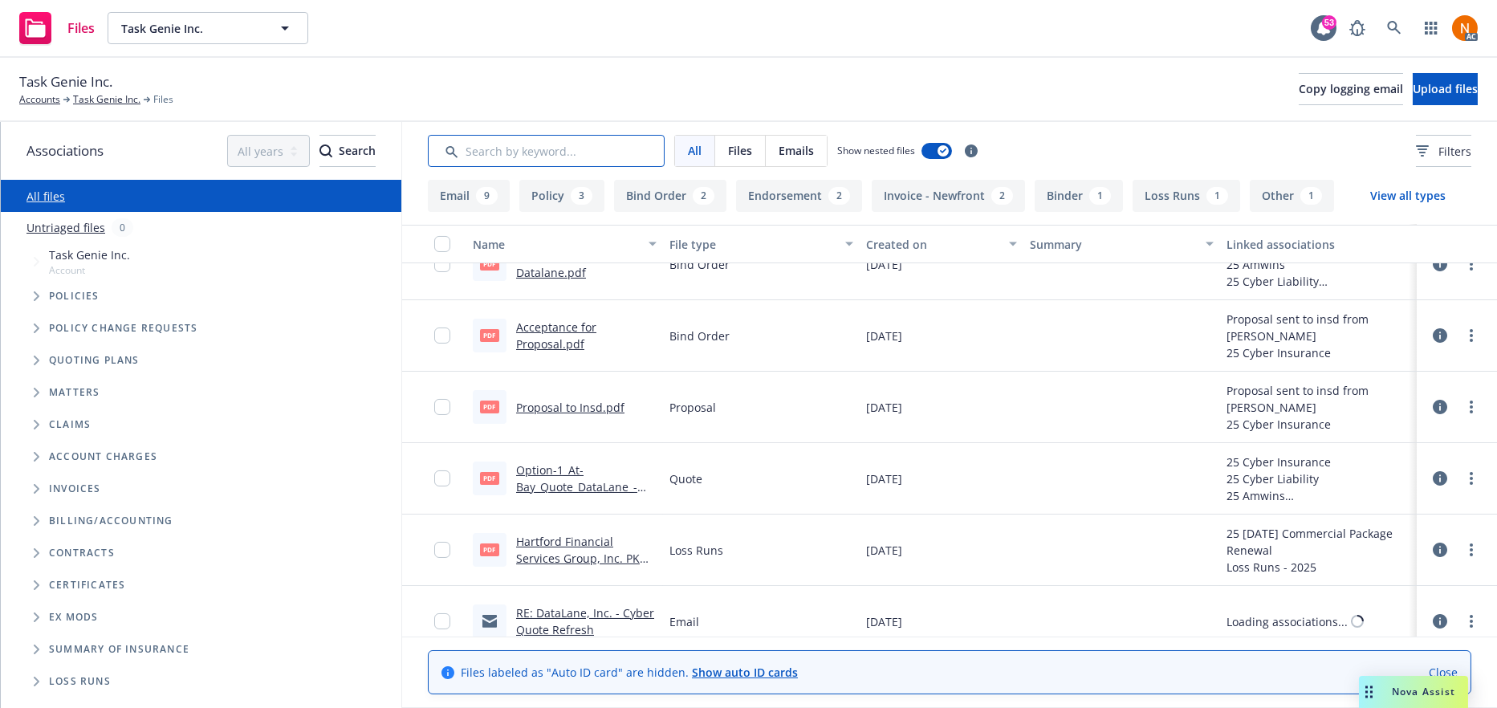
scroll to position [963, 0]
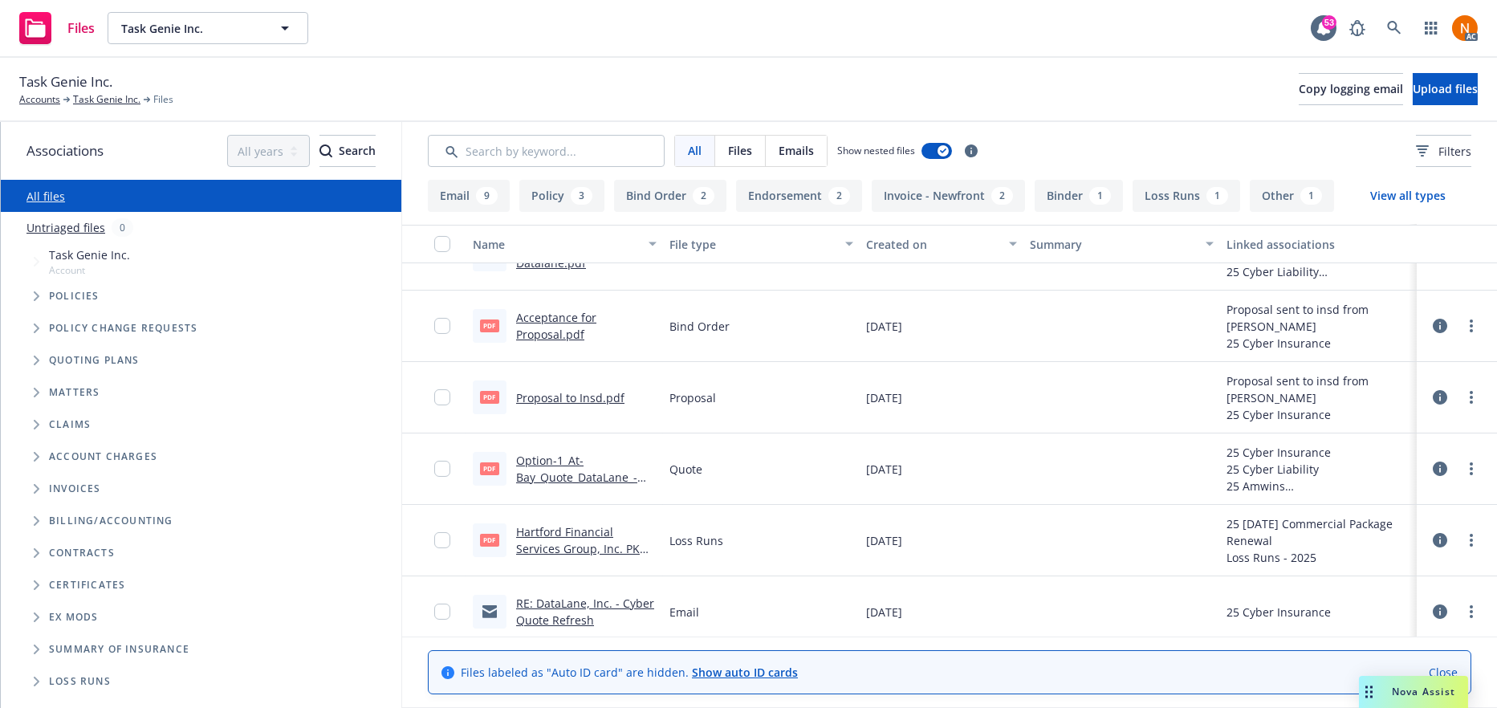
click at [576, 396] on link "Proposal to Insd.pdf" at bounding box center [570, 397] width 108 height 15
click at [558, 467] on div "Option-1_At-Bay_Quote_DataLane_-Inc_.pdf" at bounding box center [586, 469] width 140 height 34
click at [551, 462] on link "Option-1_At-Bay_Quote_DataLane_-Inc_.pdf" at bounding box center [576, 477] width 121 height 49
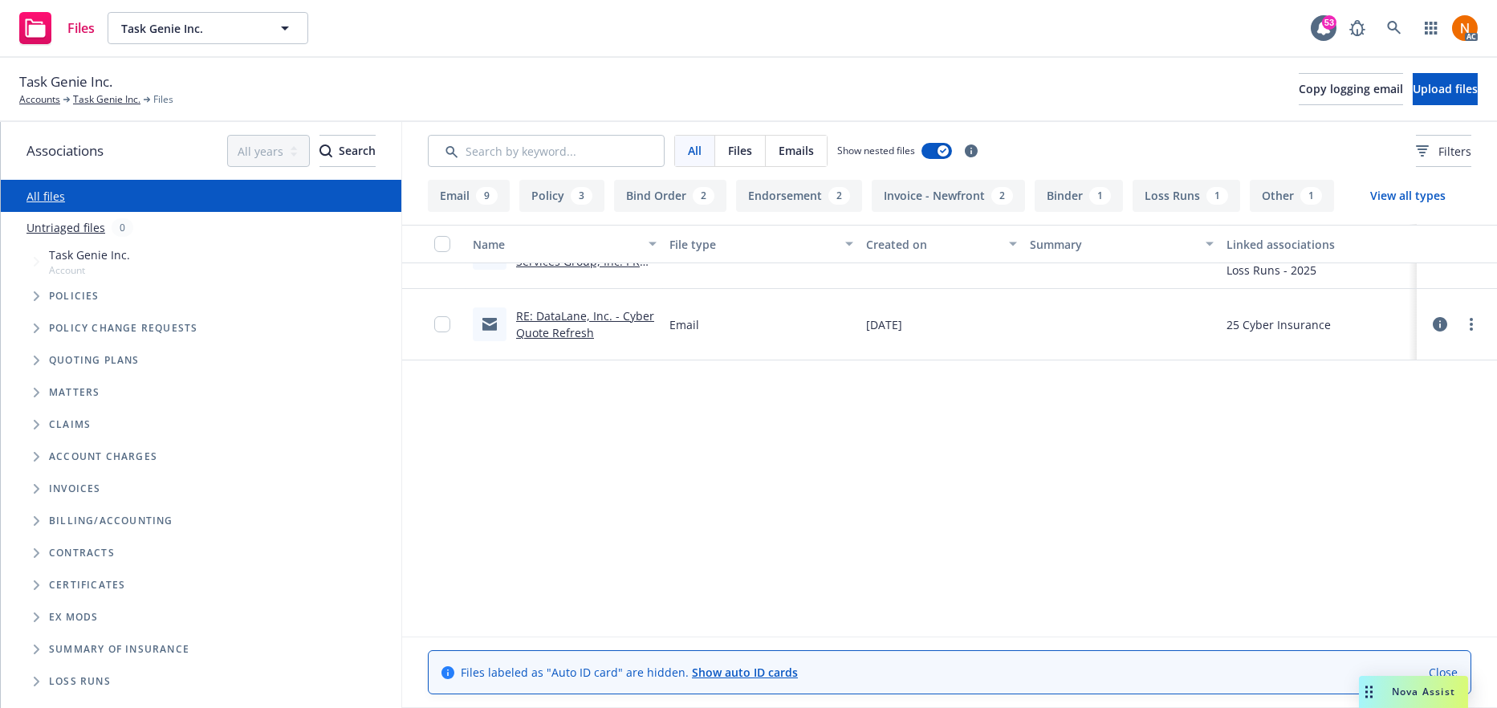
scroll to position [855, 0]
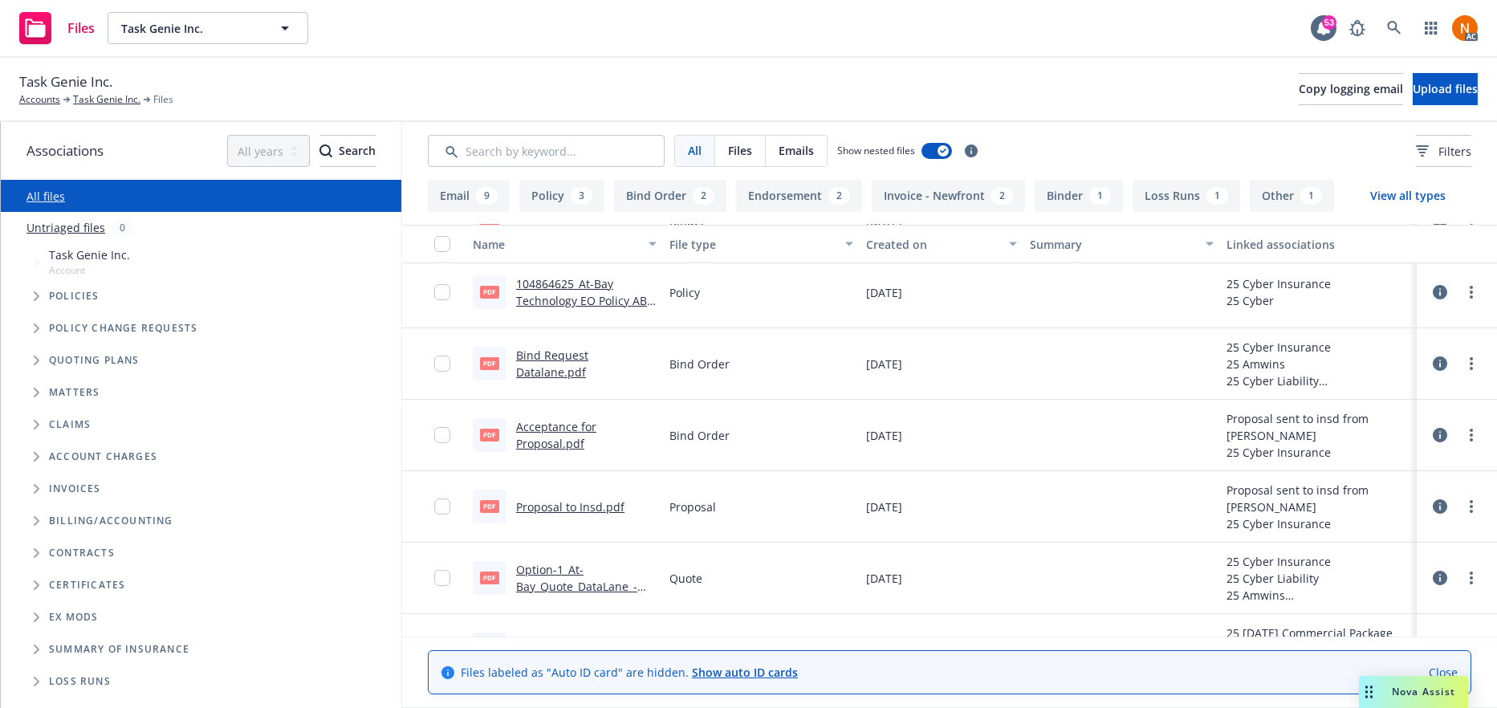
click at [576, 433] on link "Acceptance for Proposal.pdf" at bounding box center [556, 435] width 80 height 32
